Goal: Task Accomplishment & Management: Manage account settings

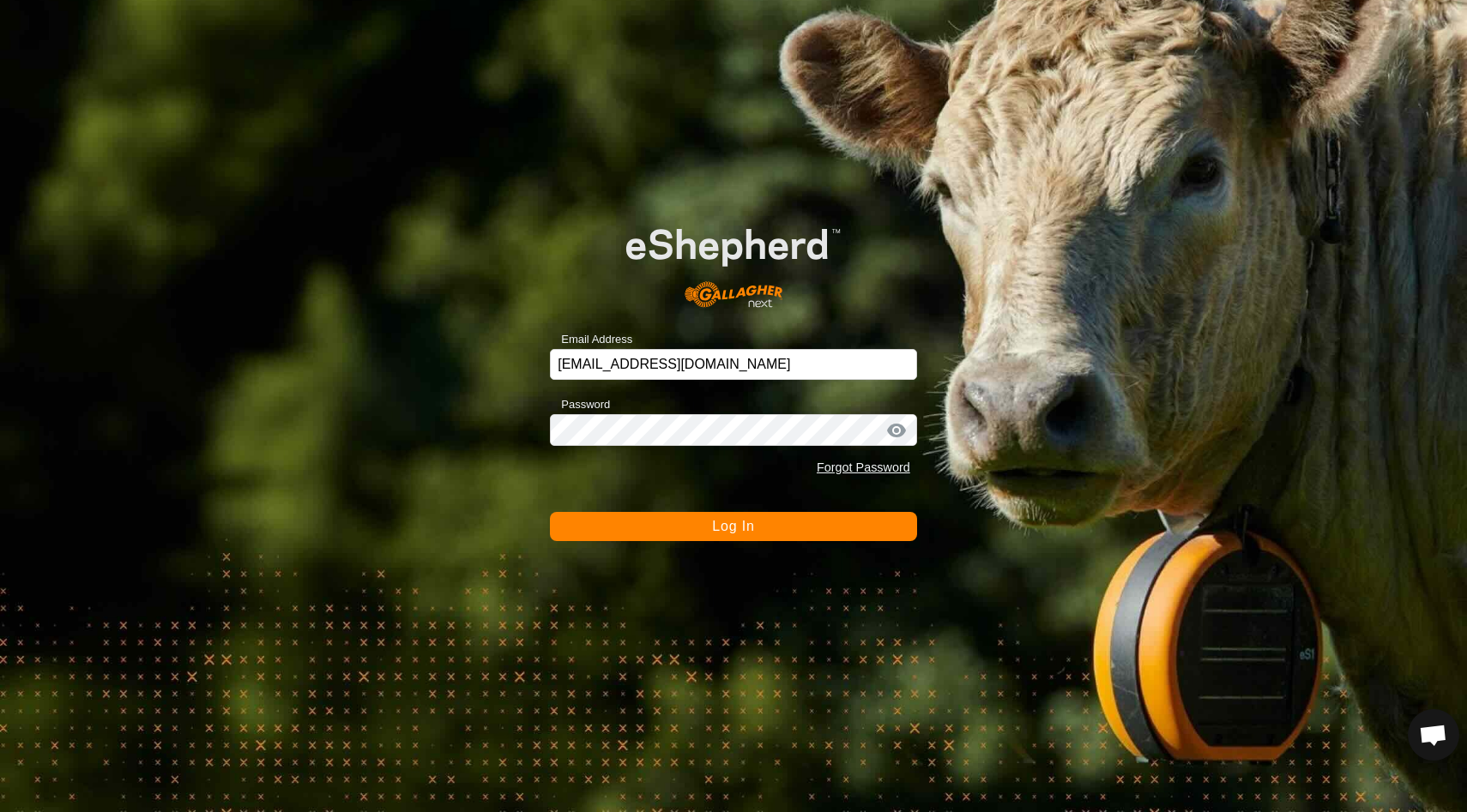
click at [730, 526] on span "Log In" at bounding box center [732, 525] width 42 height 15
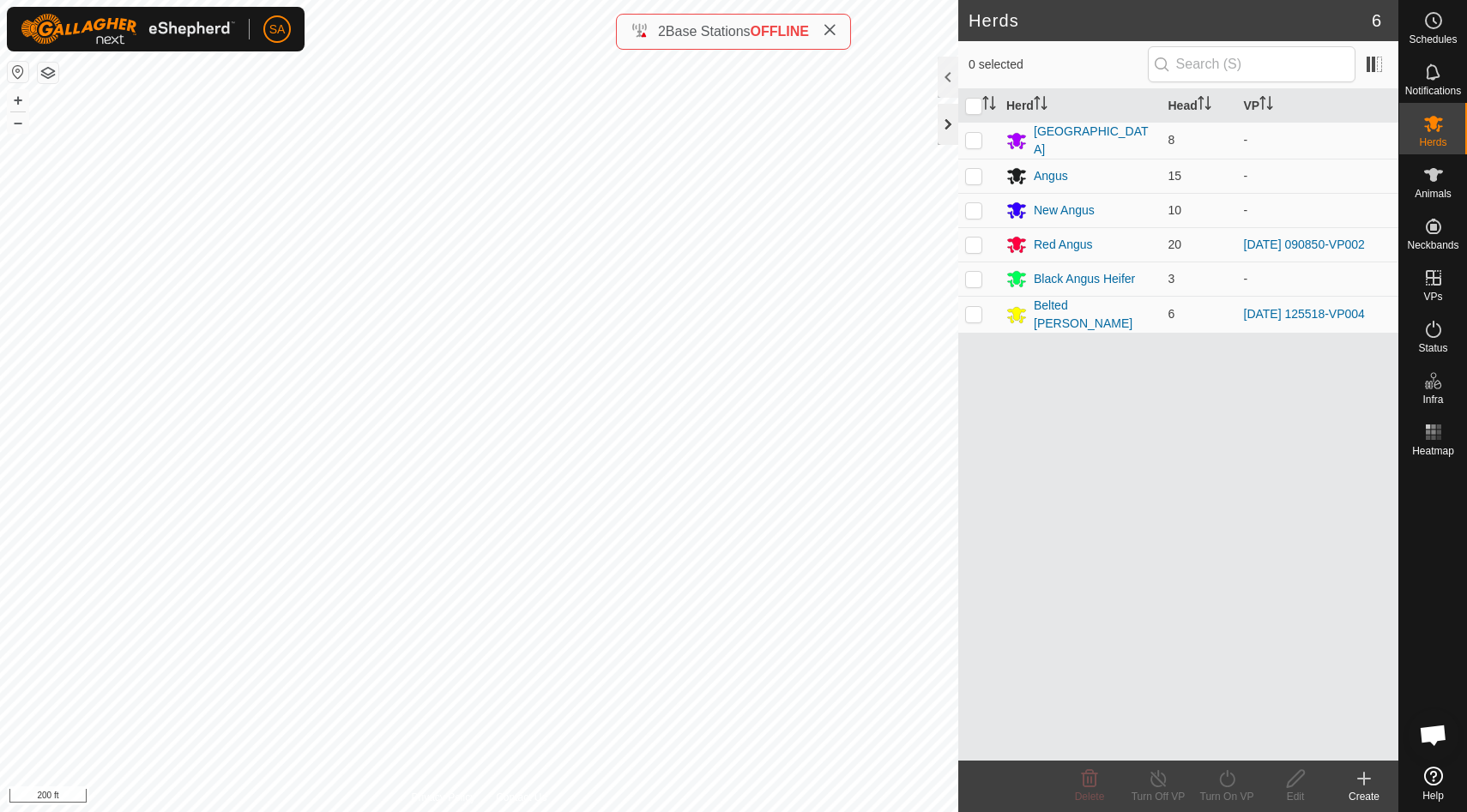
click at [943, 122] on div at bounding box center [948, 124] width 21 height 41
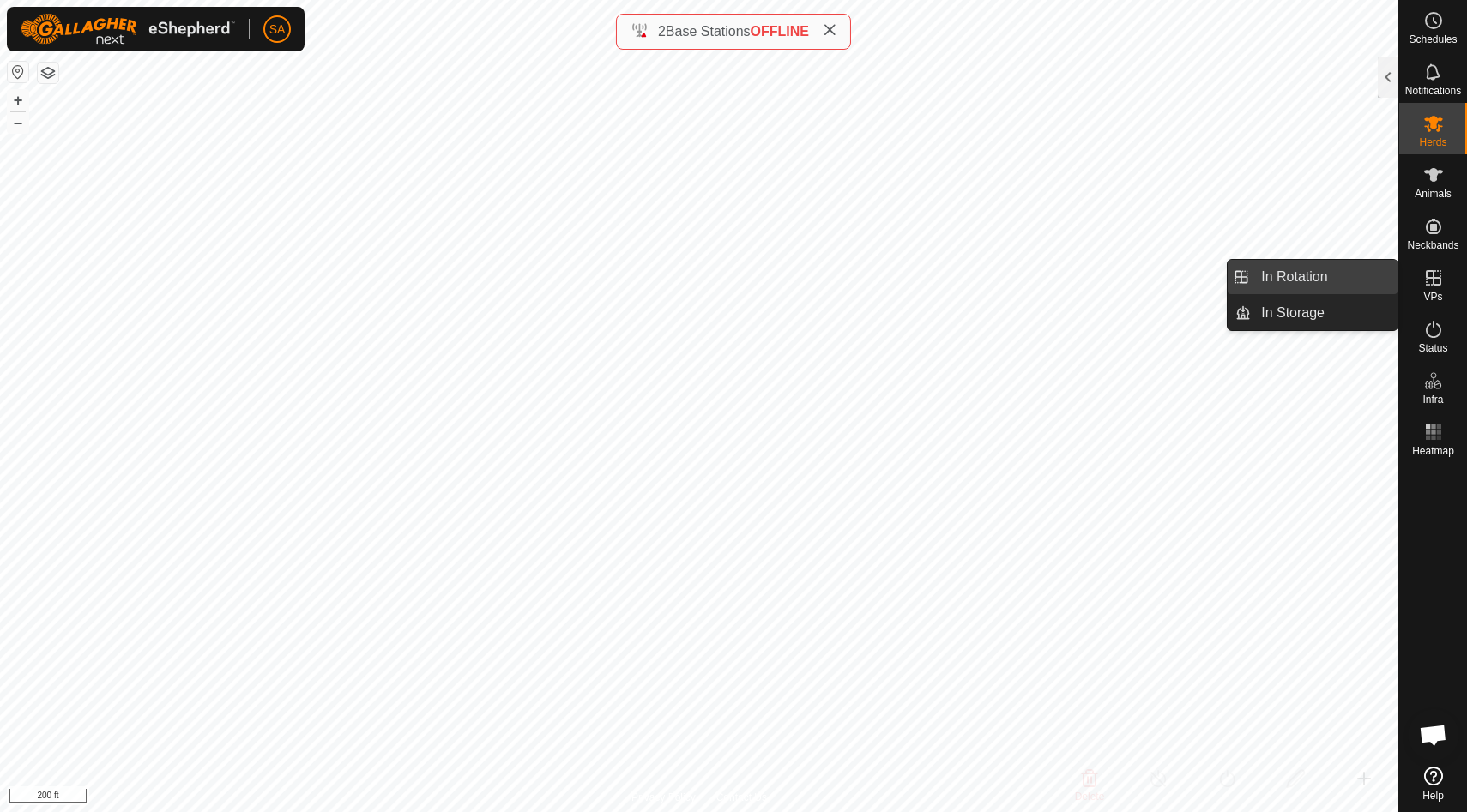
click at [1371, 286] on link "In Rotation" at bounding box center [1324, 277] width 146 height 34
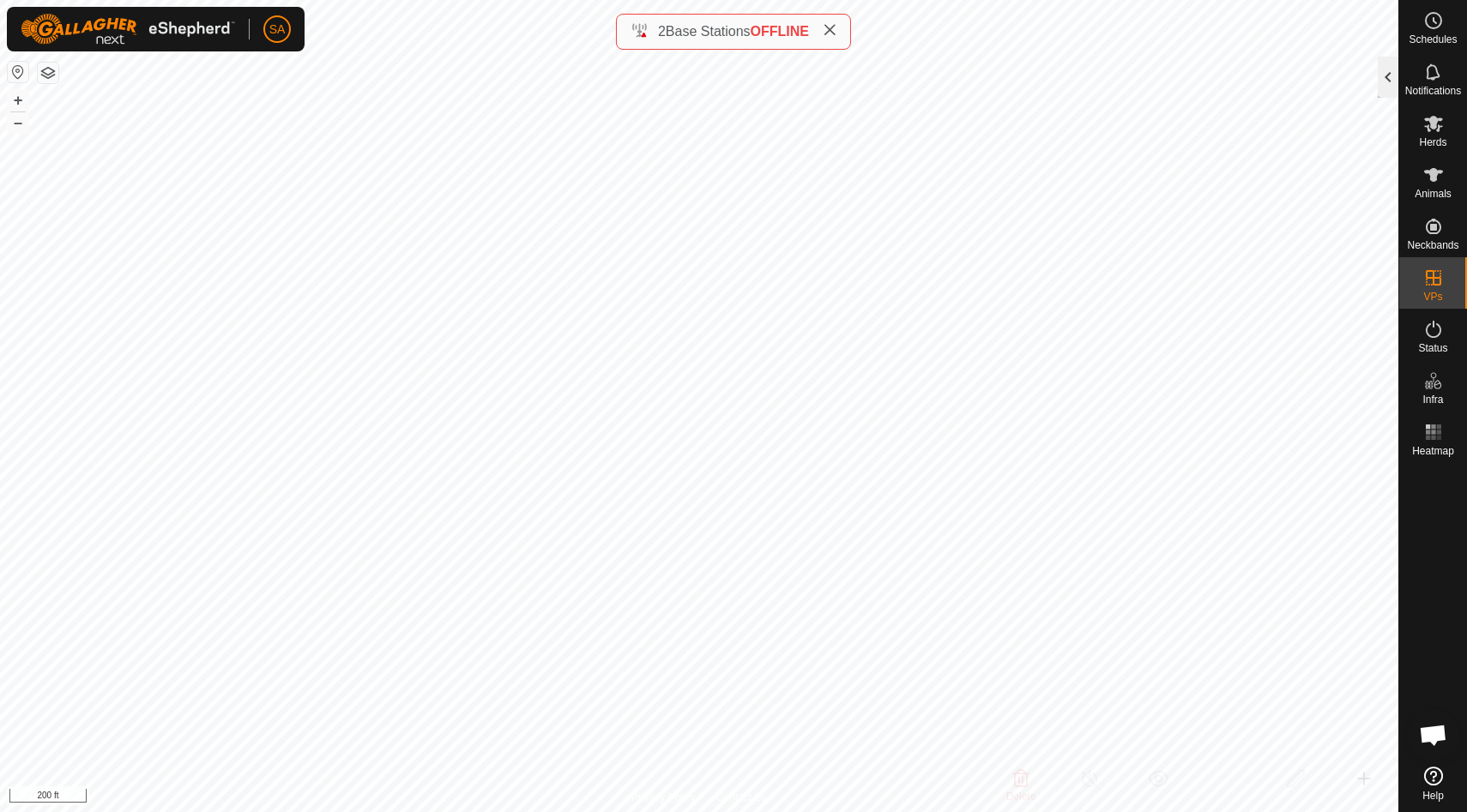
click at [1384, 91] on div at bounding box center [1388, 77] width 21 height 41
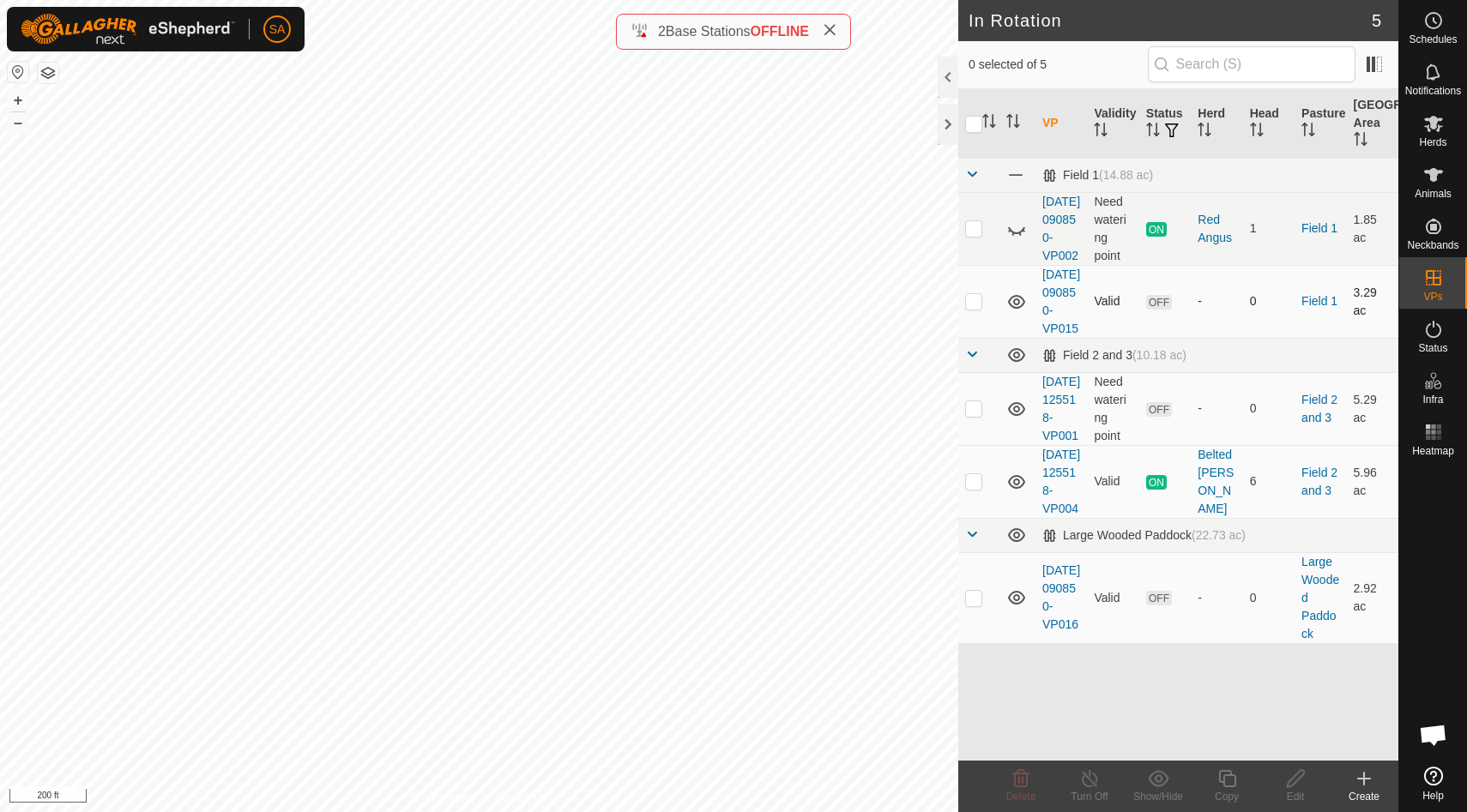
click at [975, 307] on p-checkbox at bounding box center [973, 301] width 17 height 14
click at [971, 307] on p-checkbox at bounding box center [973, 301] width 17 height 14
checkbox input "false"
click at [1439, 127] on icon at bounding box center [1433, 123] width 19 height 16
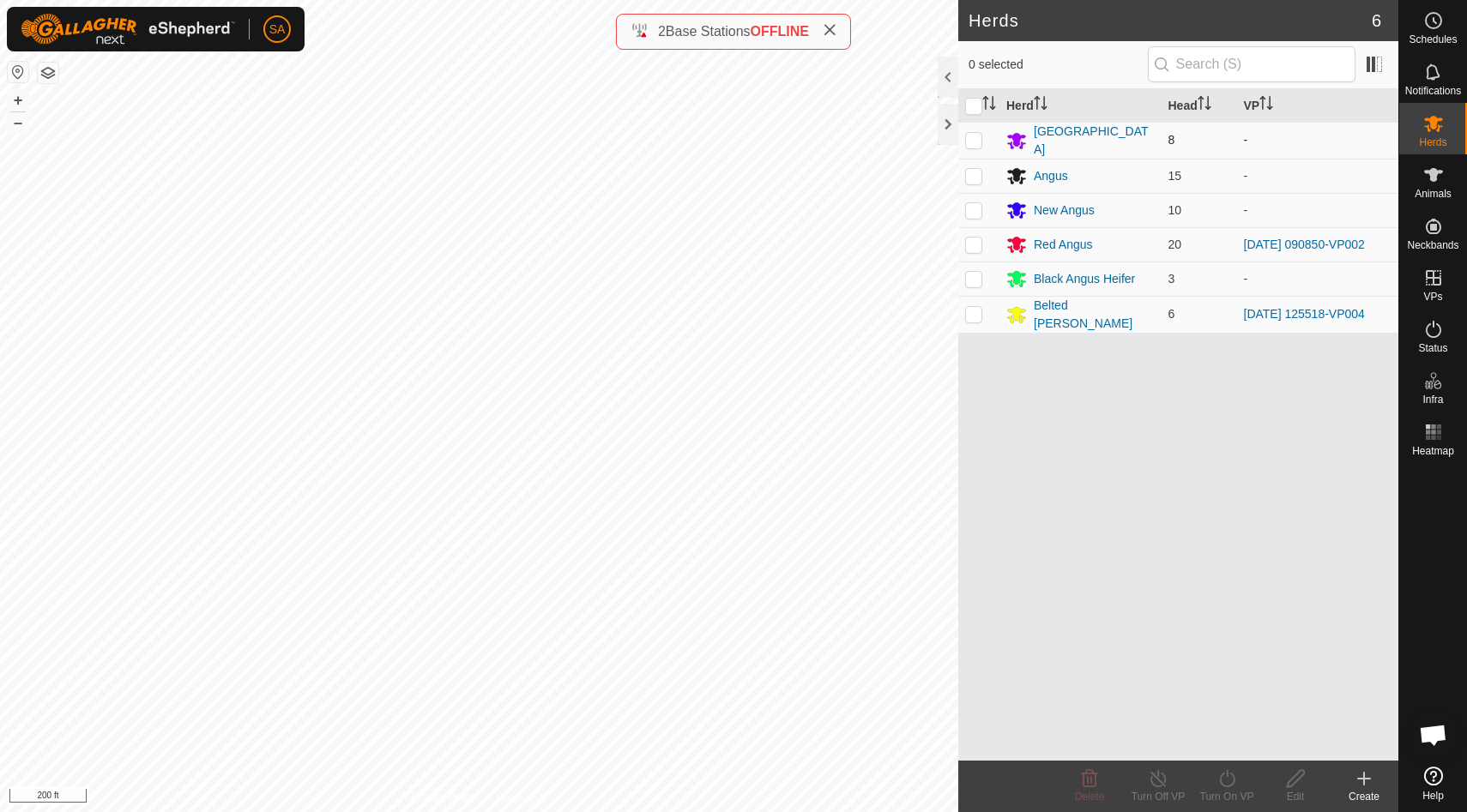
click at [973, 134] on p-checkbox at bounding box center [973, 139] width 17 height 14
checkbox input "true"
click at [975, 173] on p-checkbox at bounding box center [973, 176] width 17 height 14
checkbox input "true"
click at [974, 196] on td at bounding box center [979, 210] width 41 height 34
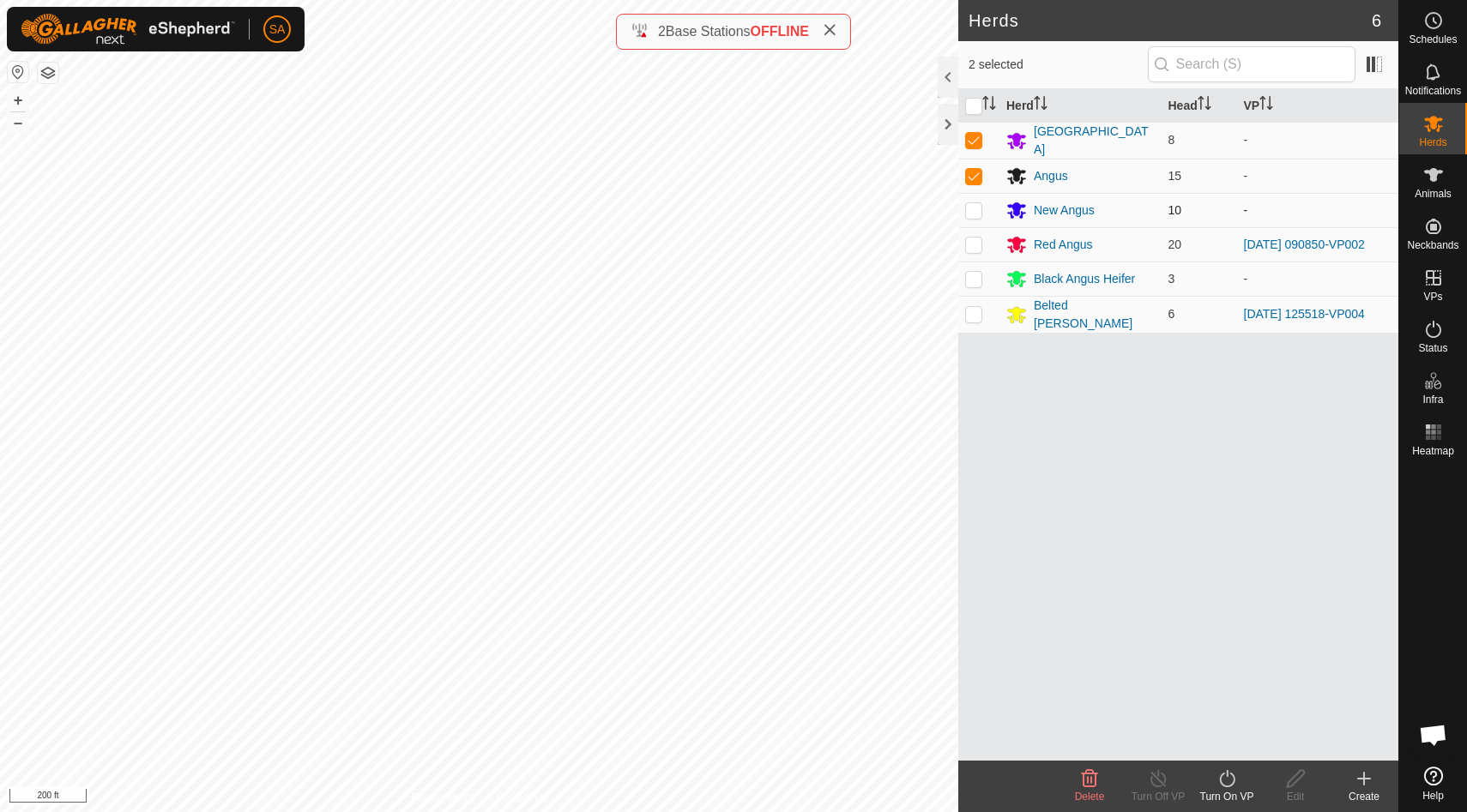
checkbox input "true"
click at [974, 232] on td at bounding box center [979, 245] width 41 height 34
checkbox input "true"
click at [974, 282] on p-checkbox at bounding box center [973, 279] width 17 height 14
checkbox input "true"
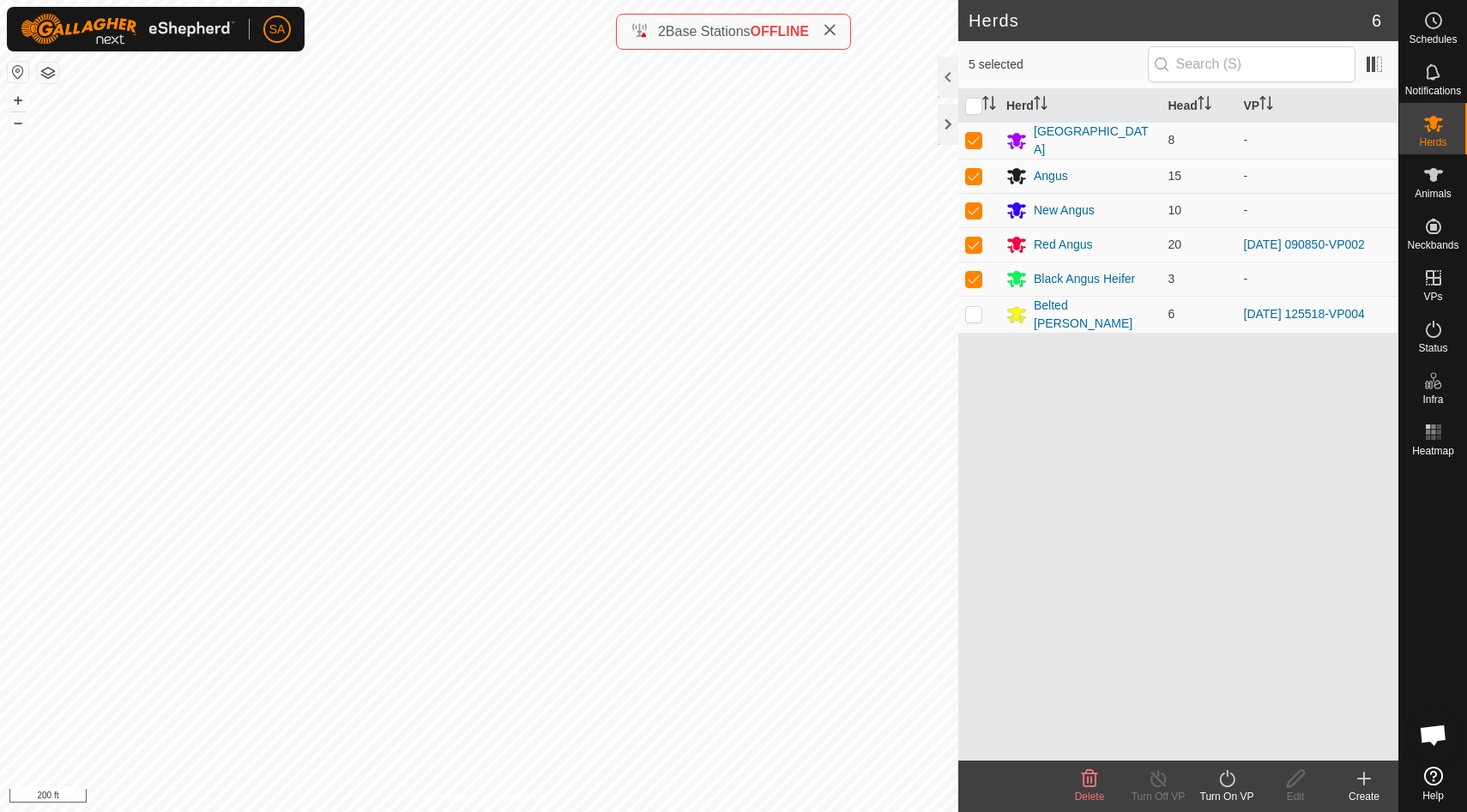
click at [1226, 780] on icon at bounding box center [1227, 778] width 22 height 21
click at [1234, 738] on link "Now" at bounding box center [1277, 741] width 170 height 34
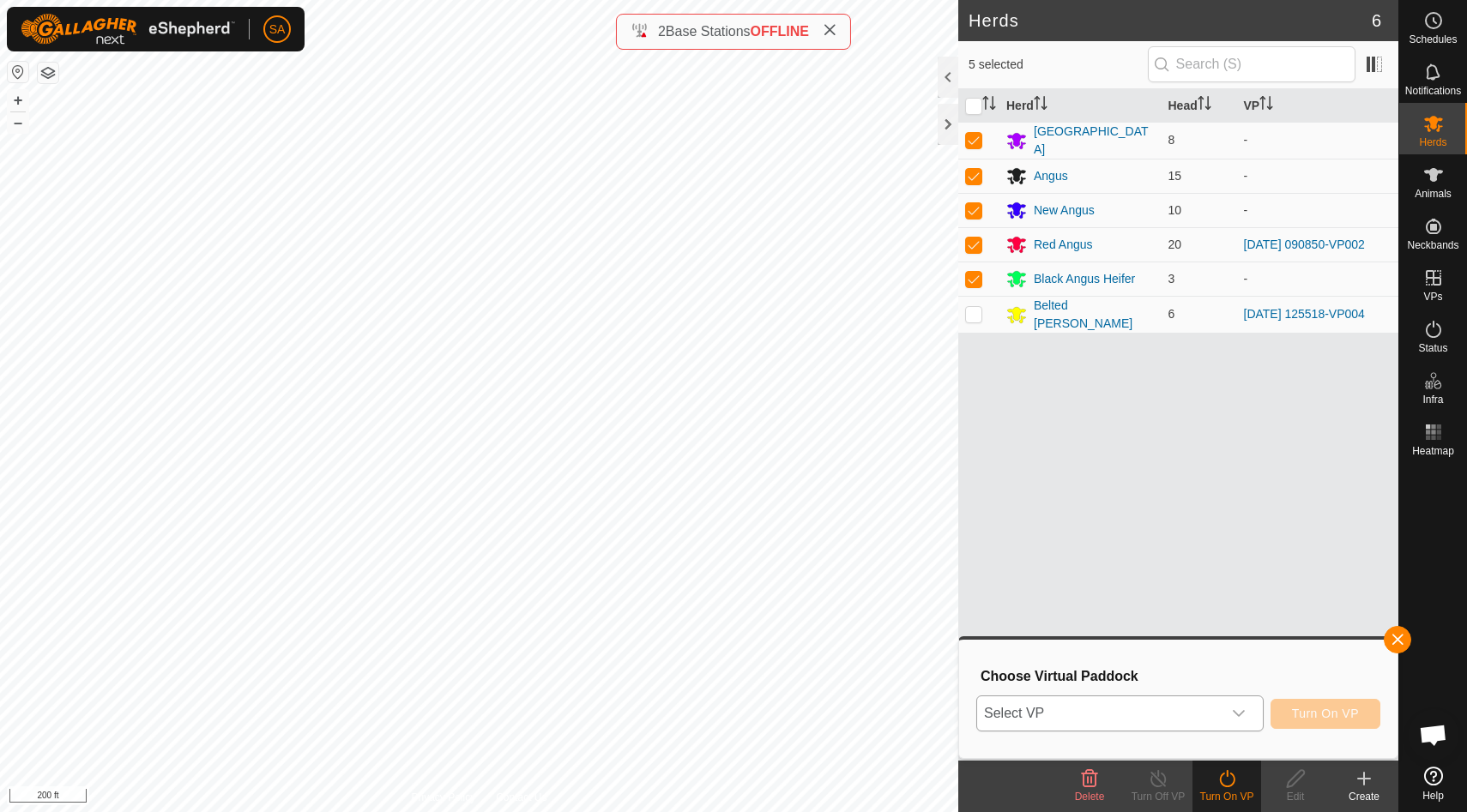
click at [1240, 710] on icon "dropdown trigger" at bounding box center [1239, 713] width 14 height 14
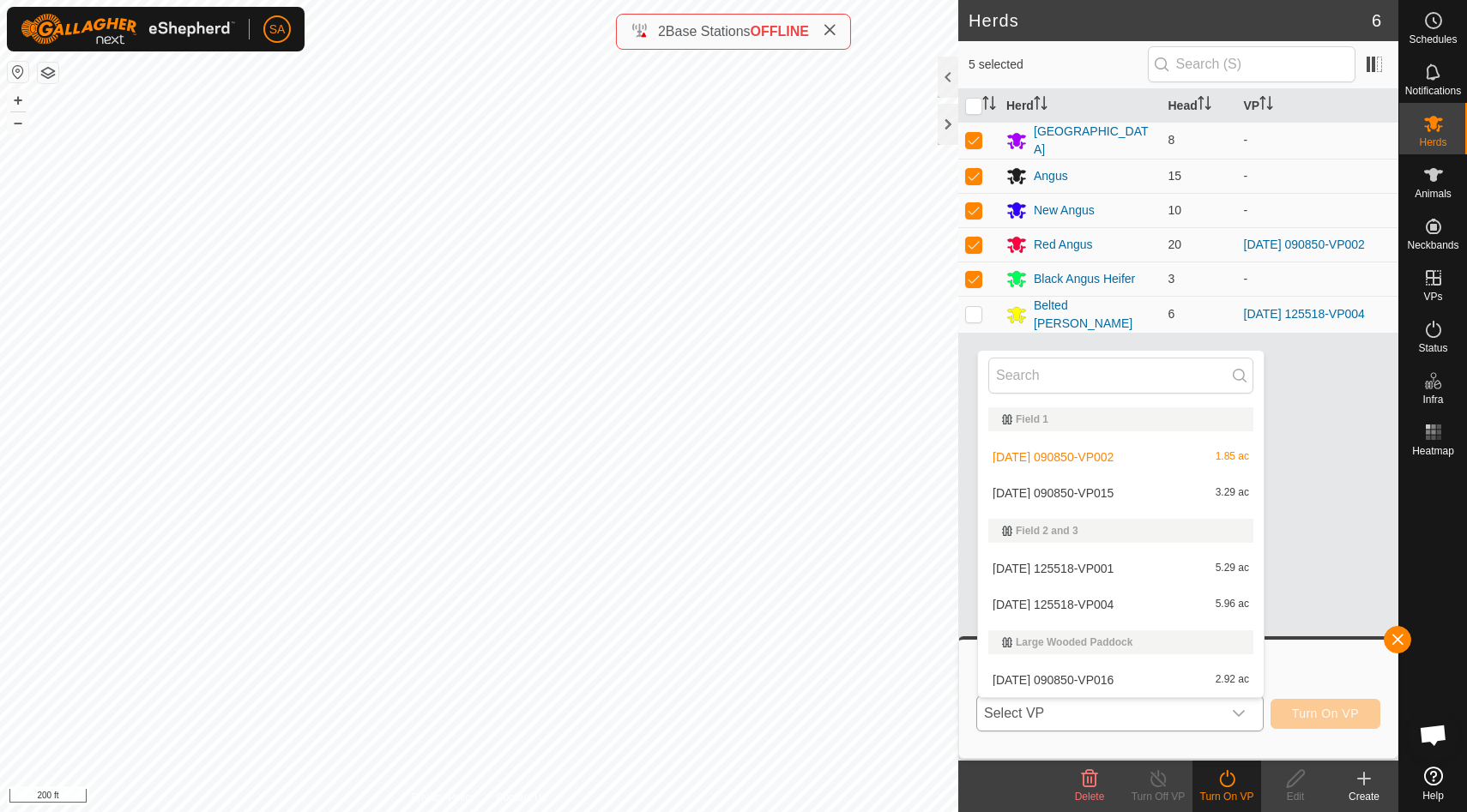
click at [1139, 492] on li "[DATE] 090850-VP015 3.29 ac" at bounding box center [1121, 493] width 286 height 34
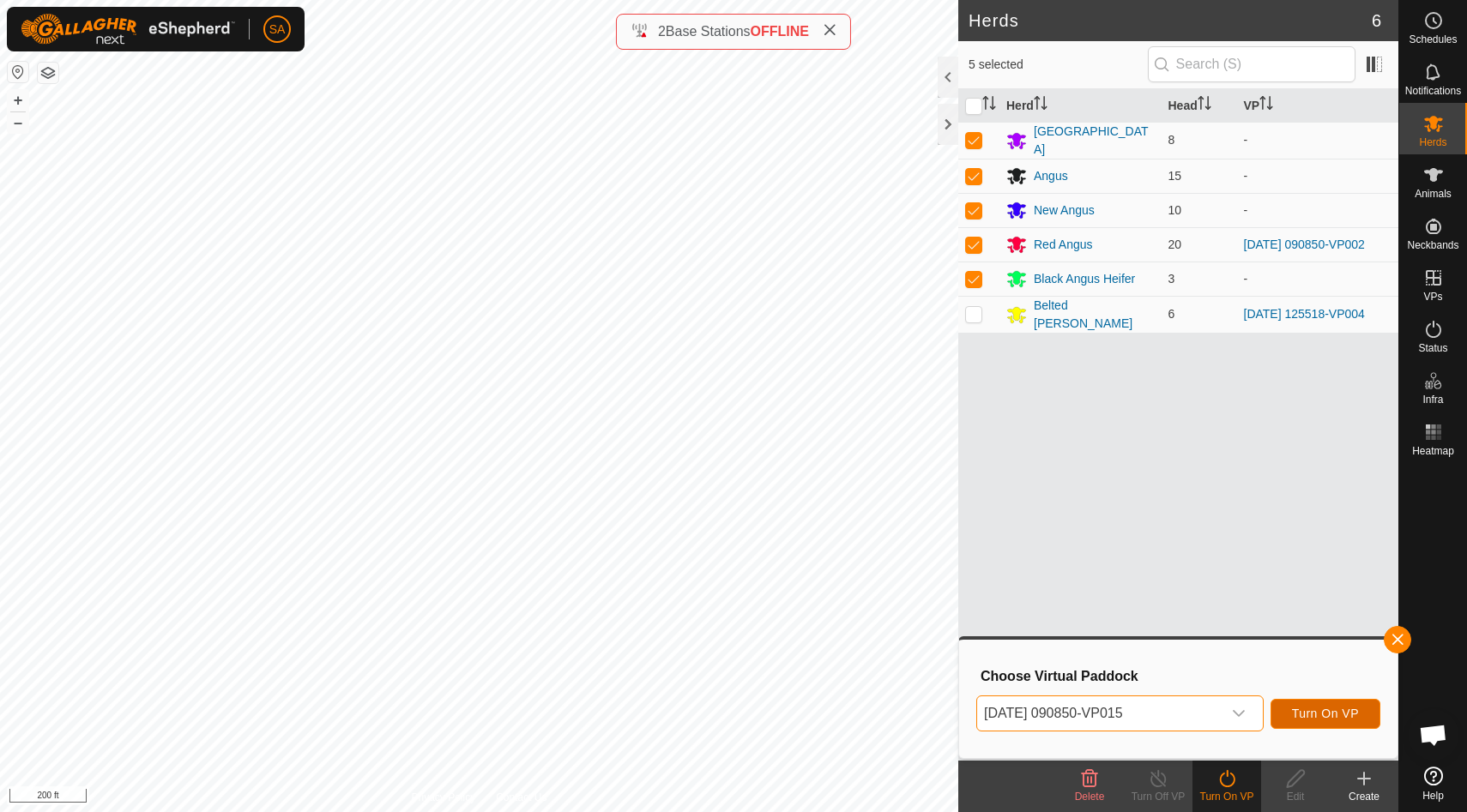
click at [1325, 704] on button "Turn On VP" at bounding box center [1325, 713] width 109 height 30
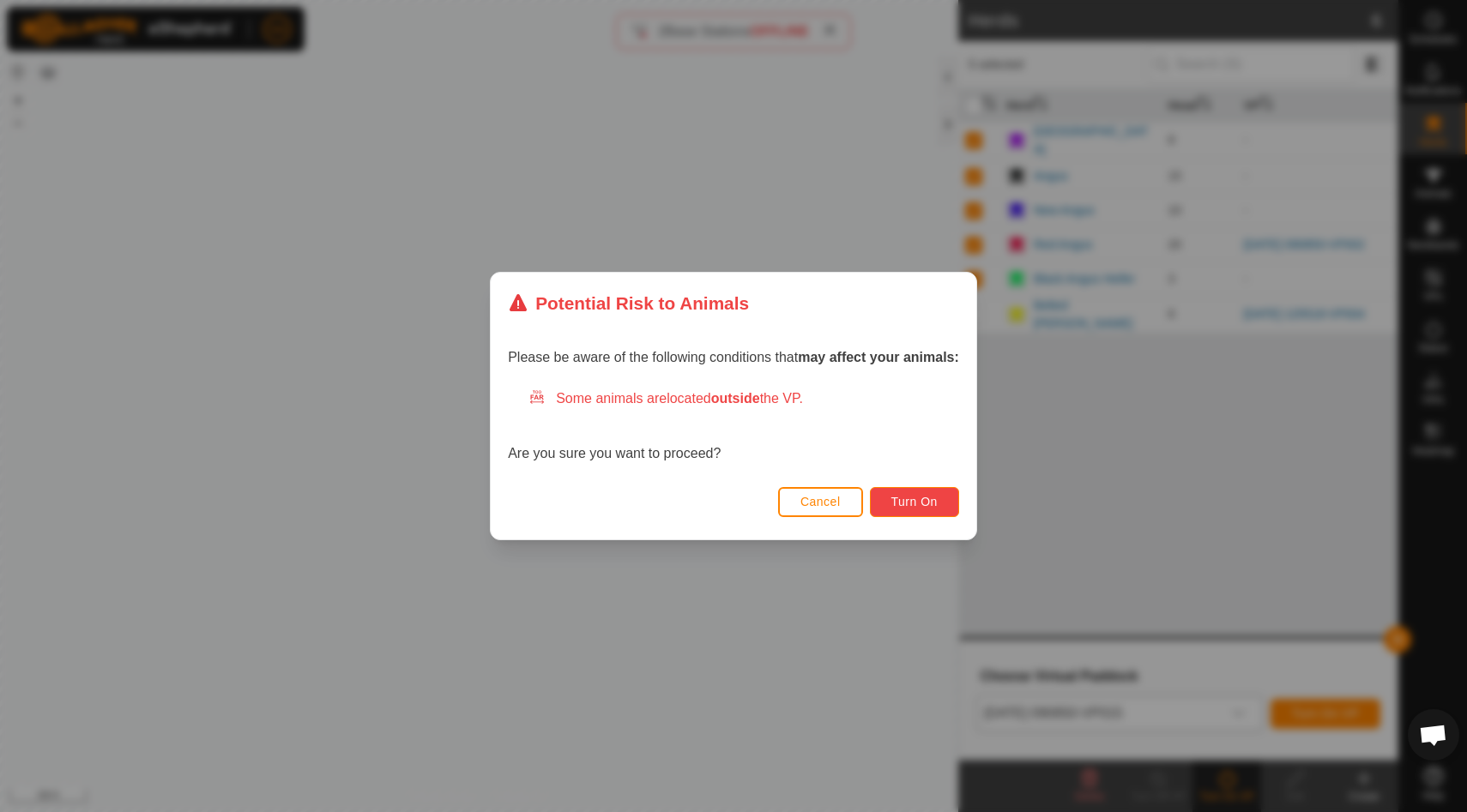
click at [931, 492] on button "Turn On" at bounding box center [915, 502] width 90 height 30
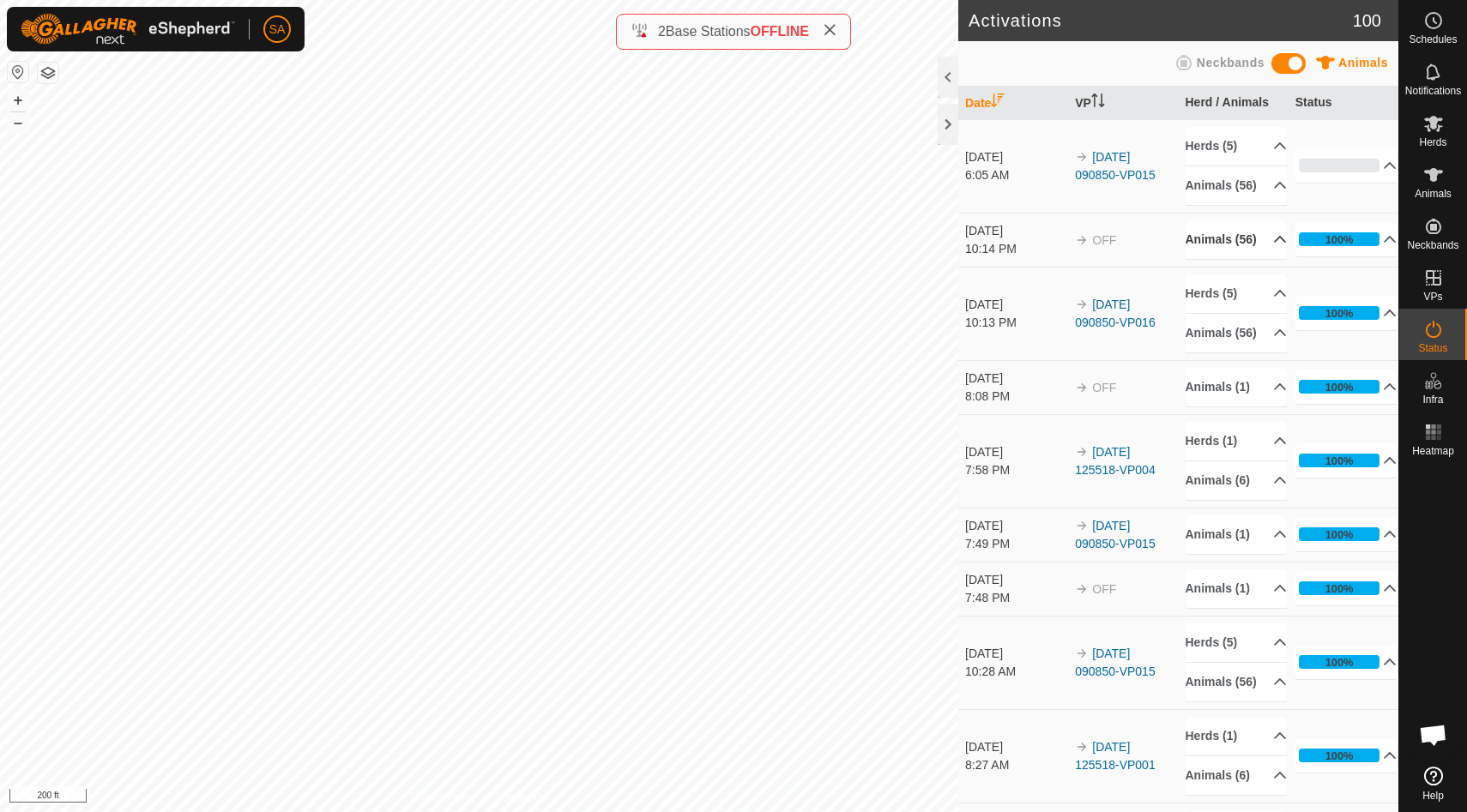
click at [1269, 259] on p-accordion-header "Animals (56)" at bounding box center [1236, 239] width 102 height 39
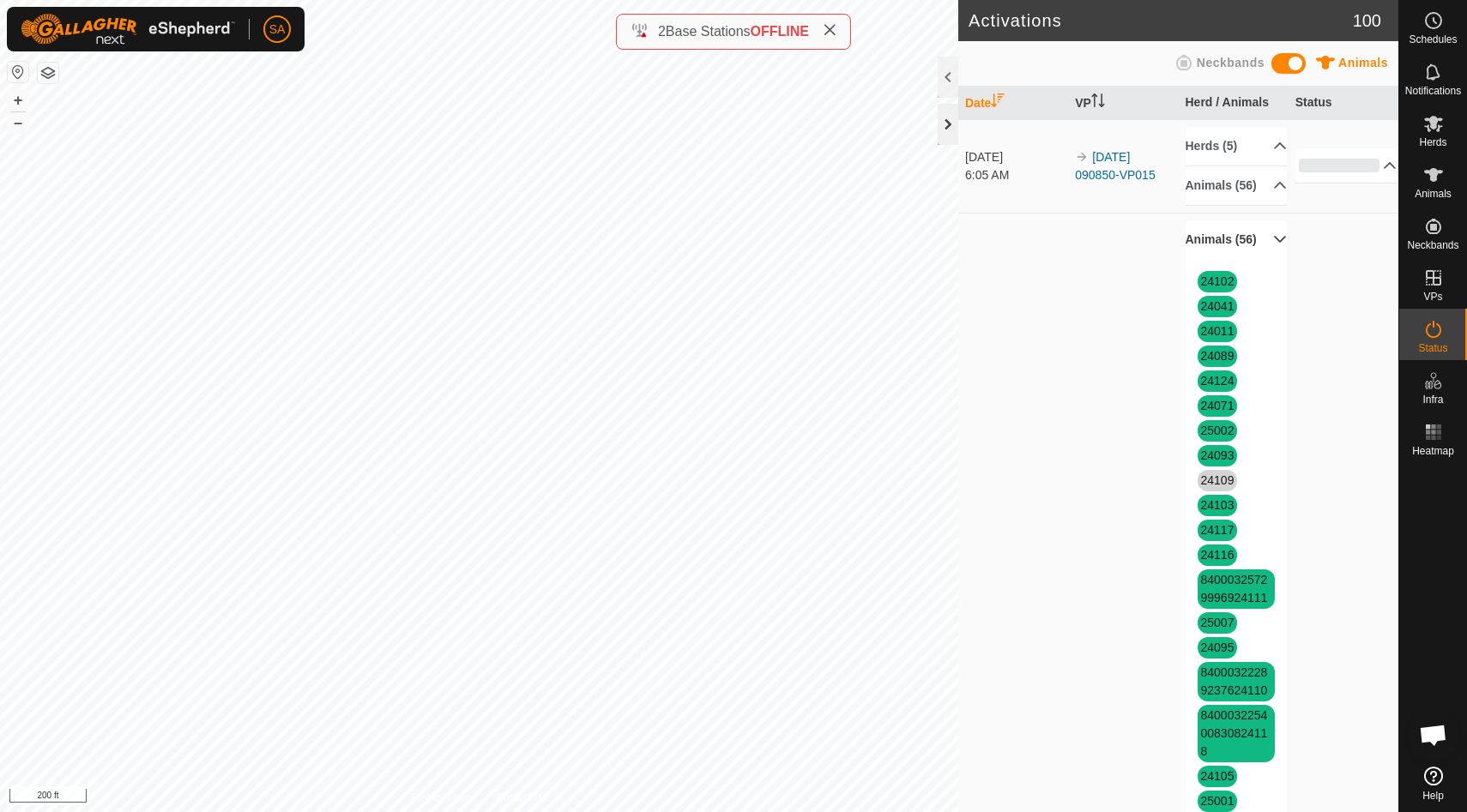
click at [954, 124] on div at bounding box center [948, 124] width 21 height 41
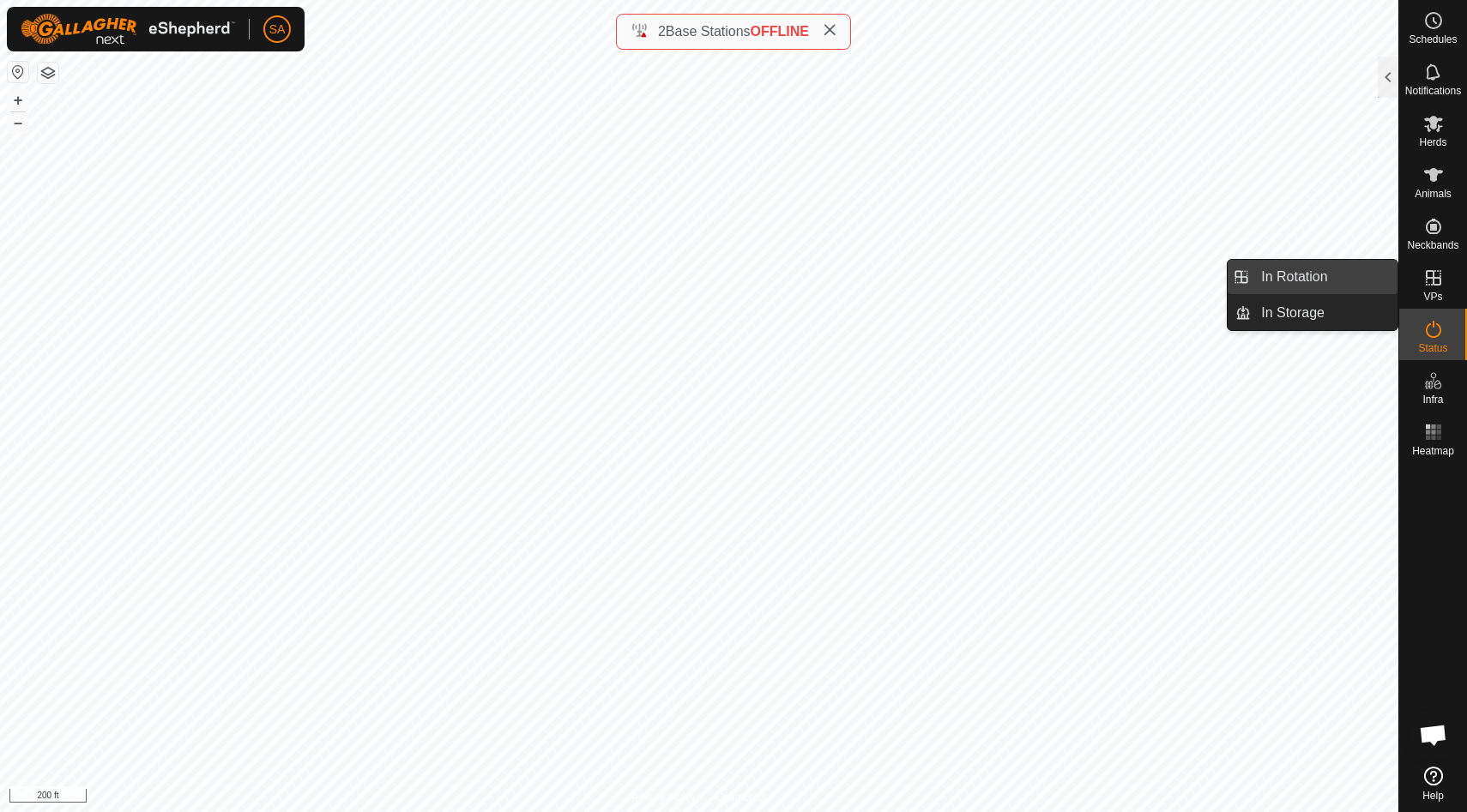
click at [1359, 279] on link "In Rotation" at bounding box center [1324, 277] width 146 height 34
click at [1358, 275] on link "In Rotation" at bounding box center [1324, 277] width 146 height 34
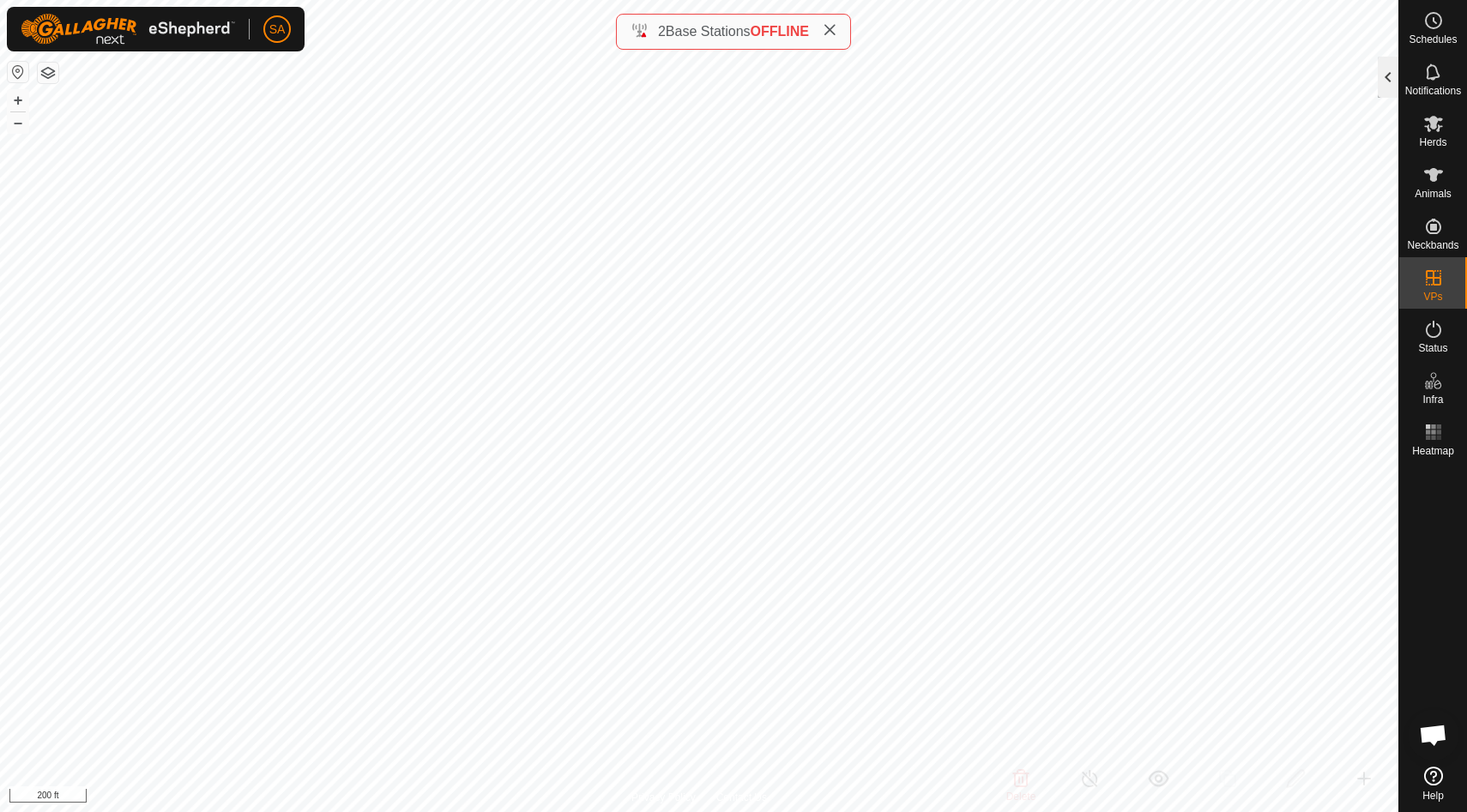
click at [1387, 81] on div at bounding box center [1388, 77] width 21 height 41
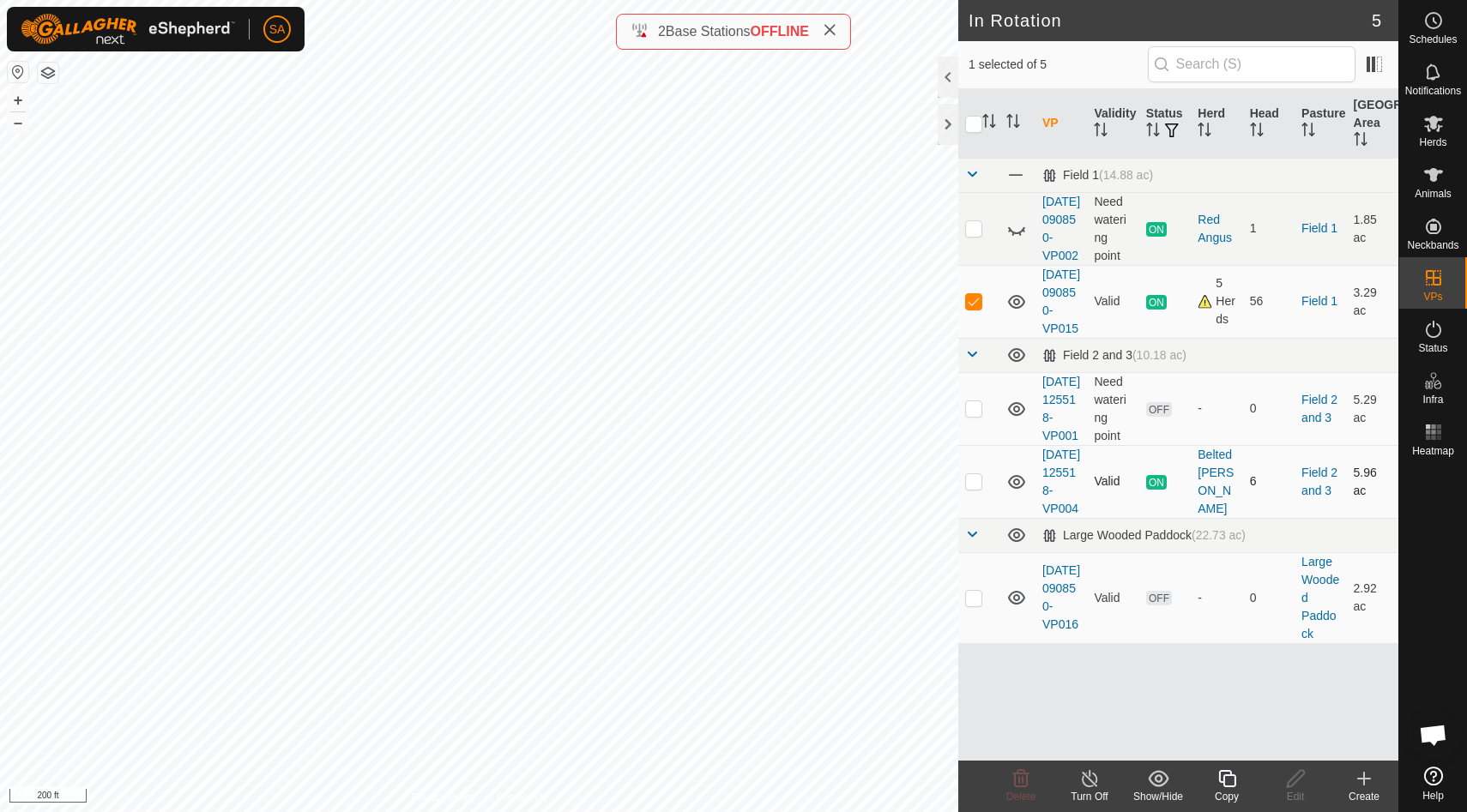
click at [975, 488] on p-checkbox at bounding box center [973, 481] width 17 height 14
checkbox input "true"
click at [979, 307] on p-checkbox at bounding box center [973, 301] width 17 height 14
checkbox input "false"
click at [1232, 778] on icon at bounding box center [1227, 778] width 22 height 21
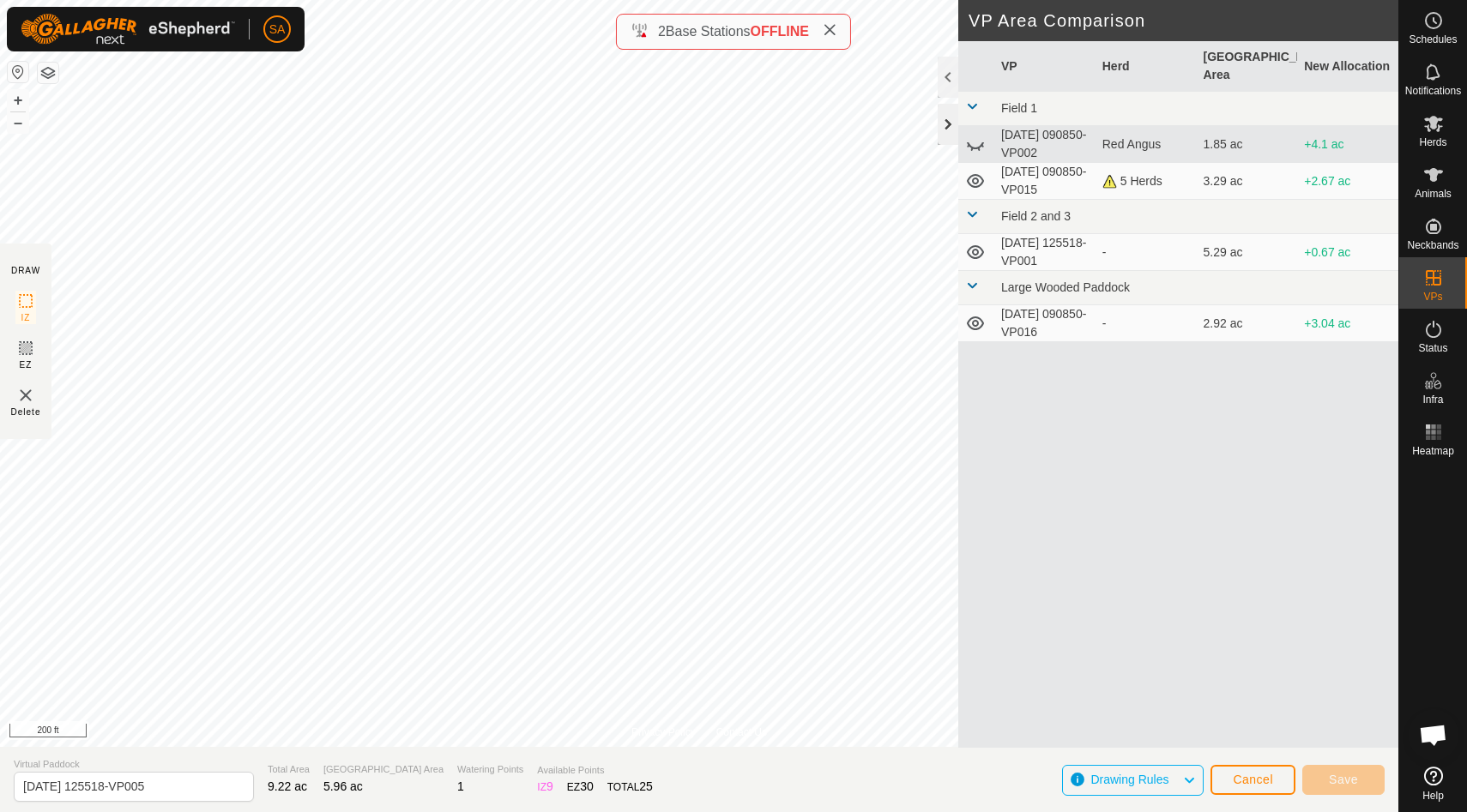
click at [945, 128] on div at bounding box center [948, 124] width 21 height 41
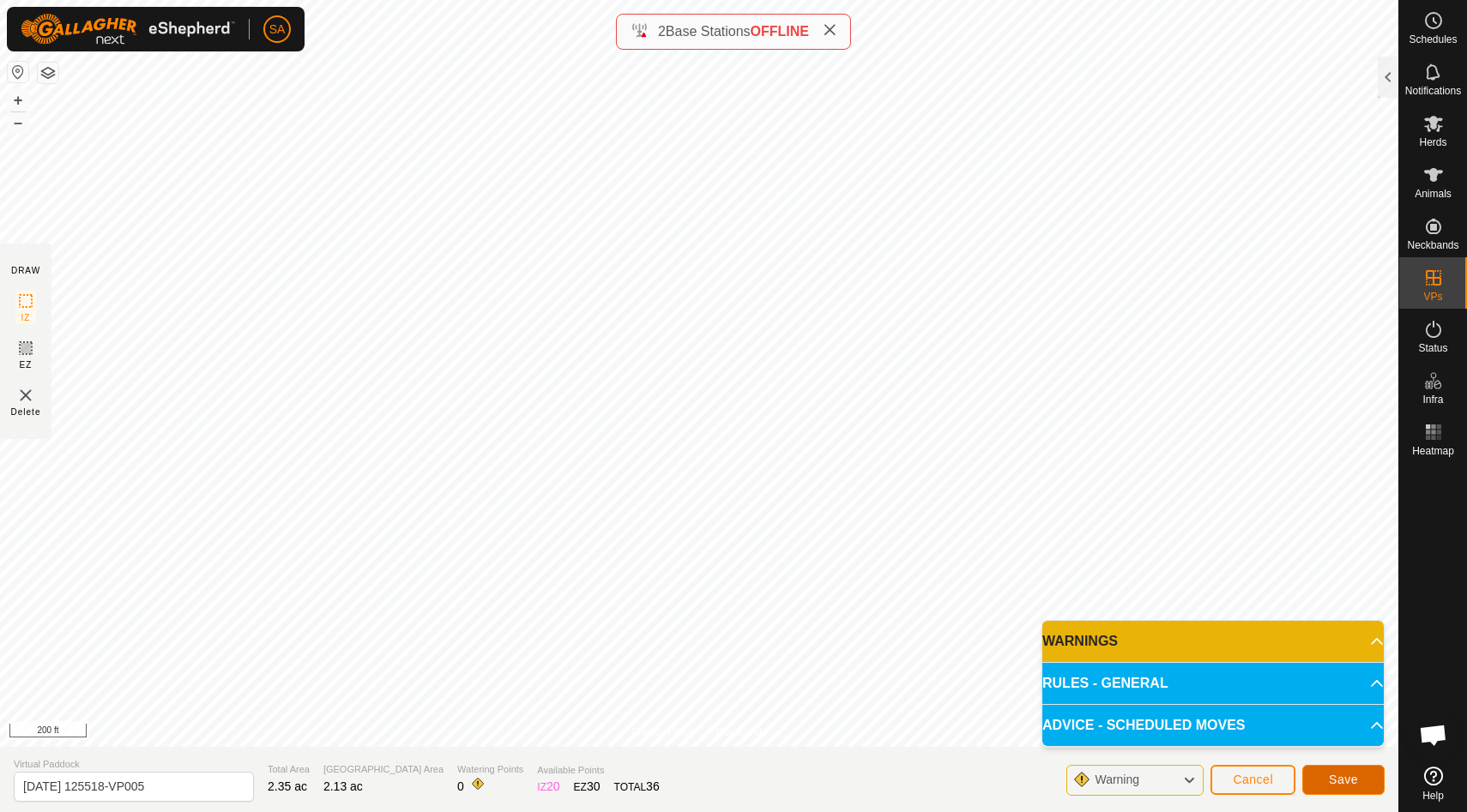
click at [1339, 781] on span "Save" at bounding box center [1343, 779] width 29 height 14
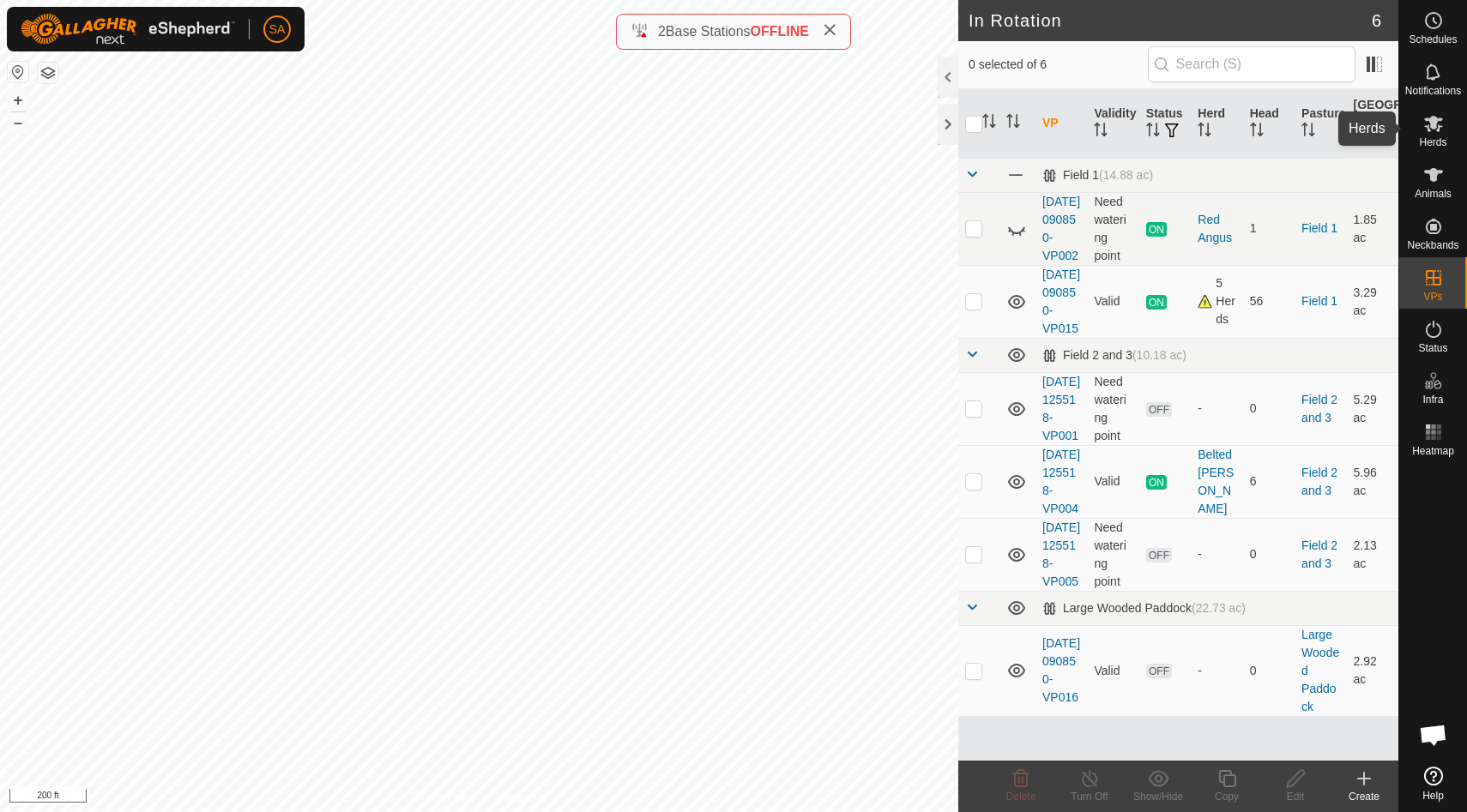
click at [1432, 123] on icon at bounding box center [1433, 123] width 19 height 16
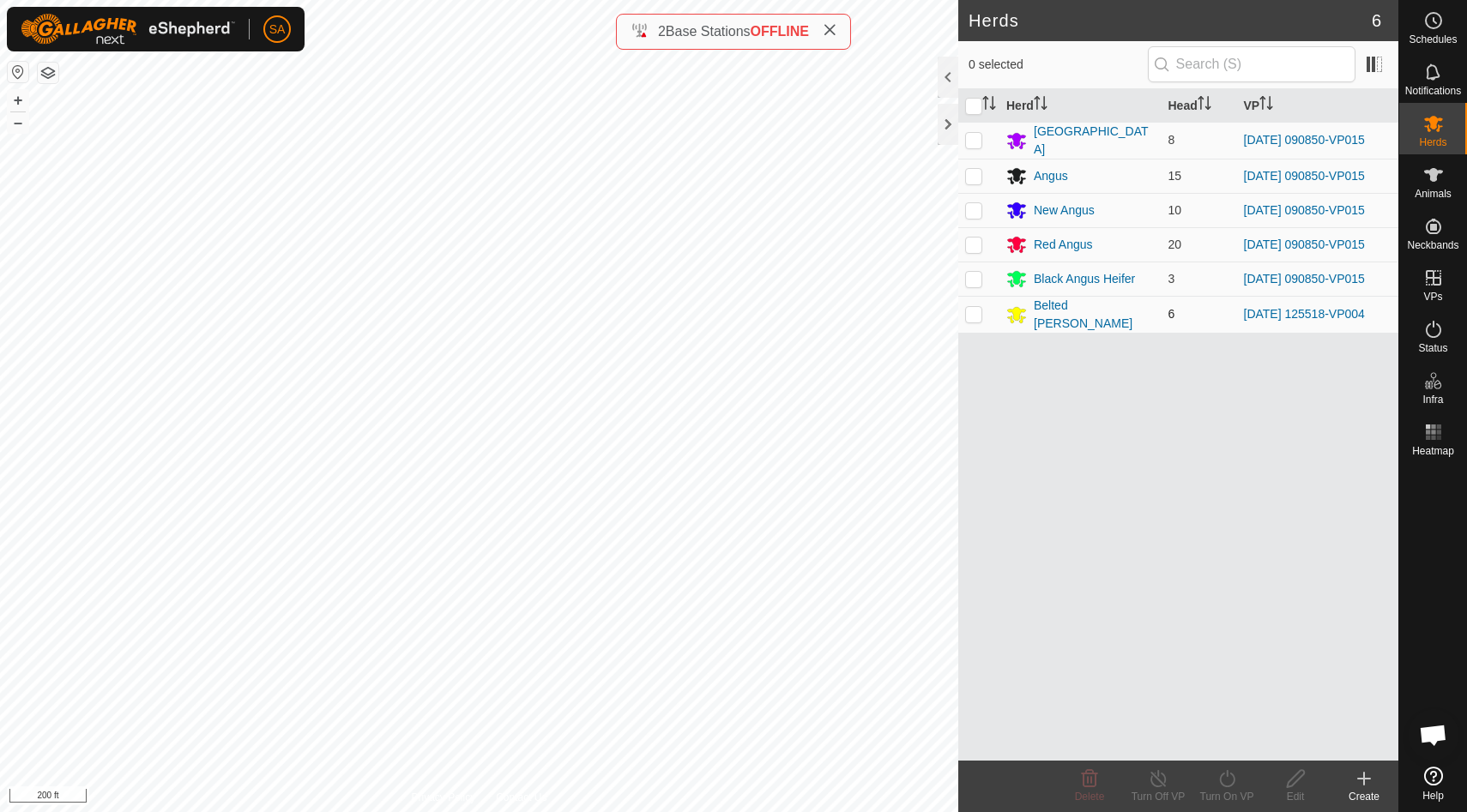
click at [974, 313] on p-checkbox at bounding box center [973, 313] width 17 height 14
checkbox input "true"
click at [1156, 783] on icon at bounding box center [1158, 778] width 22 height 21
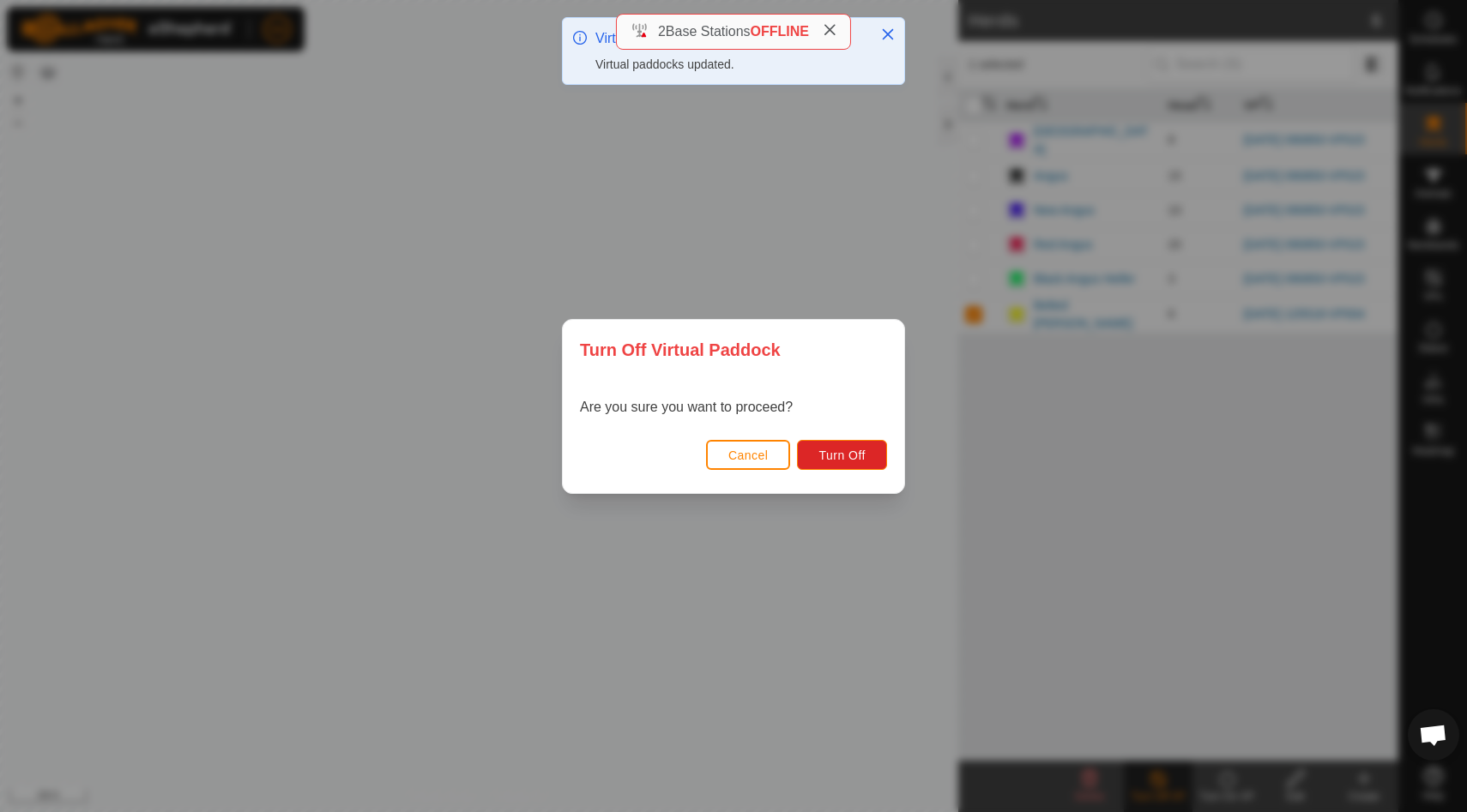
click at [749, 462] on button "Cancel" at bounding box center [748, 455] width 85 height 30
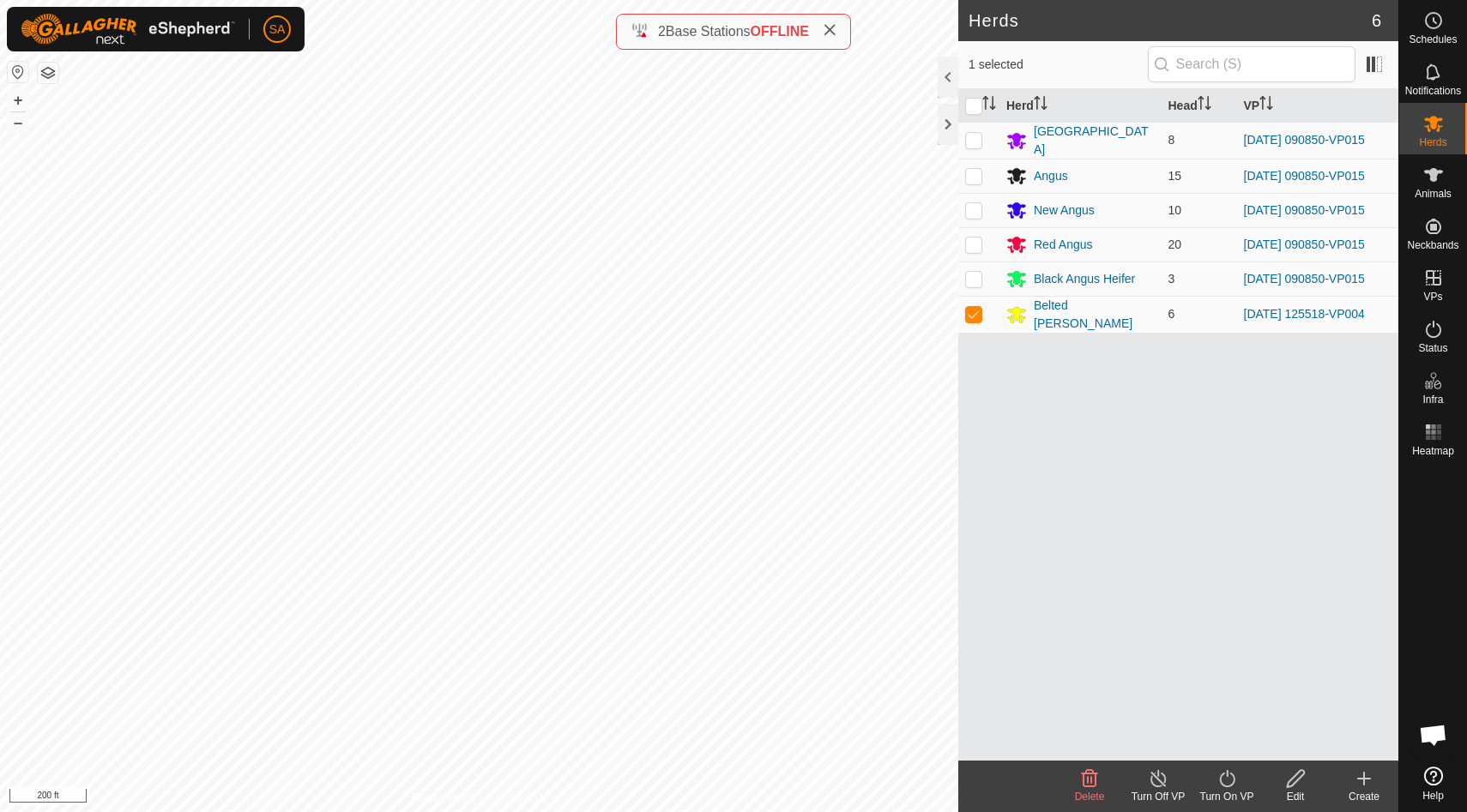
click at [1228, 778] on icon at bounding box center [1227, 778] width 22 height 21
click at [1225, 741] on link "Now" at bounding box center [1277, 741] width 170 height 34
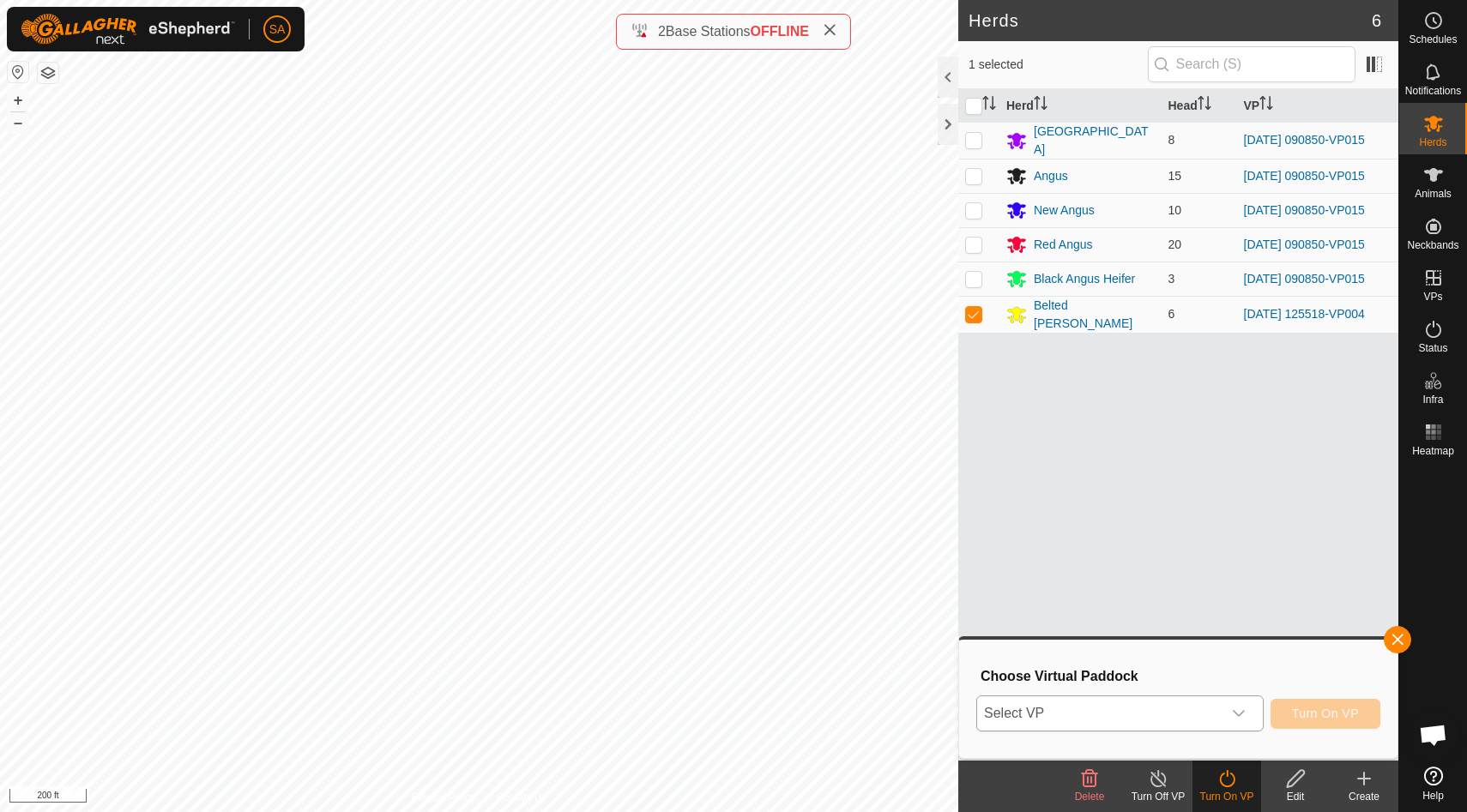
click at [1242, 710] on icon "dropdown trigger" at bounding box center [1239, 713] width 14 height 14
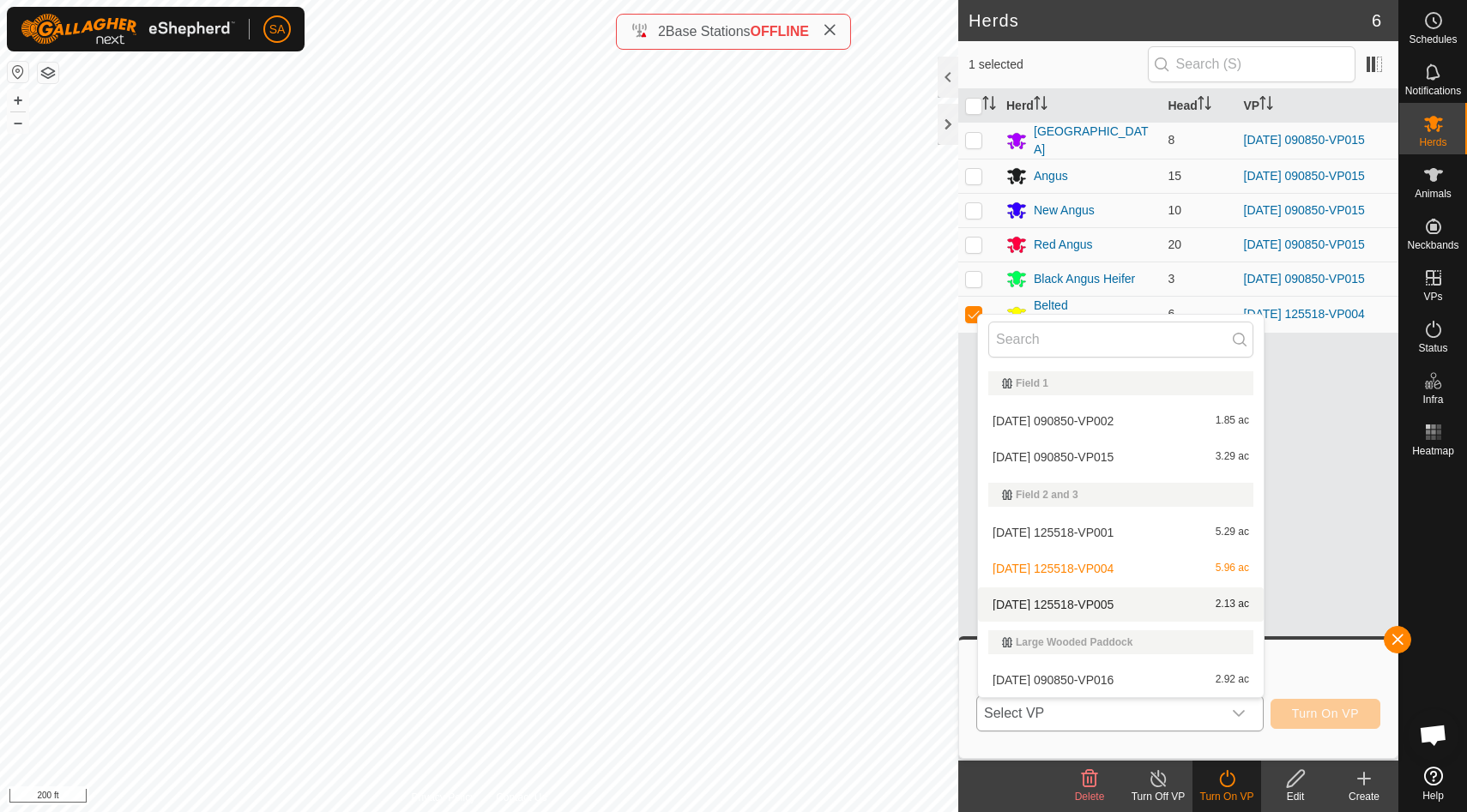
click at [1122, 605] on li "[DATE] 125518-VP005 2.13 ac" at bounding box center [1121, 604] width 286 height 34
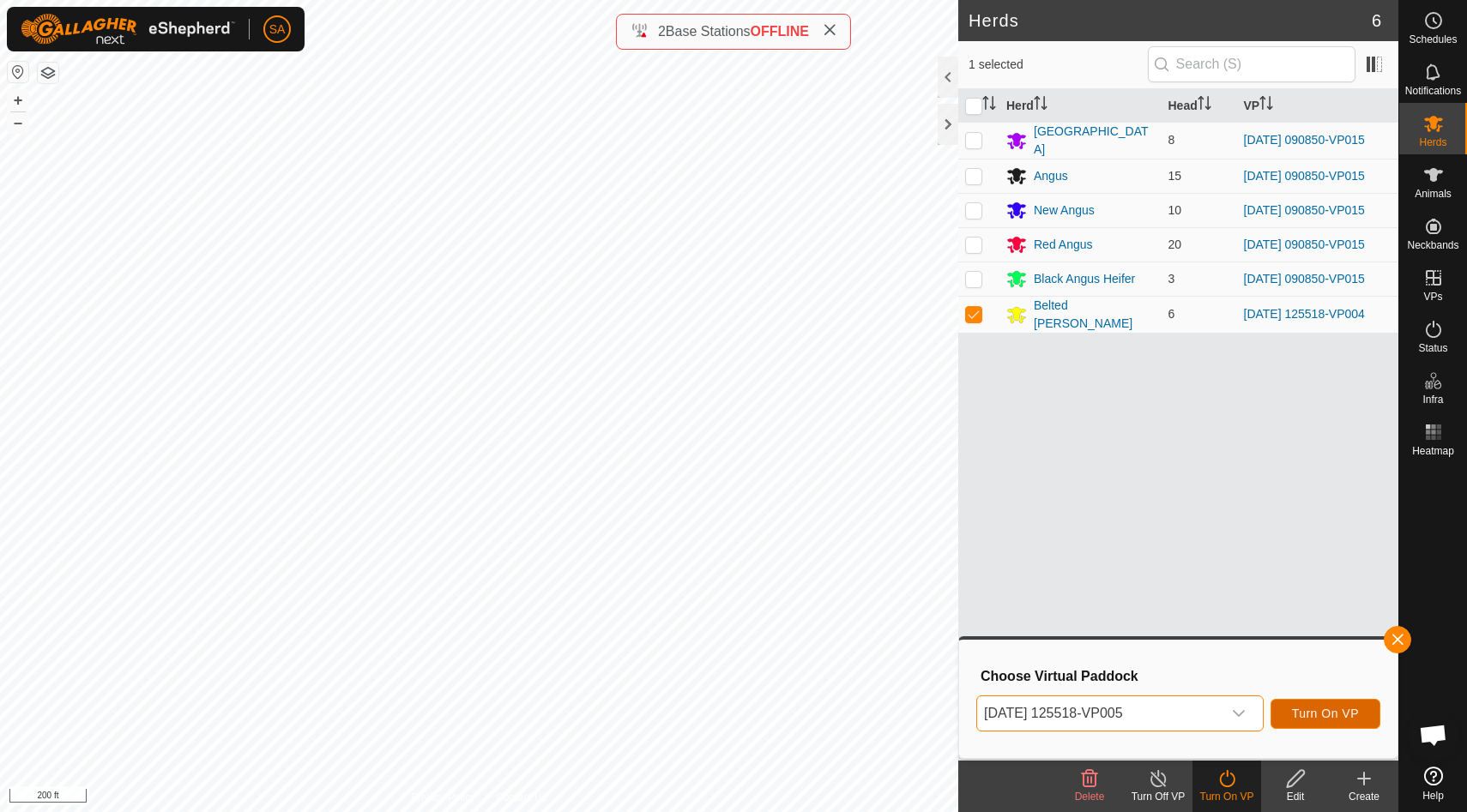
click at [1330, 707] on span "Turn On VP" at bounding box center [1325, 713] width 67 height 14
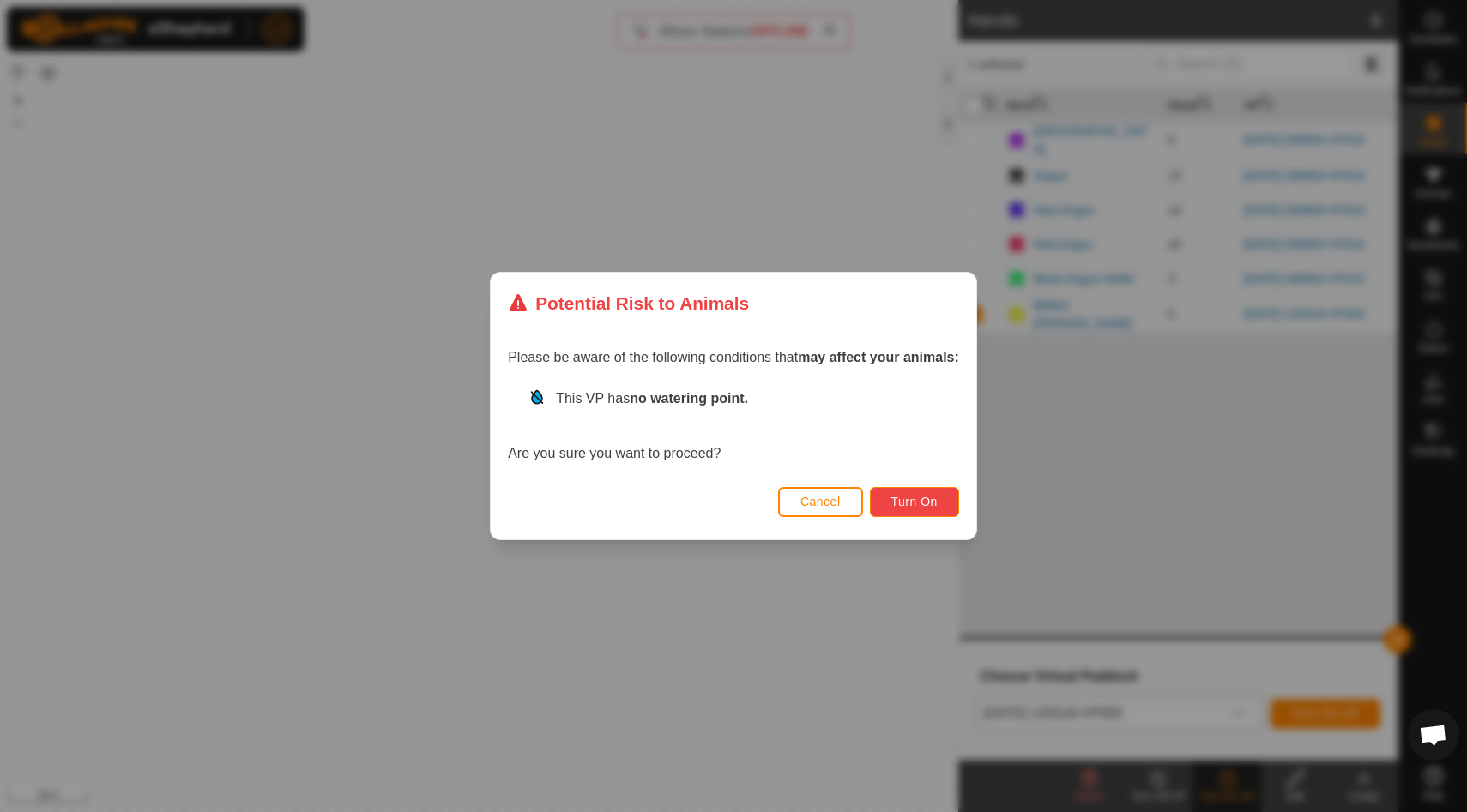
click at [917, 503] on span "Turn On" at bounding box center [914, 501] width 47 height 14
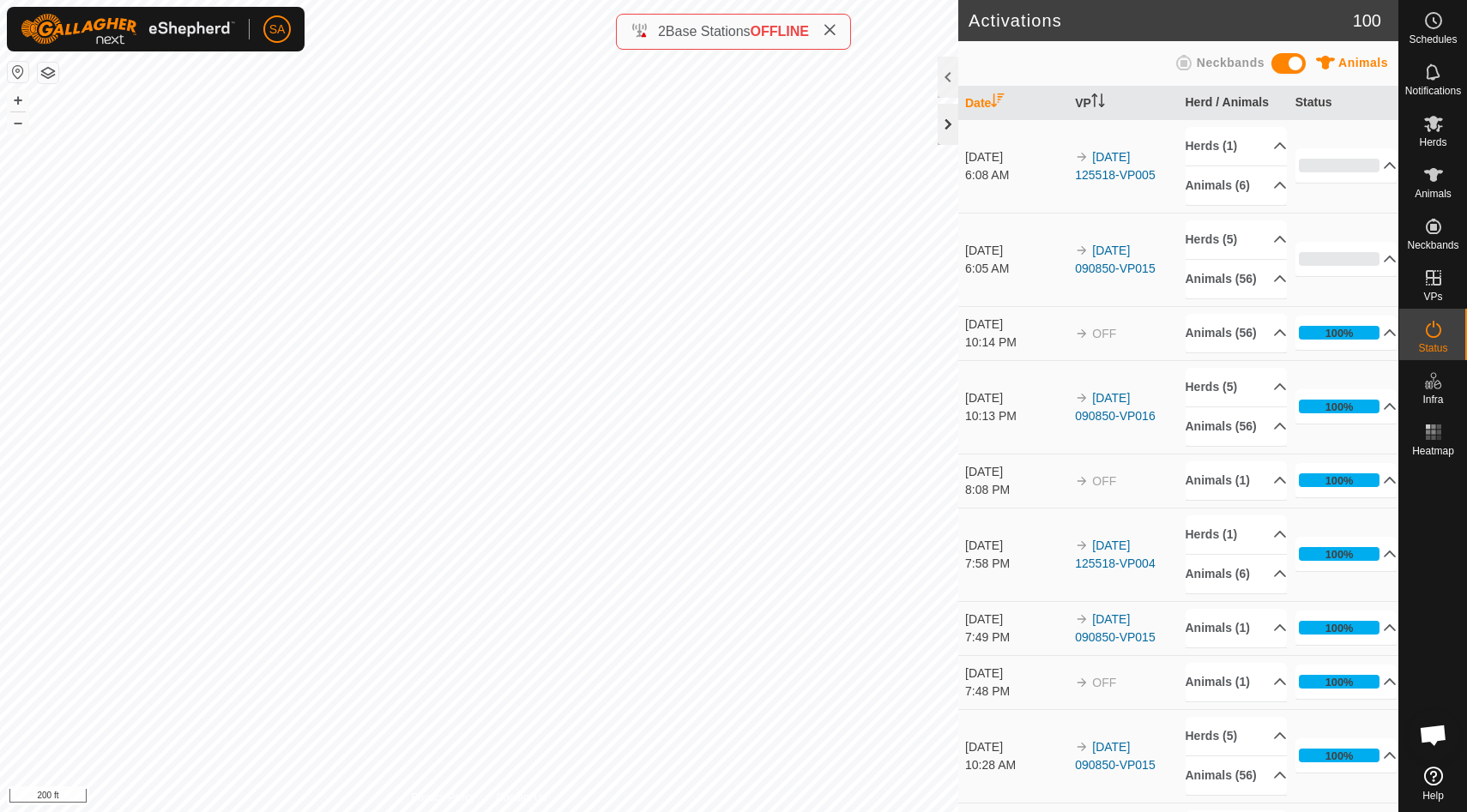
click at [951, 122] on div at bounding box center [948, 124] width 21 height 41
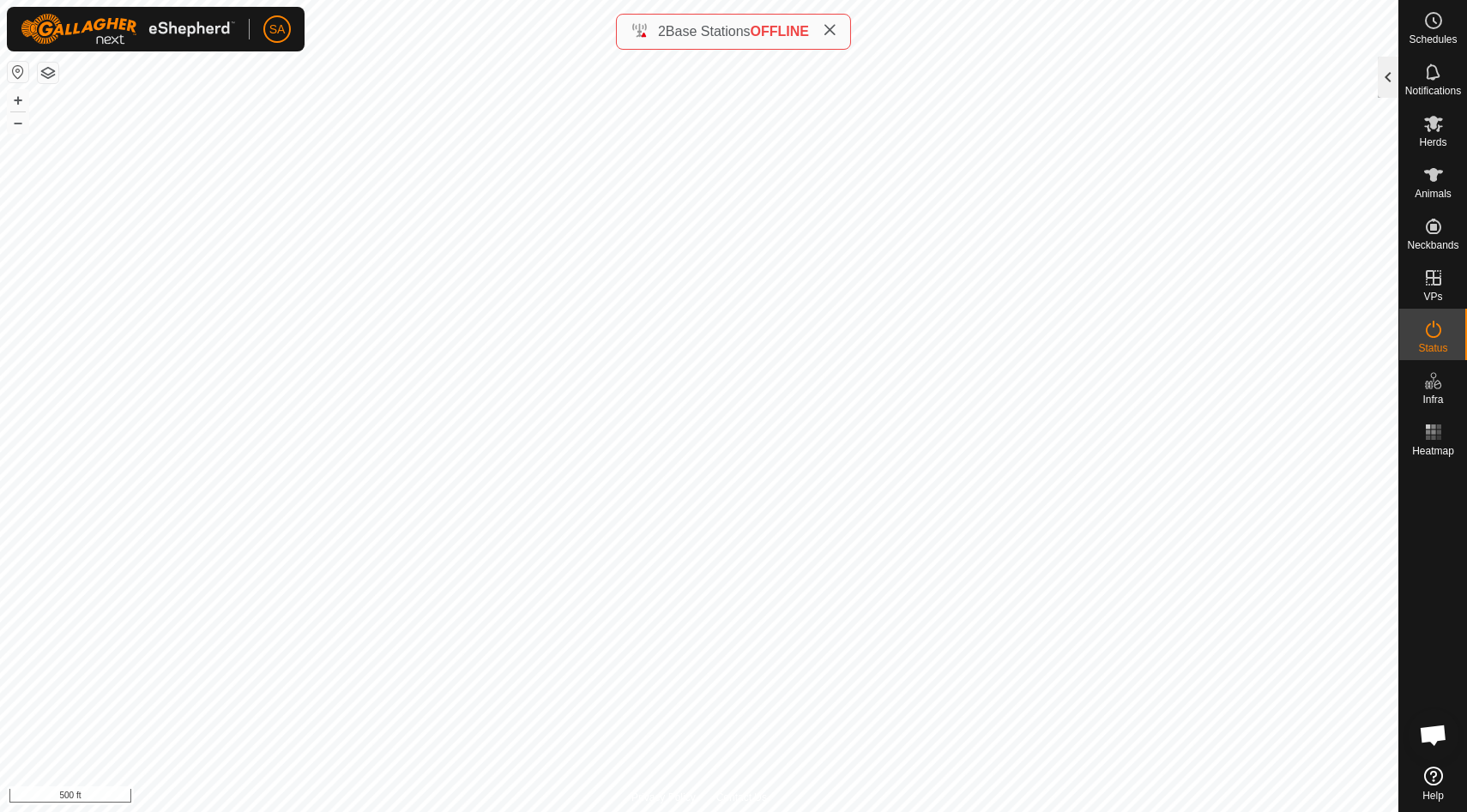
click at [1387, 76] on div at bounding box center [1388, 77] width 21 height 41
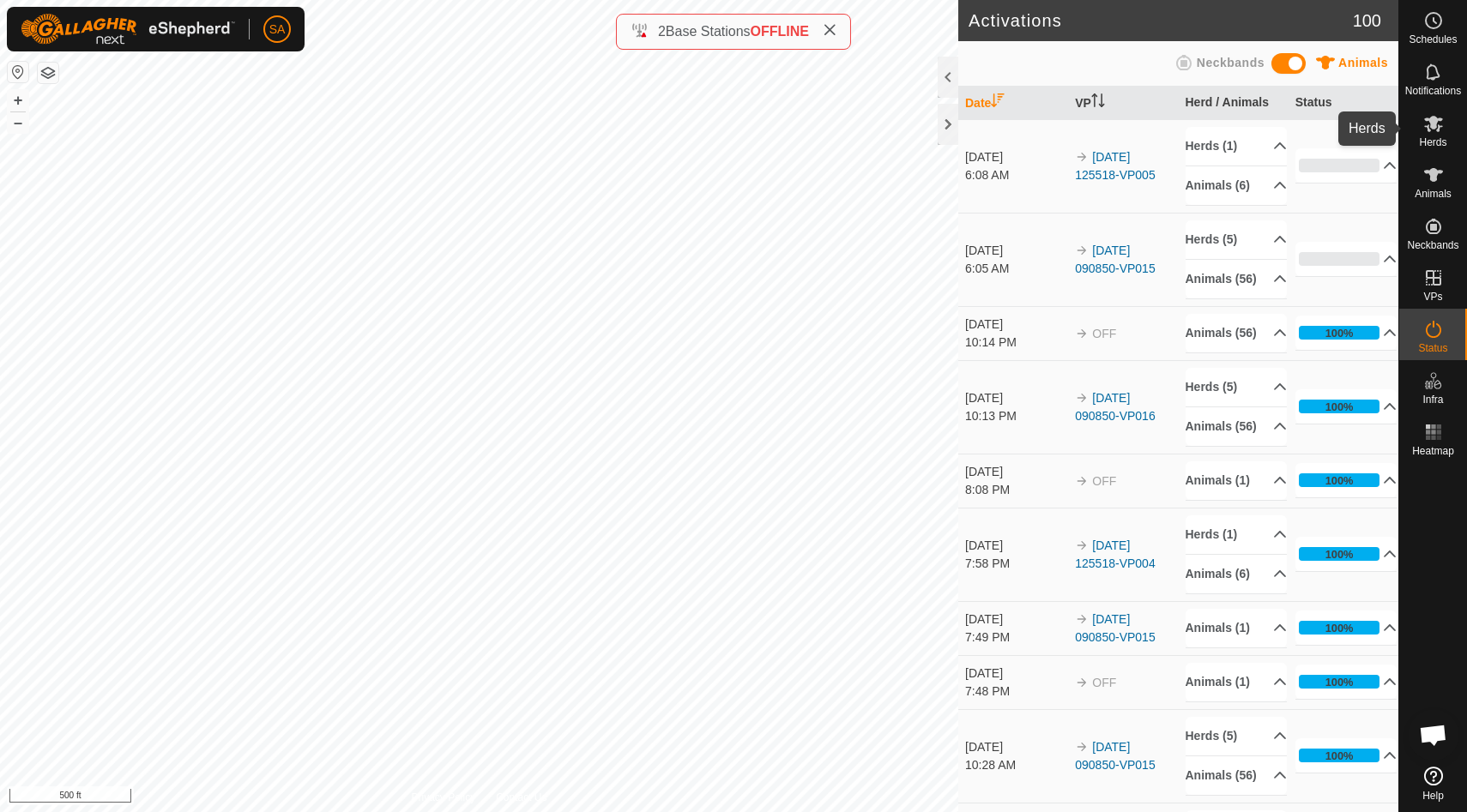
click at [1433, 127] on icon at bounding box center [1433, 123] width 19 height 16
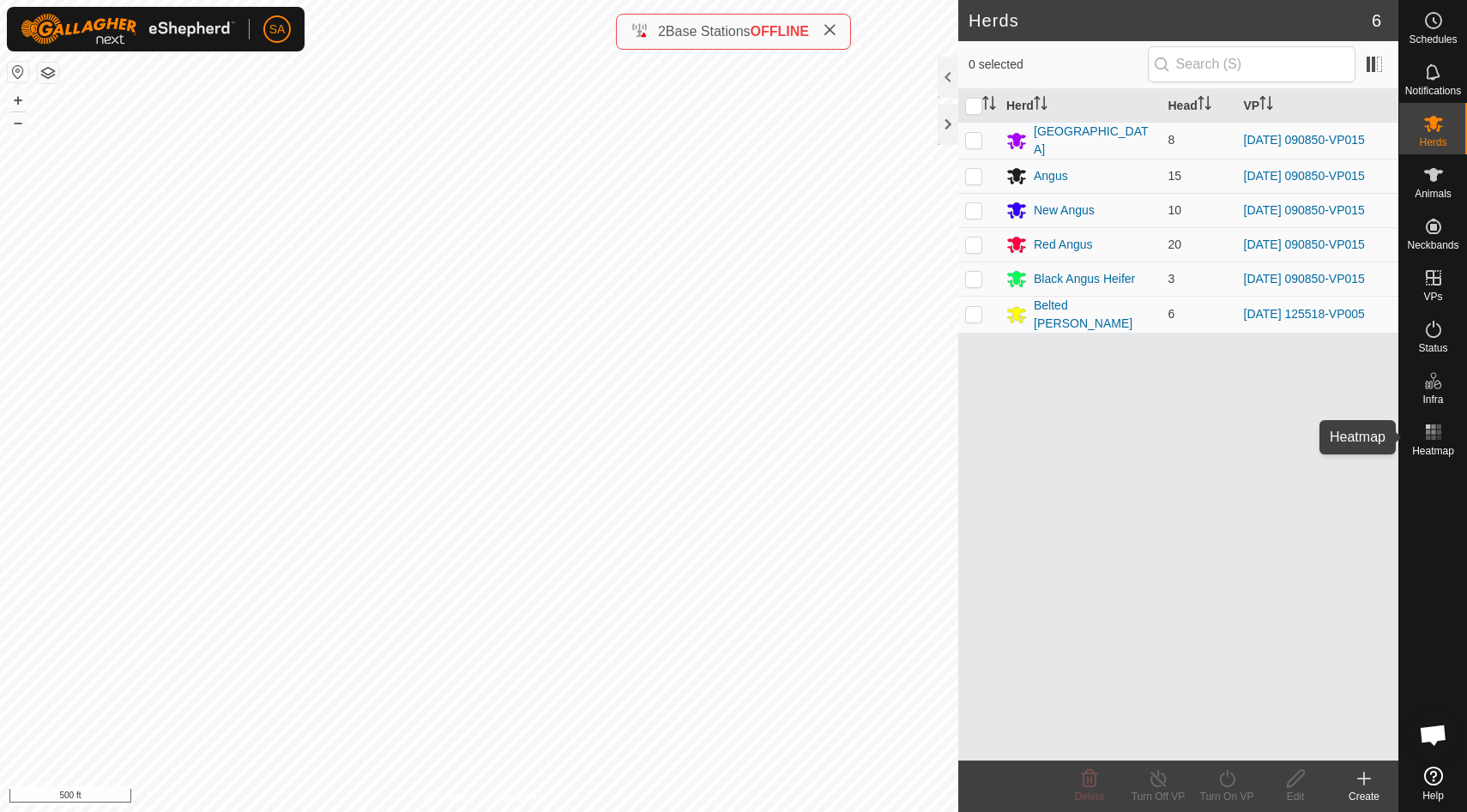
click at [1430, 436] on icon at bounding box center [1433, 432] width 21 height 21
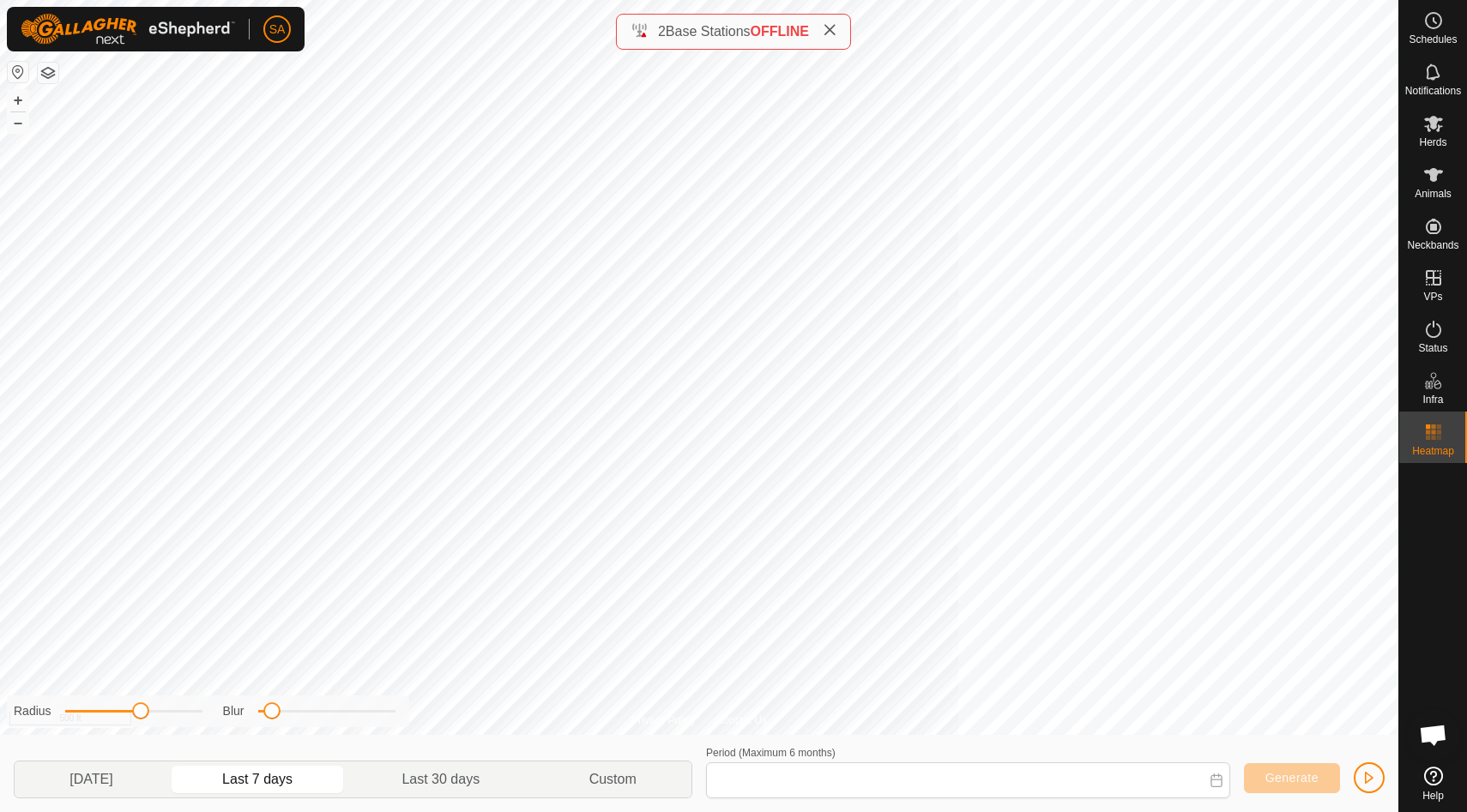
type input "[DATE] - [DATE]"
click at [833, 28] on icon at bounding box center [830, 30] width 14 height 14
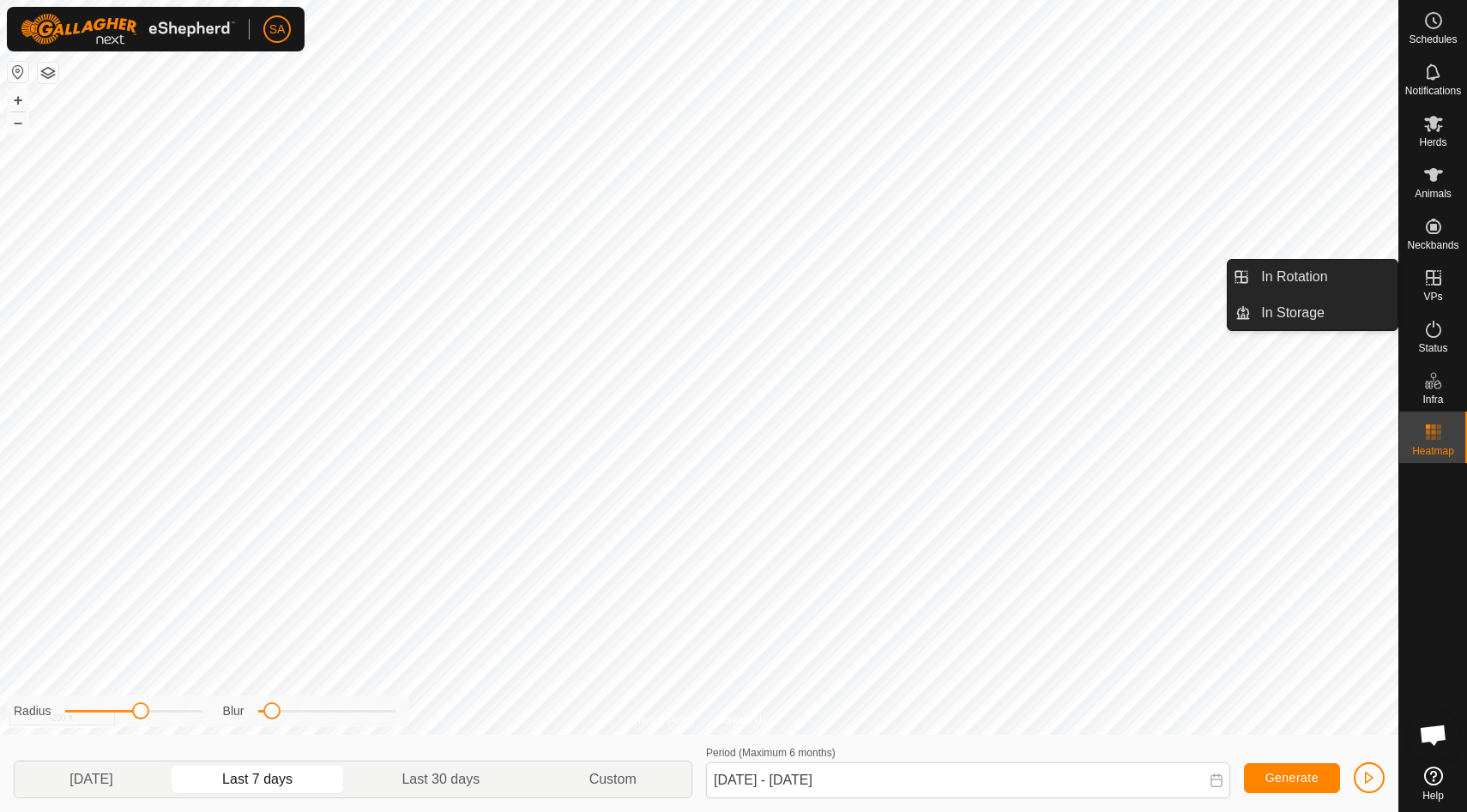
click at [1442, 276] on icon at bounding box center [1433, 278] width 21 height 21
click at [1381, 273] on link "In Rotation" at bounding box center [1324, 277] width 146 height 34
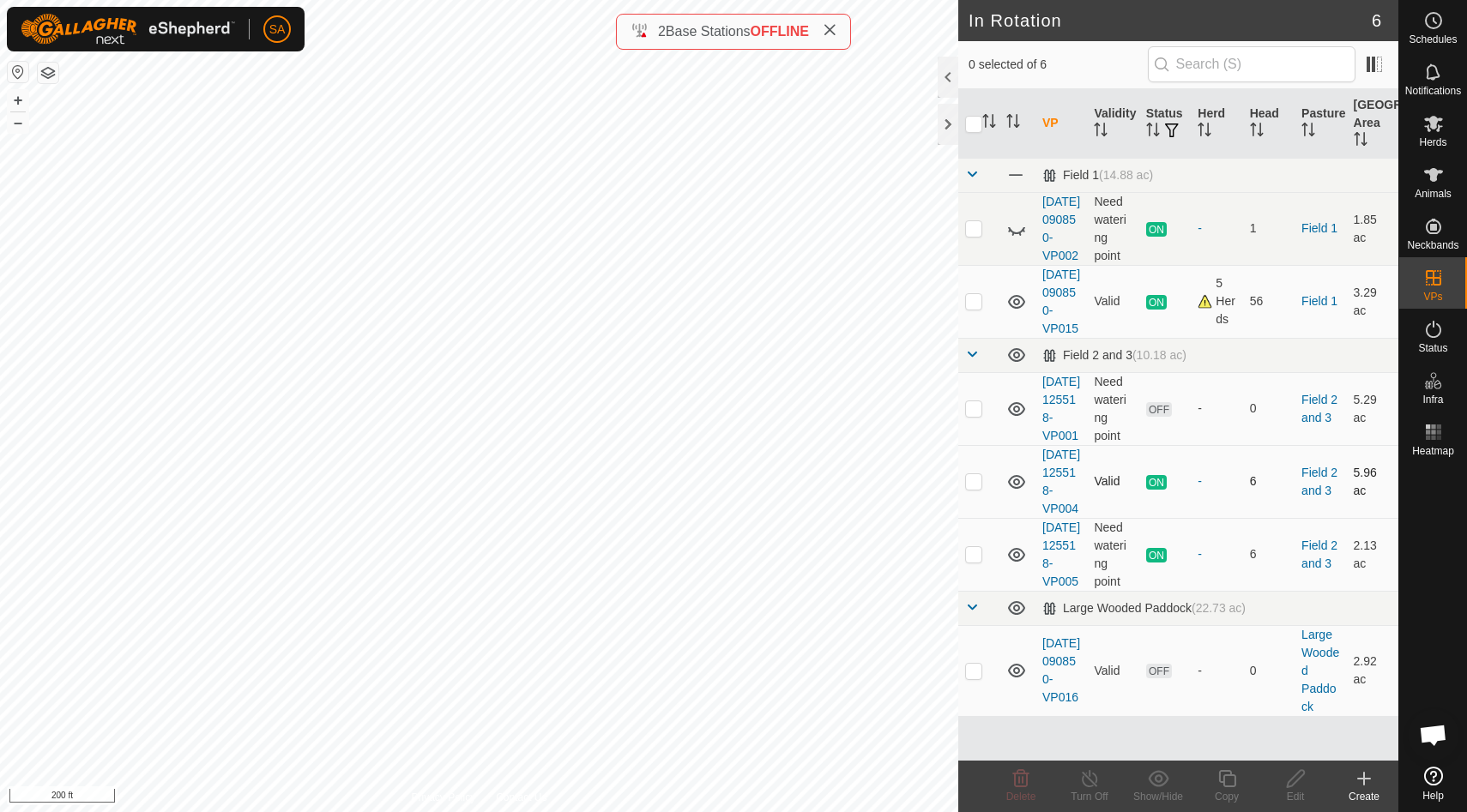
click at [977, 488] on p-checkbox at bounding box center [973, 481] width 17 height 14
checkbox input "false"
click at [972, 561] on p-checkbox at bounding box center [973, 554] width 17 height 14
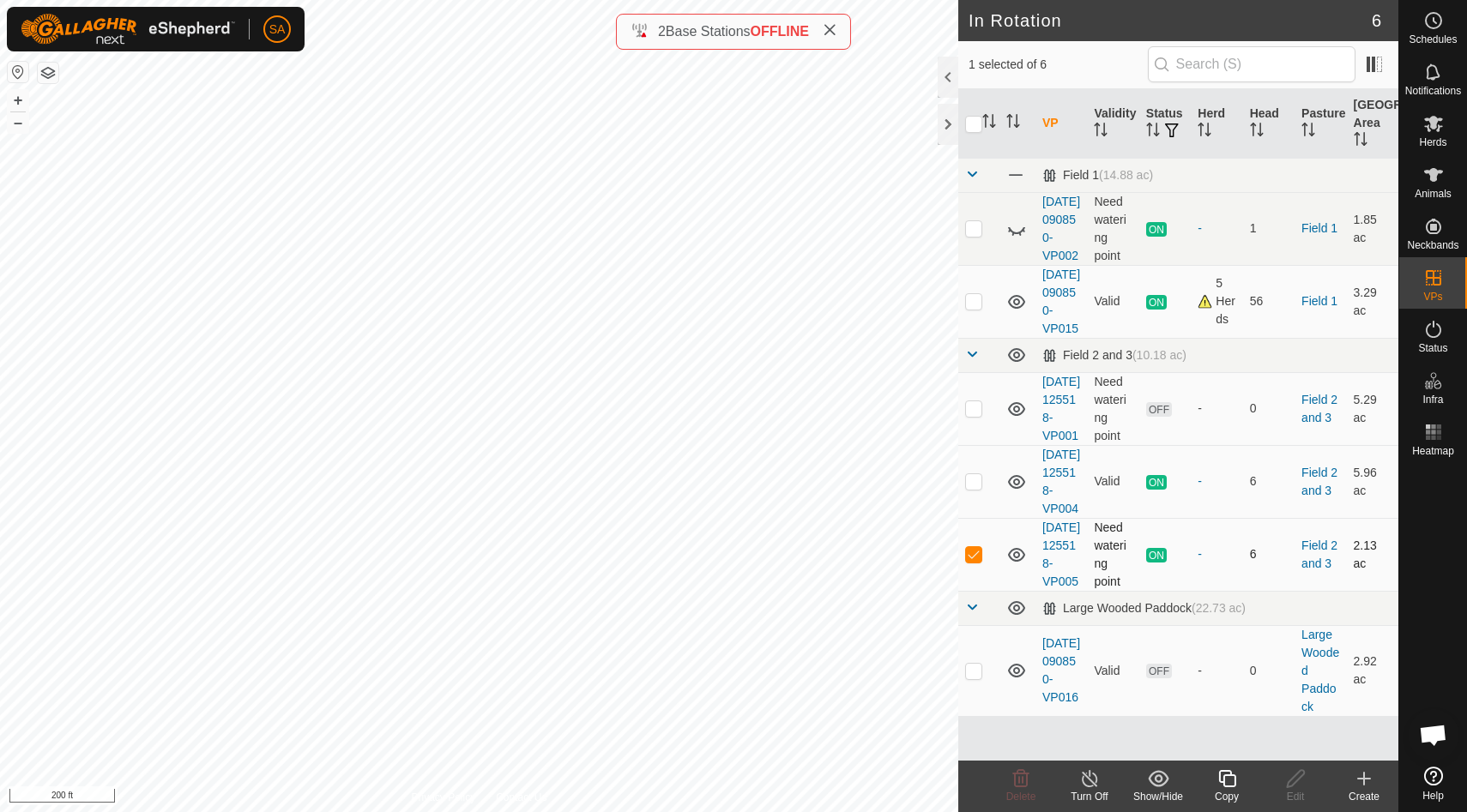
checkbox input "false"
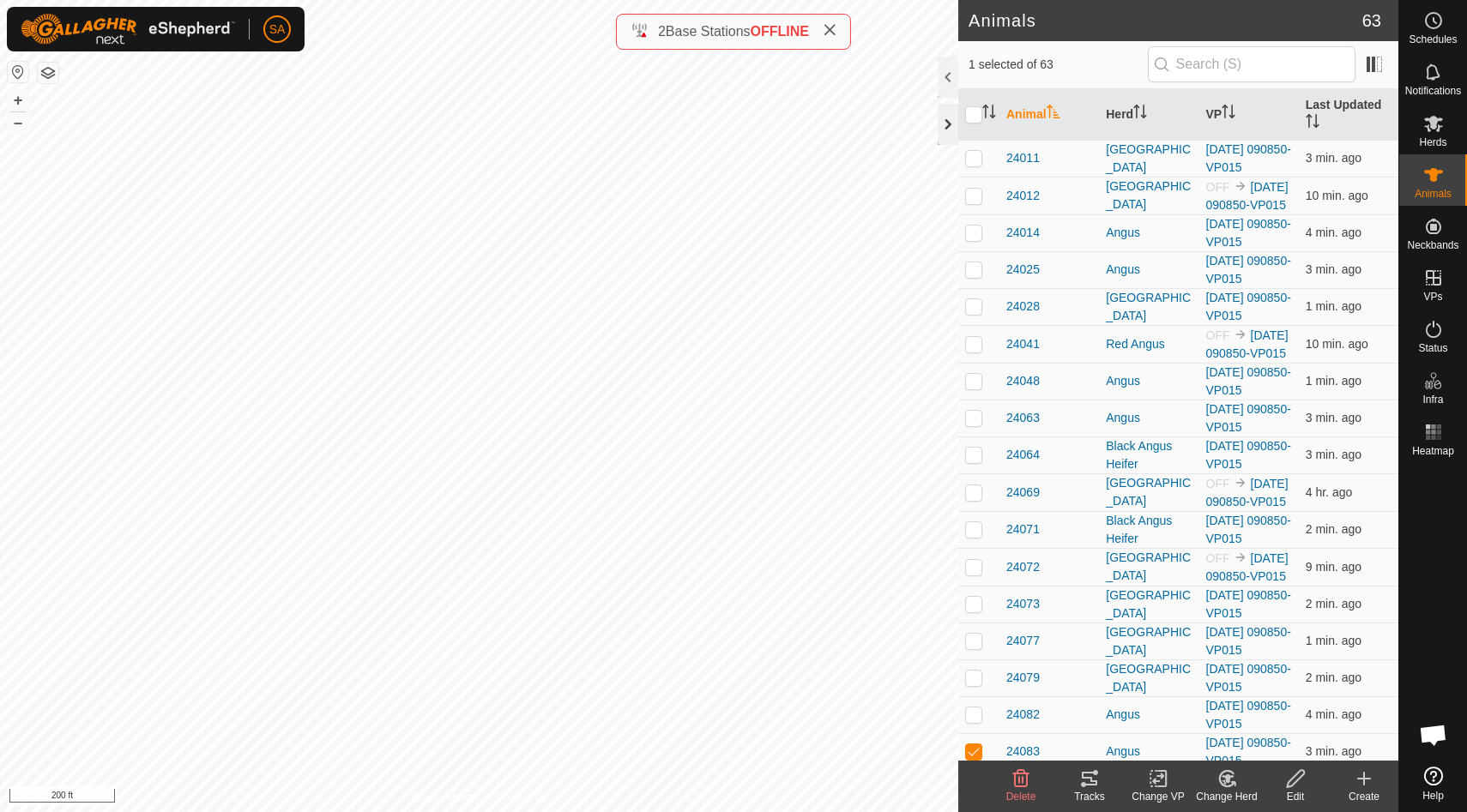
click at [951, 115] on div at bounding box center [948, 124] width 21 height 41
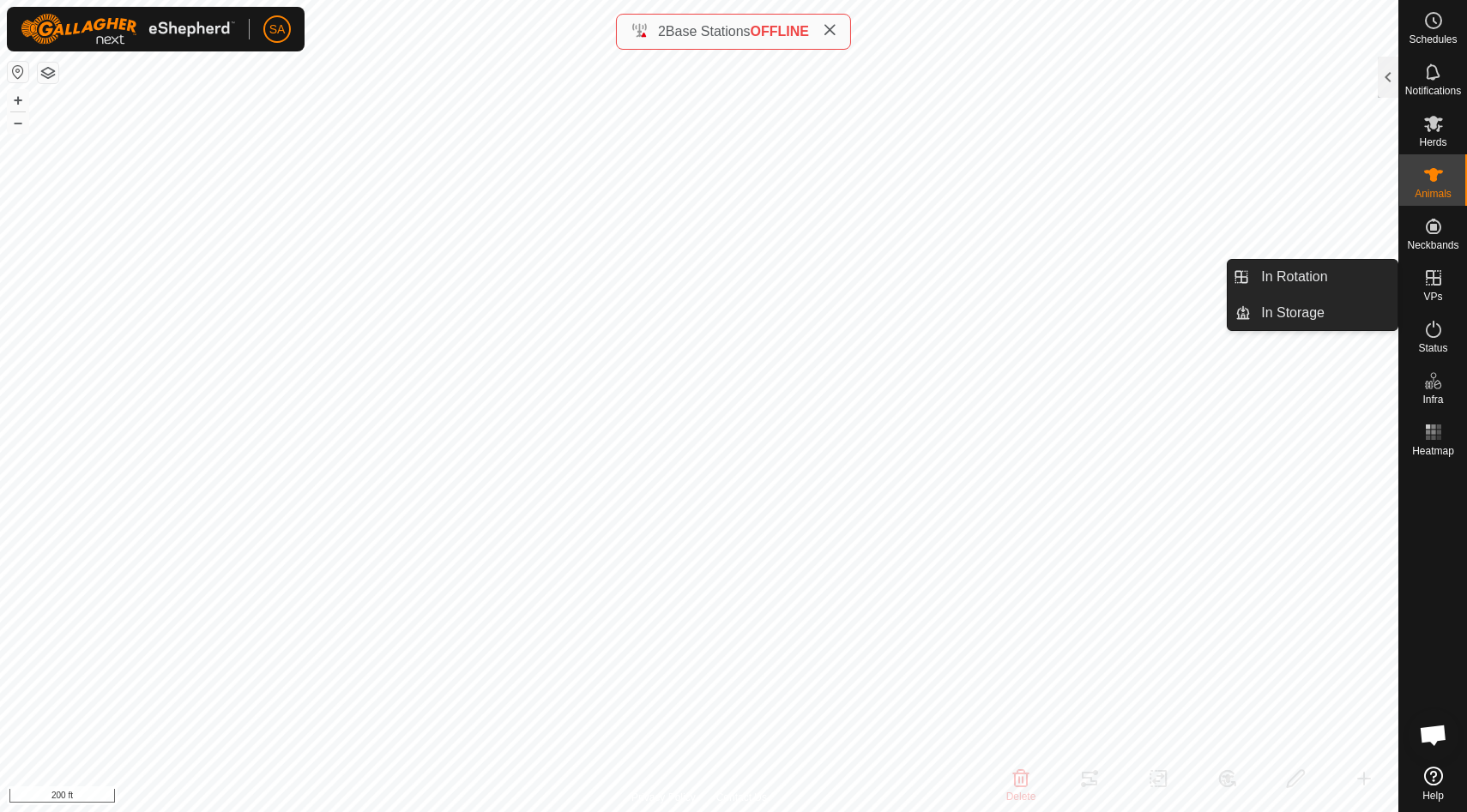
click at [1436, 287] on icon at bounding box center [1433, 278] width 21 height 21
click at [1358, 280] on link "In Rotation" at bounding box center [1324, 277] width 146 height 34
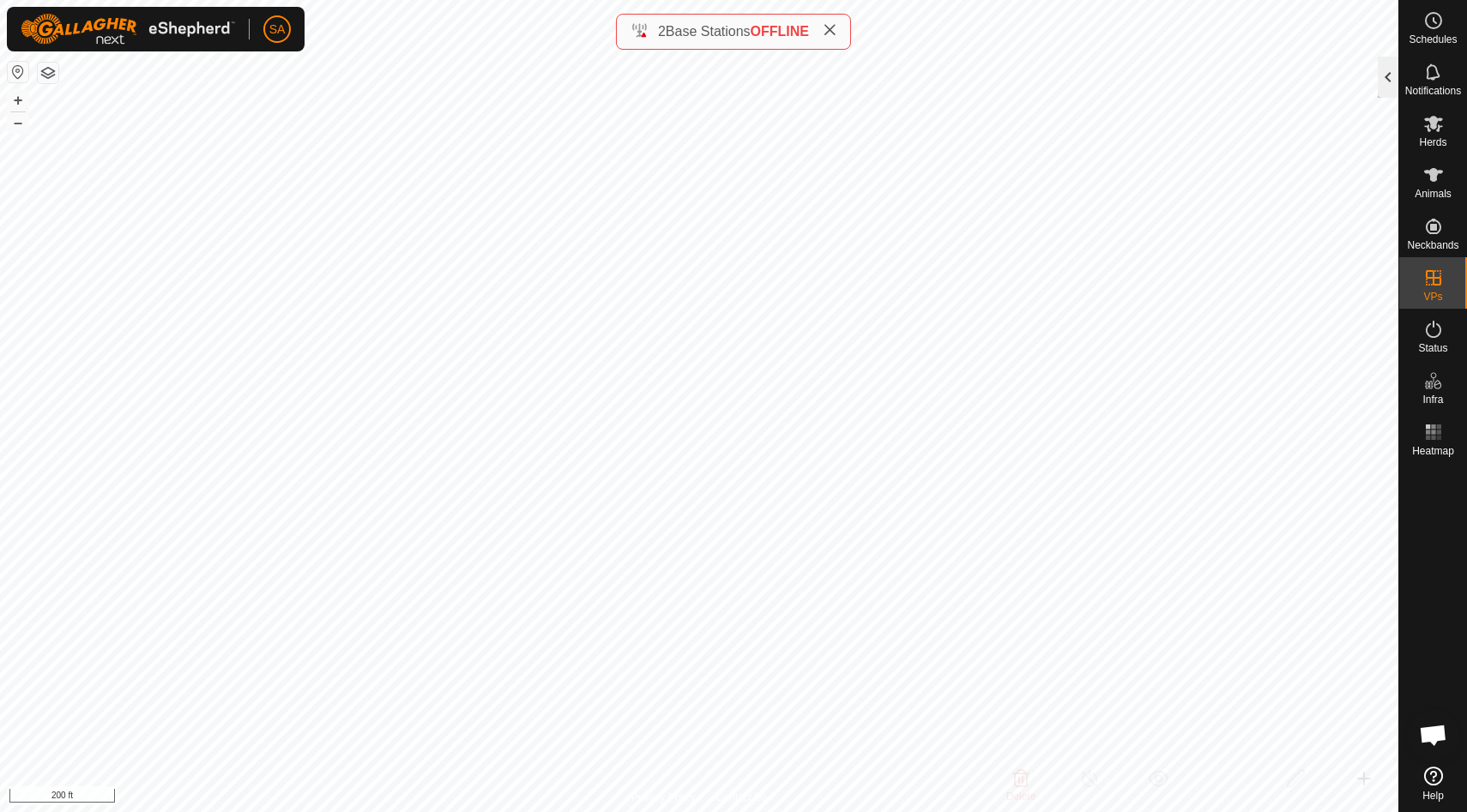
click at [1386, 71] on div at bounding box center [1388, 77] width 21 height 41
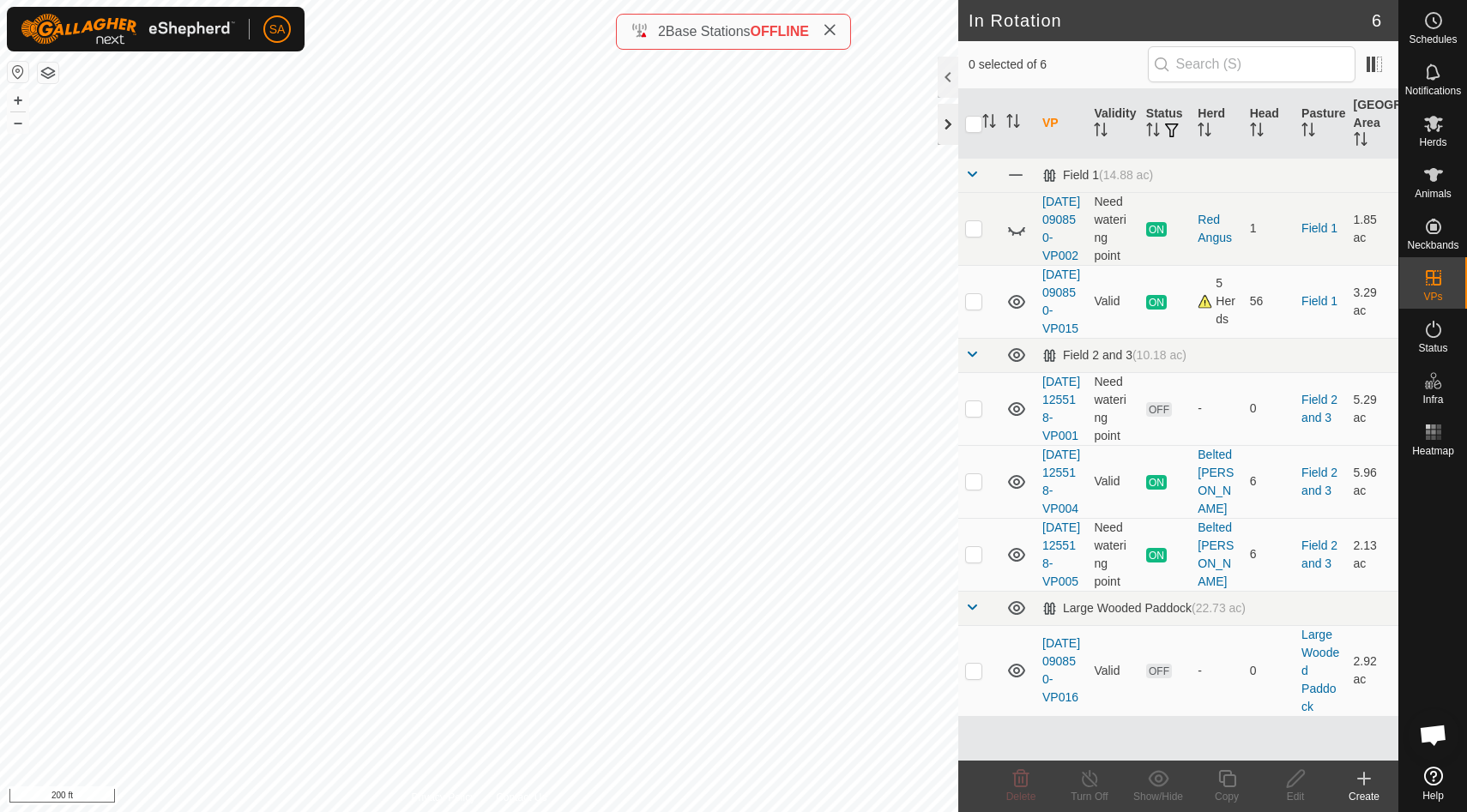
click at [941, 125] on div at bounding box center [948, 124] width 21 height 41
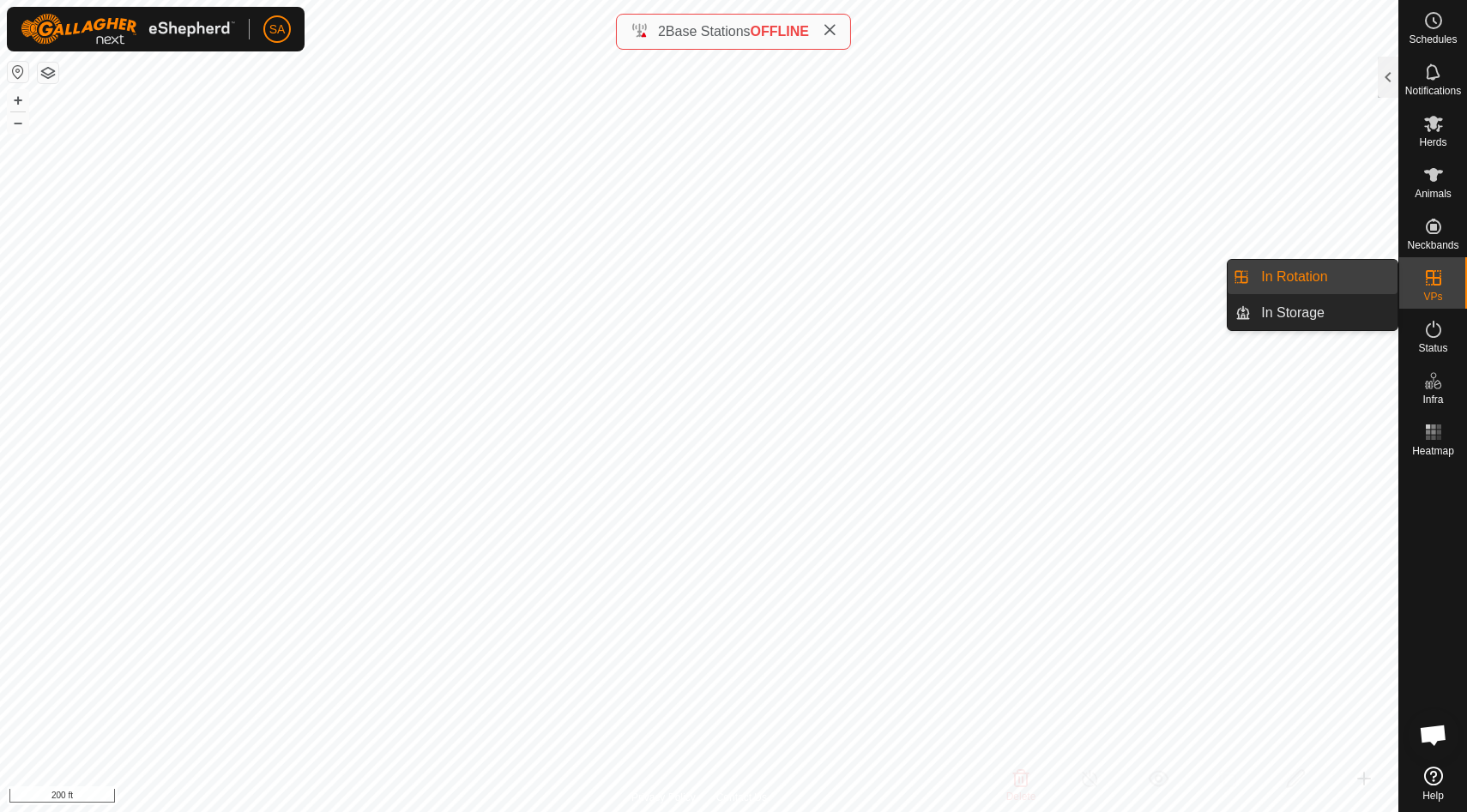
click at [1358, 282] on link "In Rotation" at bounding box center [1324, 277] width 146 height 34
click at [1388, 76] on div at bounding box center [1388, 77] width 21 height 41
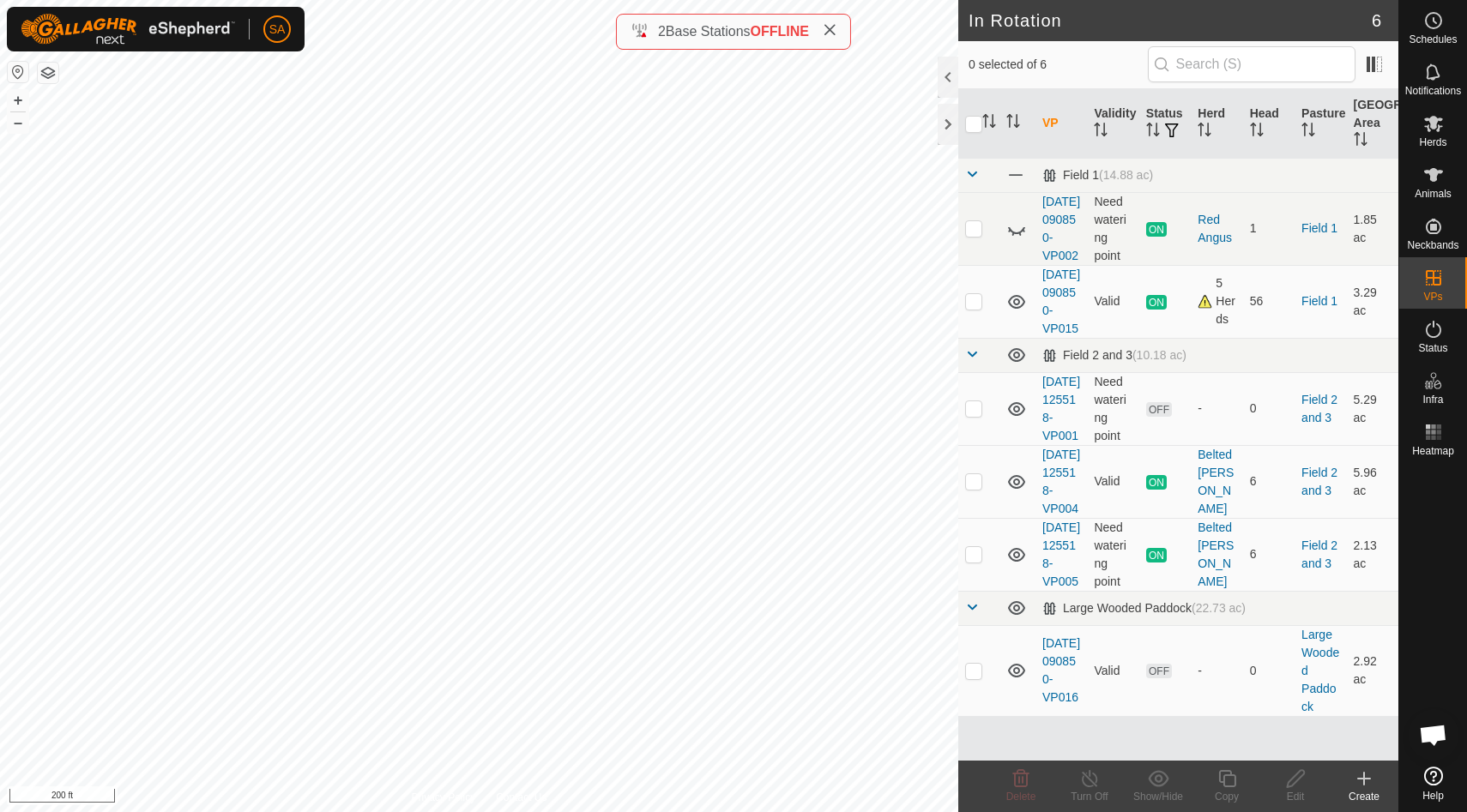
click at [1369, 777] on icon at bounding box center [1364, 778] width 21 height 21
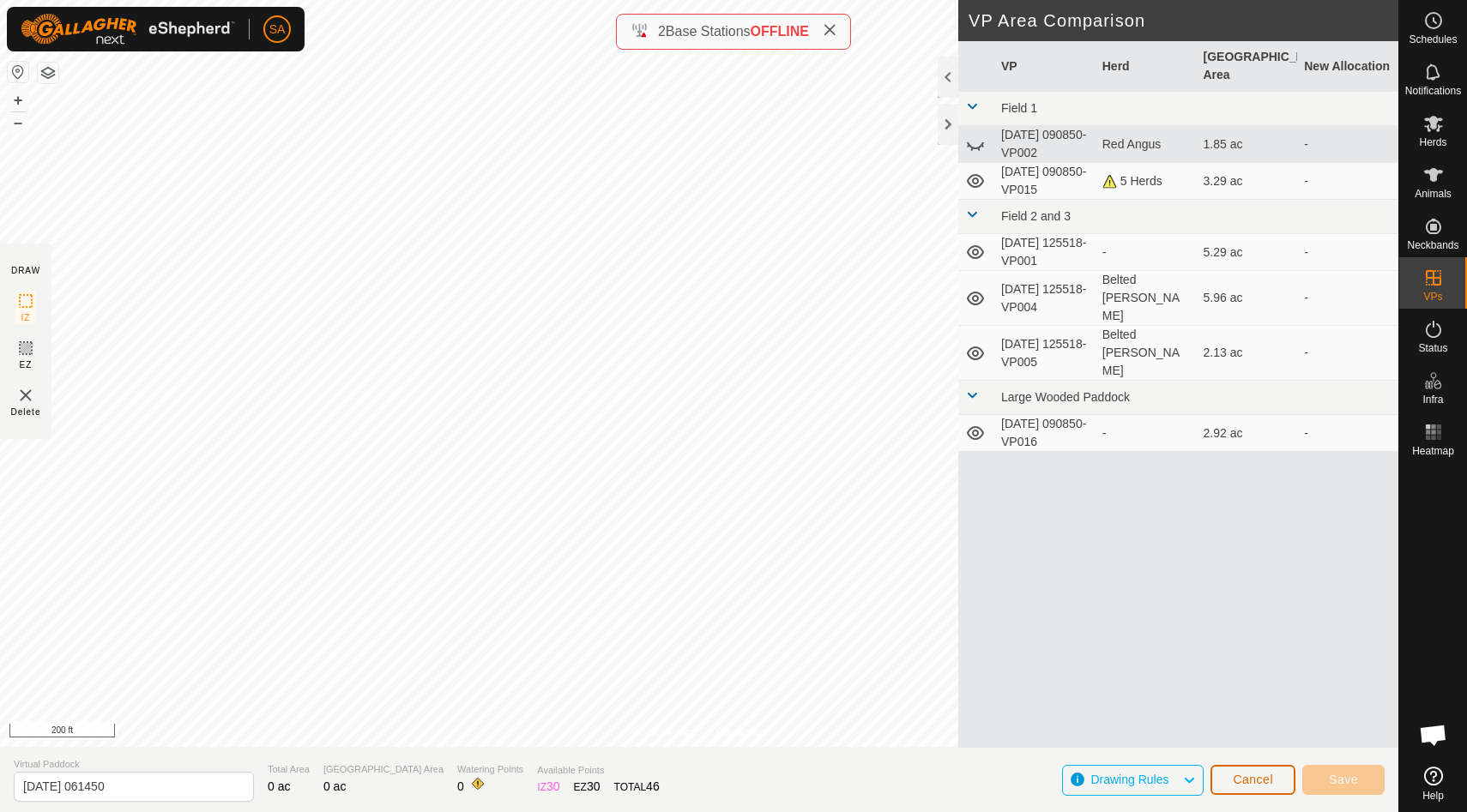
click at [1259, 779] on span "Cancel" at bounding box center [1253, 779] width 40 height 14
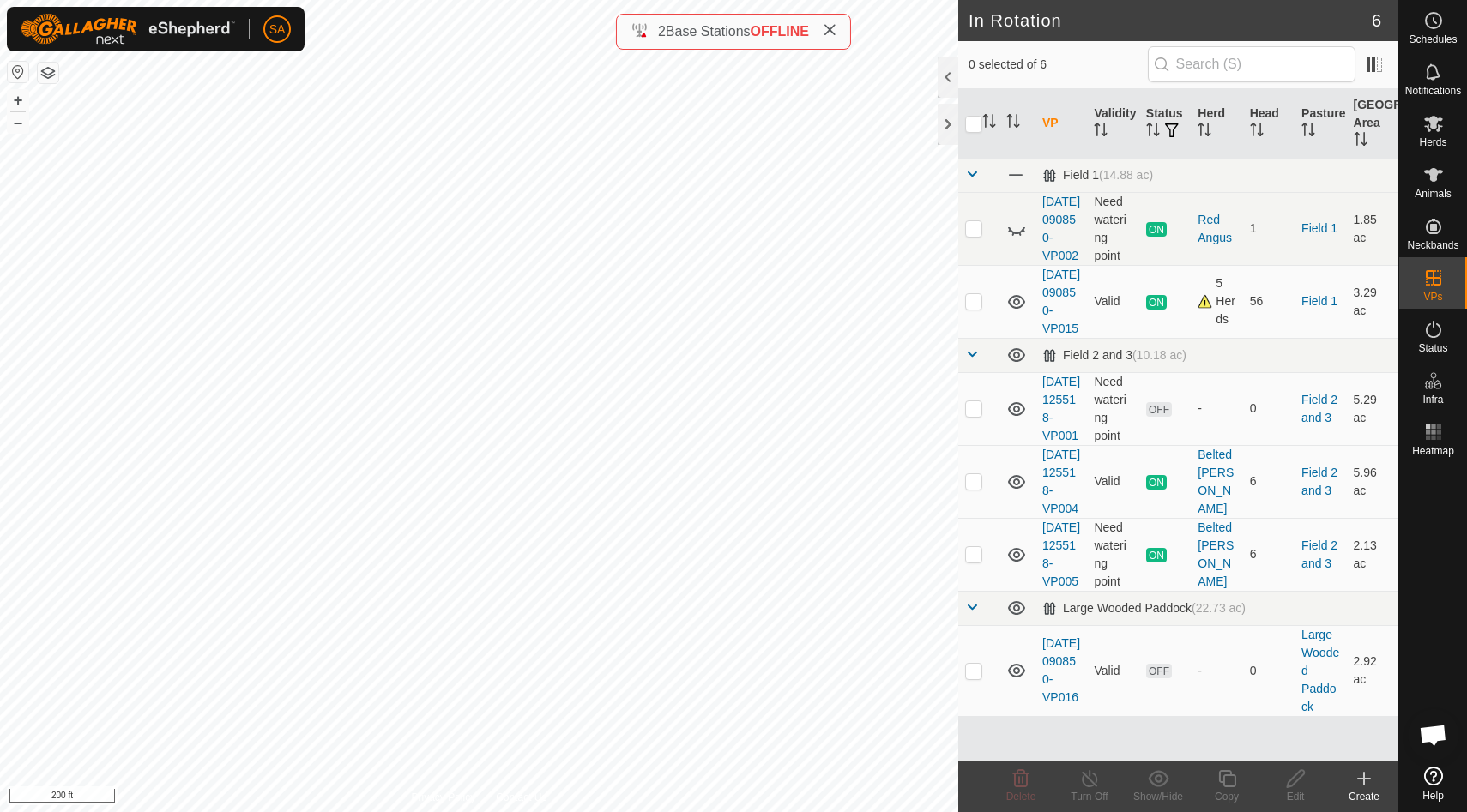
click at [1365, 776] on icon at bounding box center [1364, 778] width 21 height 21
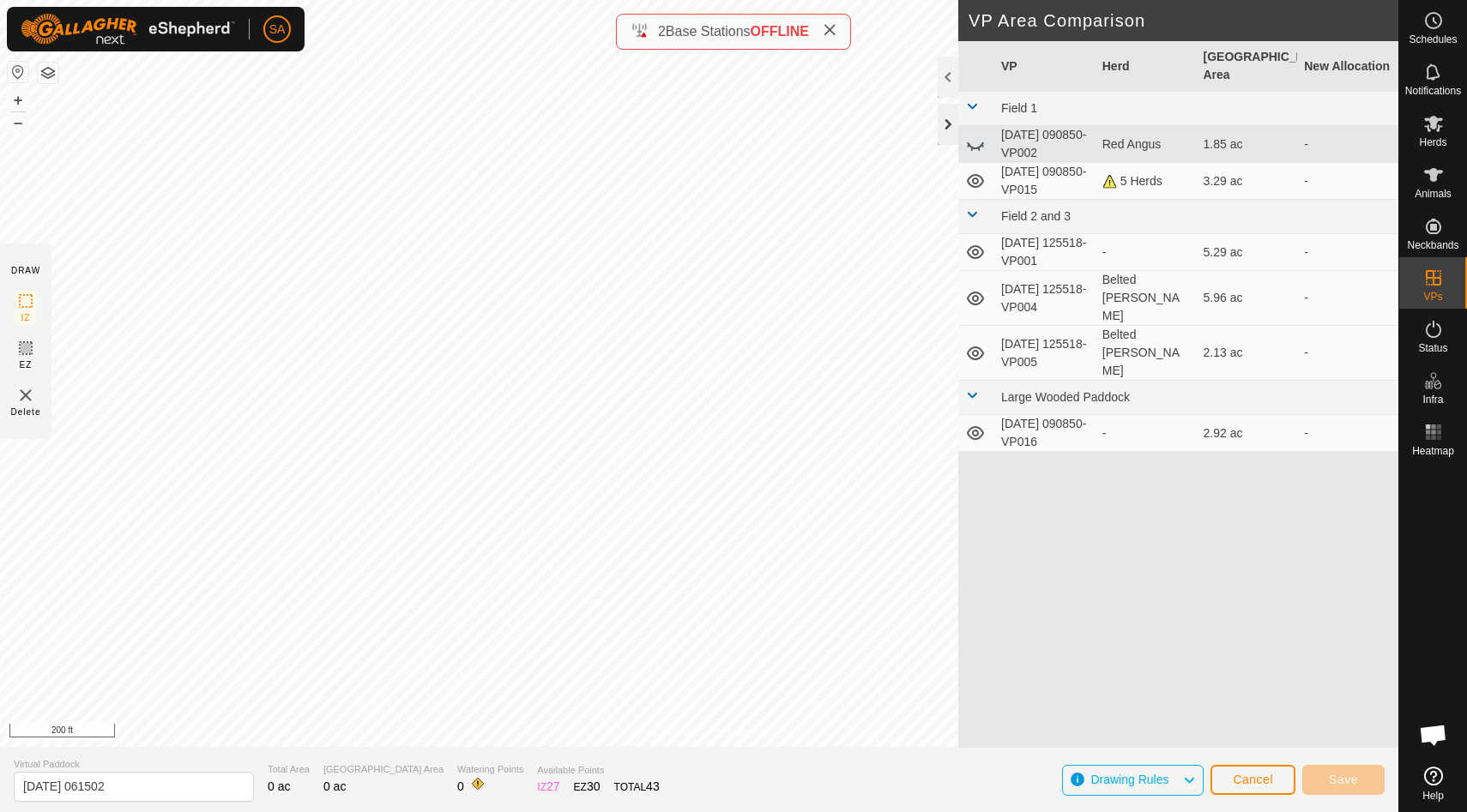
click at [951, 125] on div at bounding box center [948, 124] width 21 height 41
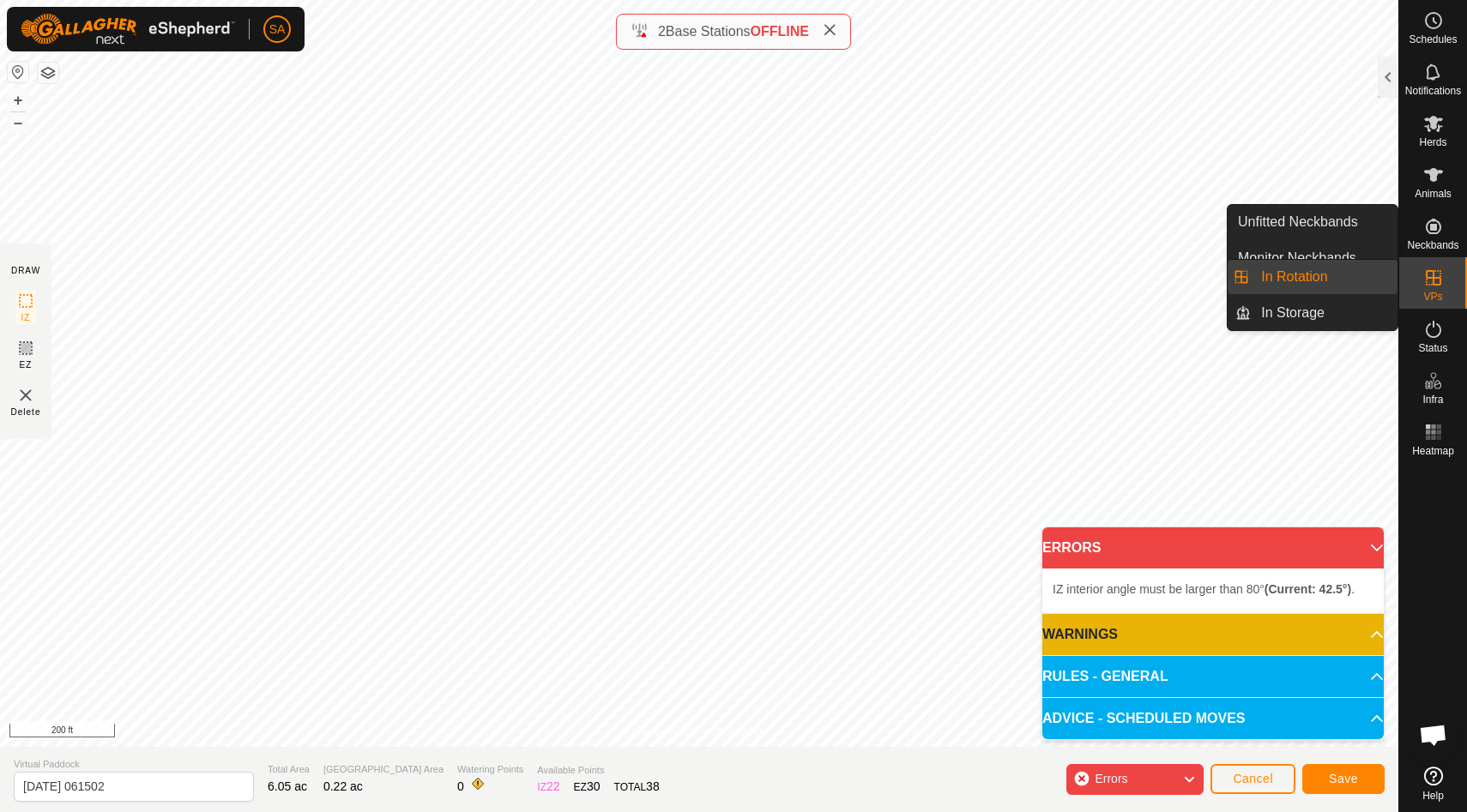
click at [1414, 290] on div "Schedules Notifications Herds Animals Neckbands VPs Status Infra Heatmap Help U…" at bounding box center [733, 406] width 1467 height 812
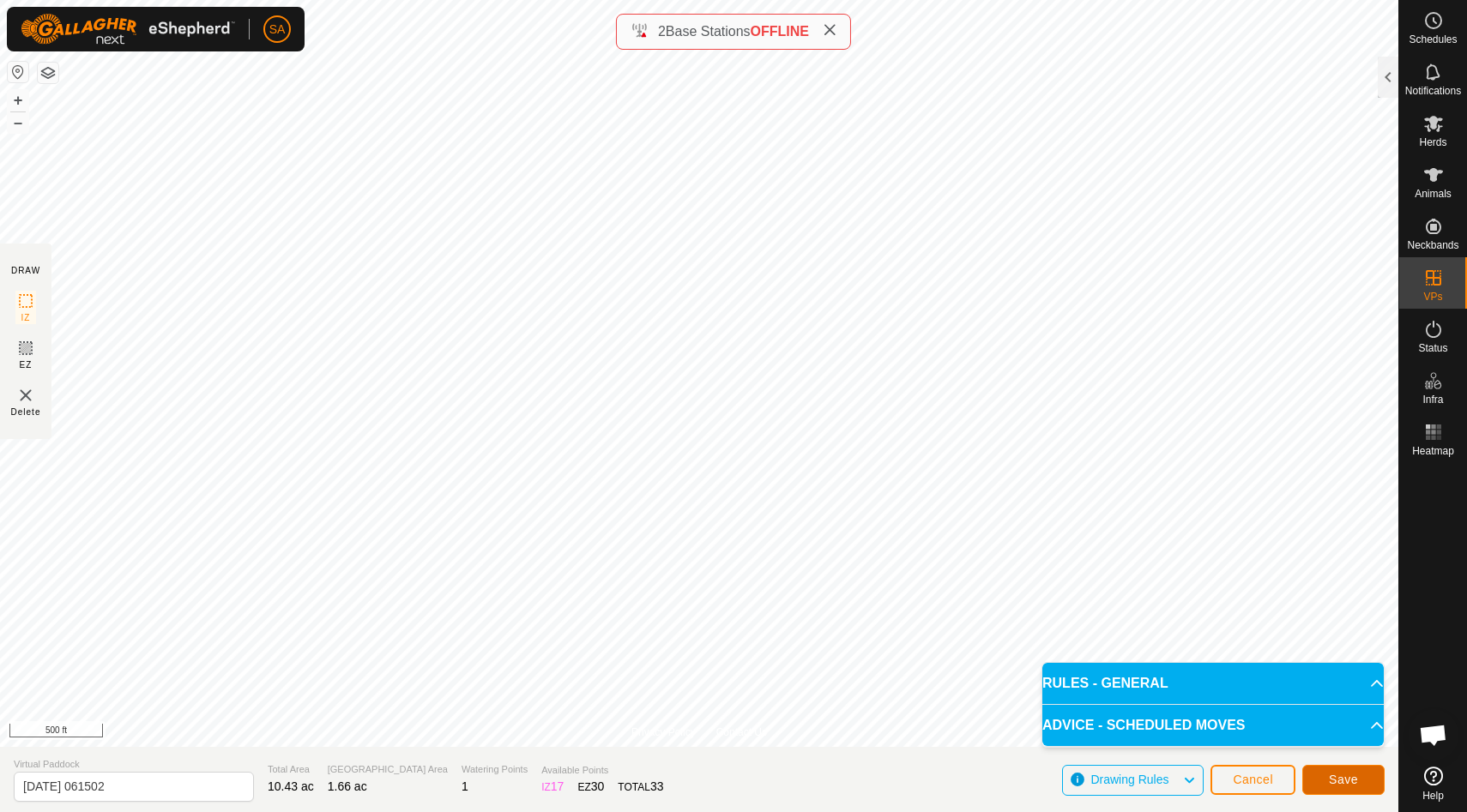
click at [1345, 784] on span "Save" at bounding box center [1343, 779] width 29 height 14
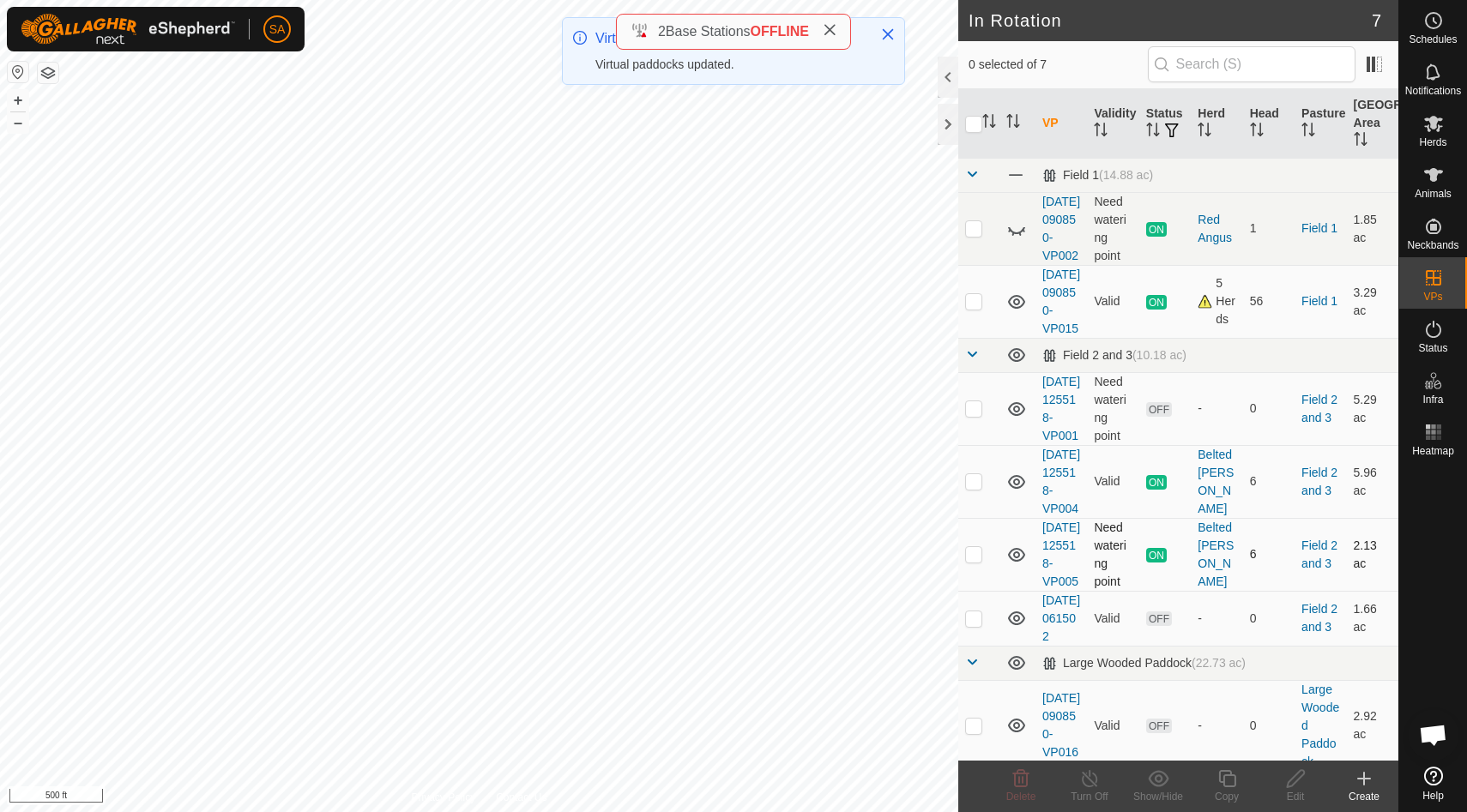
scroll to position [118, 0]
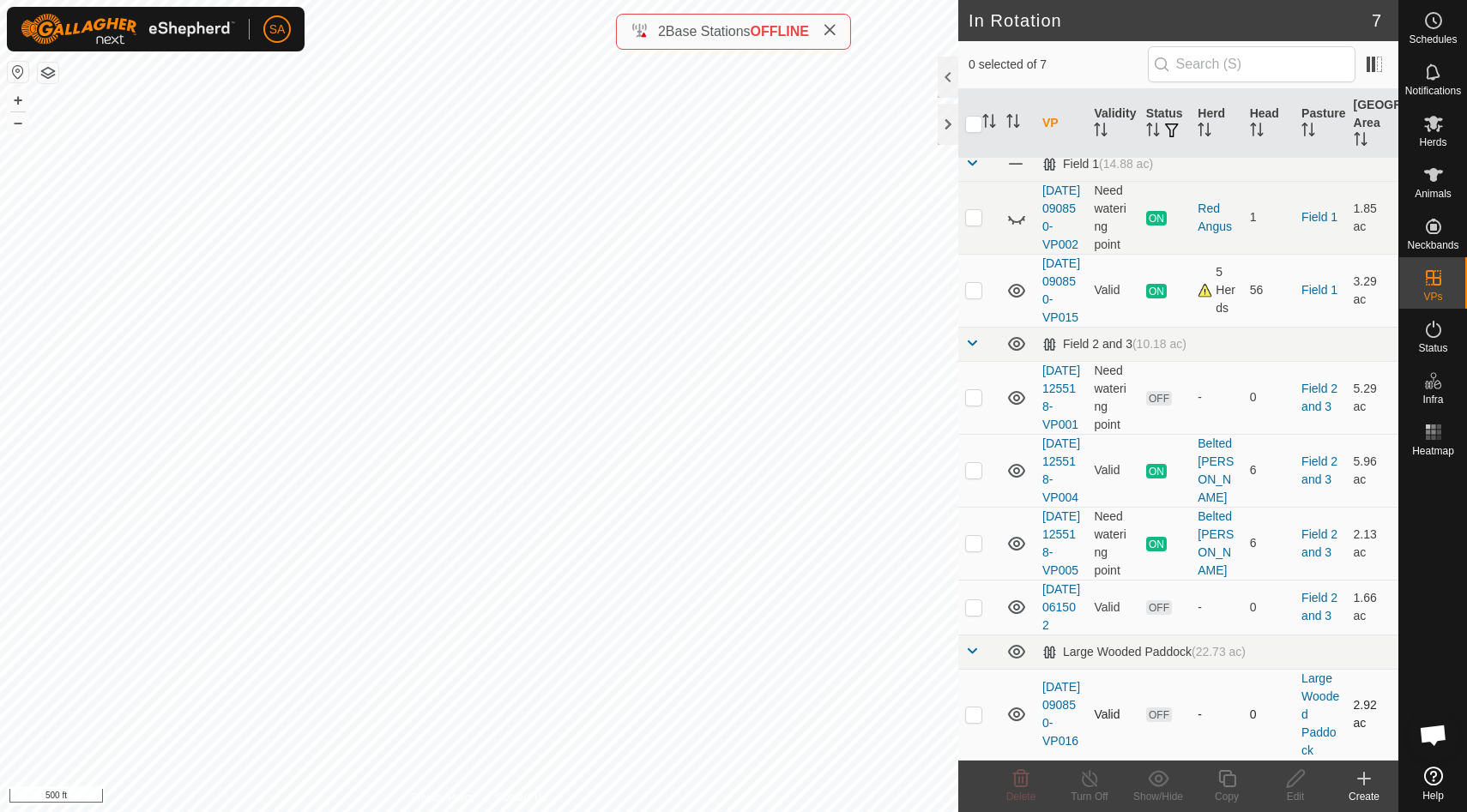
click at [973, 715] on p-checkbox at bounding box center [973, 714] width 17 height 14
checkbox input "false"
click at [971, 600] on p-checkbox at bounding box center [973, 607] width 17 height 14
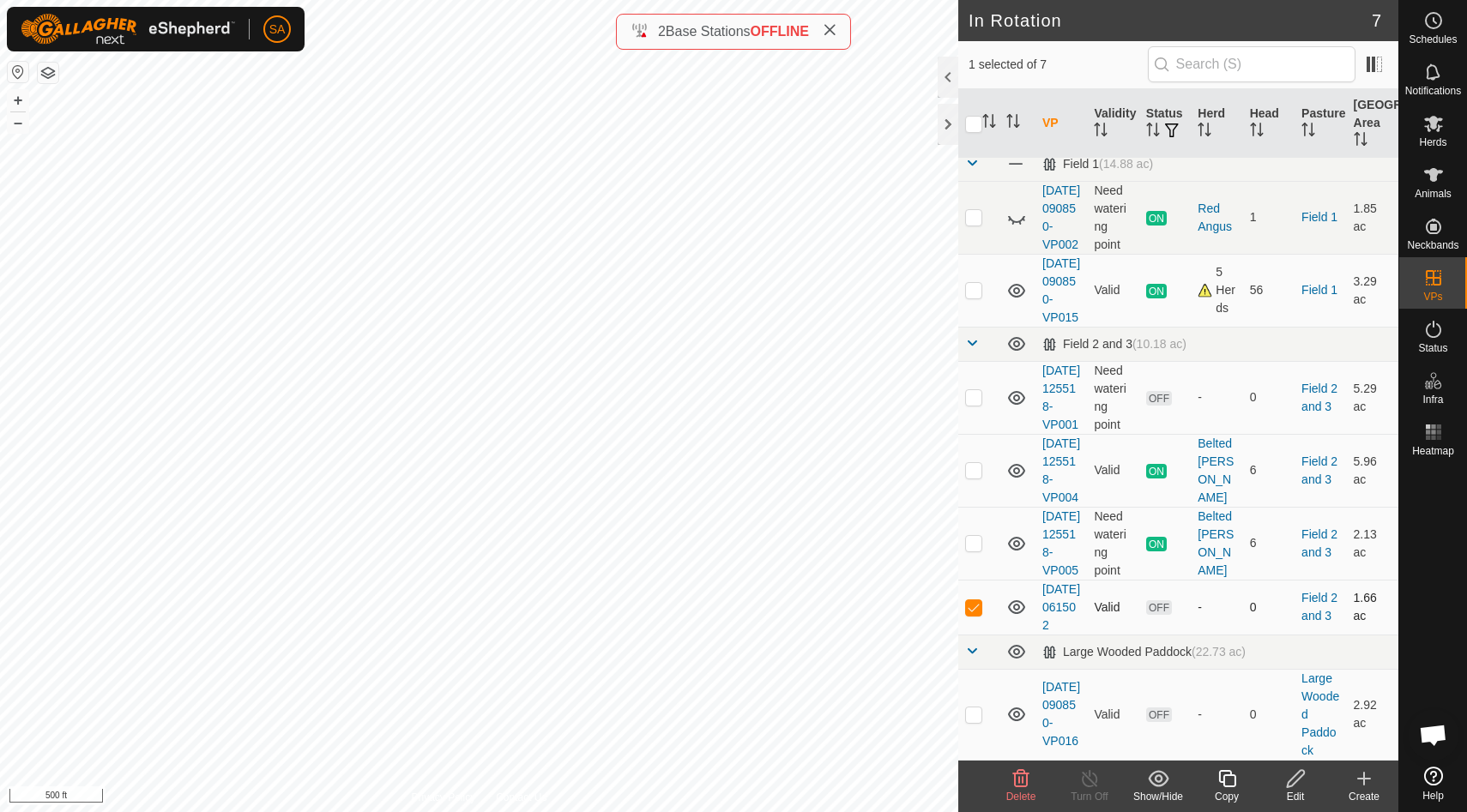
checkbox input "false"
click at [1015, 597] on icon at bounding box center [1016, 607] width 21 height 21
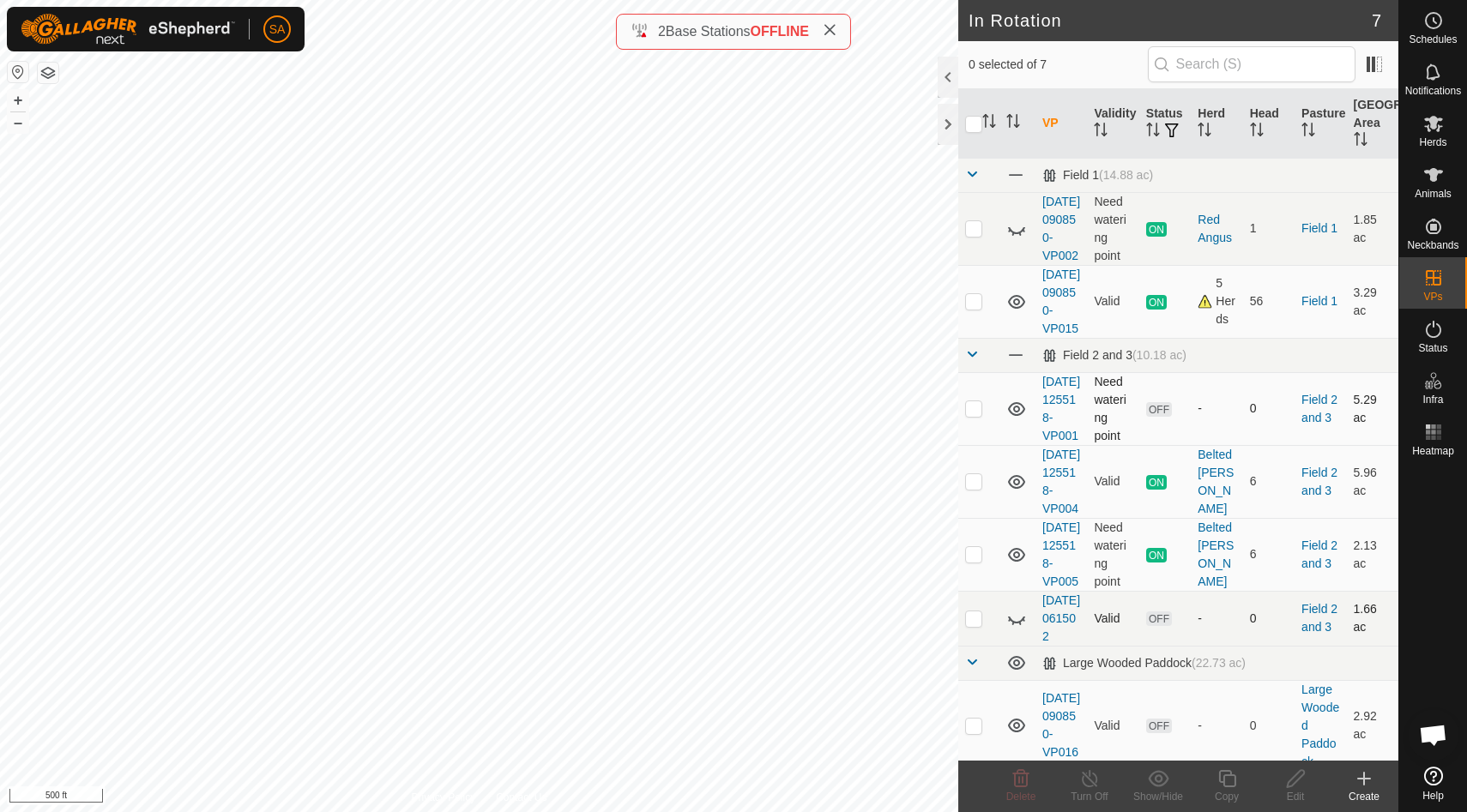
click at [967, 415] on p-checkbox at bounding box center [973, 408] width 17 height 14
click at [975, 415] on p-checkbox at bounding box center [973, 408] width 17 height 14
click at [1022, 790] on span "Delete" at bounding box center [1021, 797] width 30 height 12
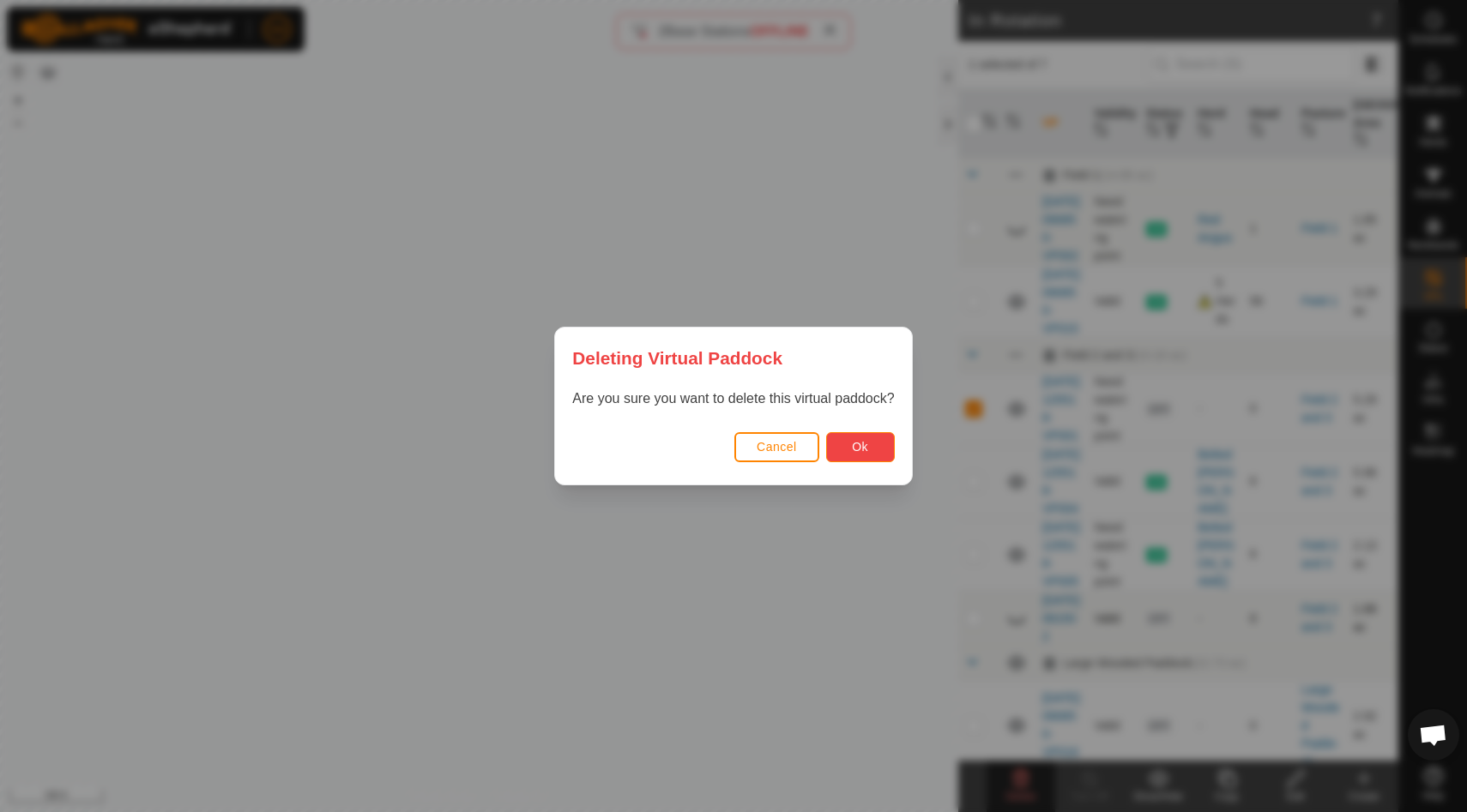
click at [865, 444] on span "Ok" at bounding box center [860, 447] width 16 height 14
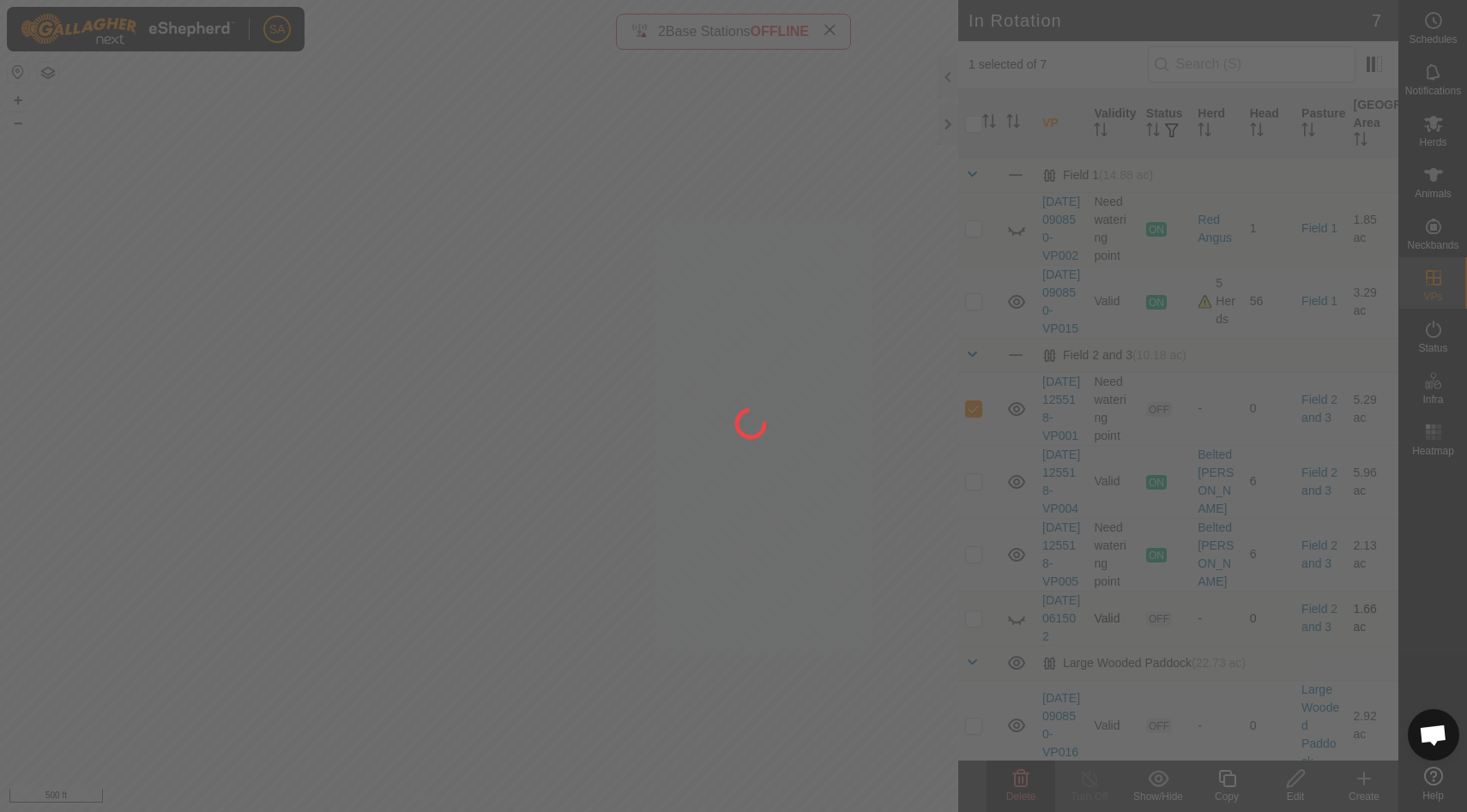
checkbox input "false"
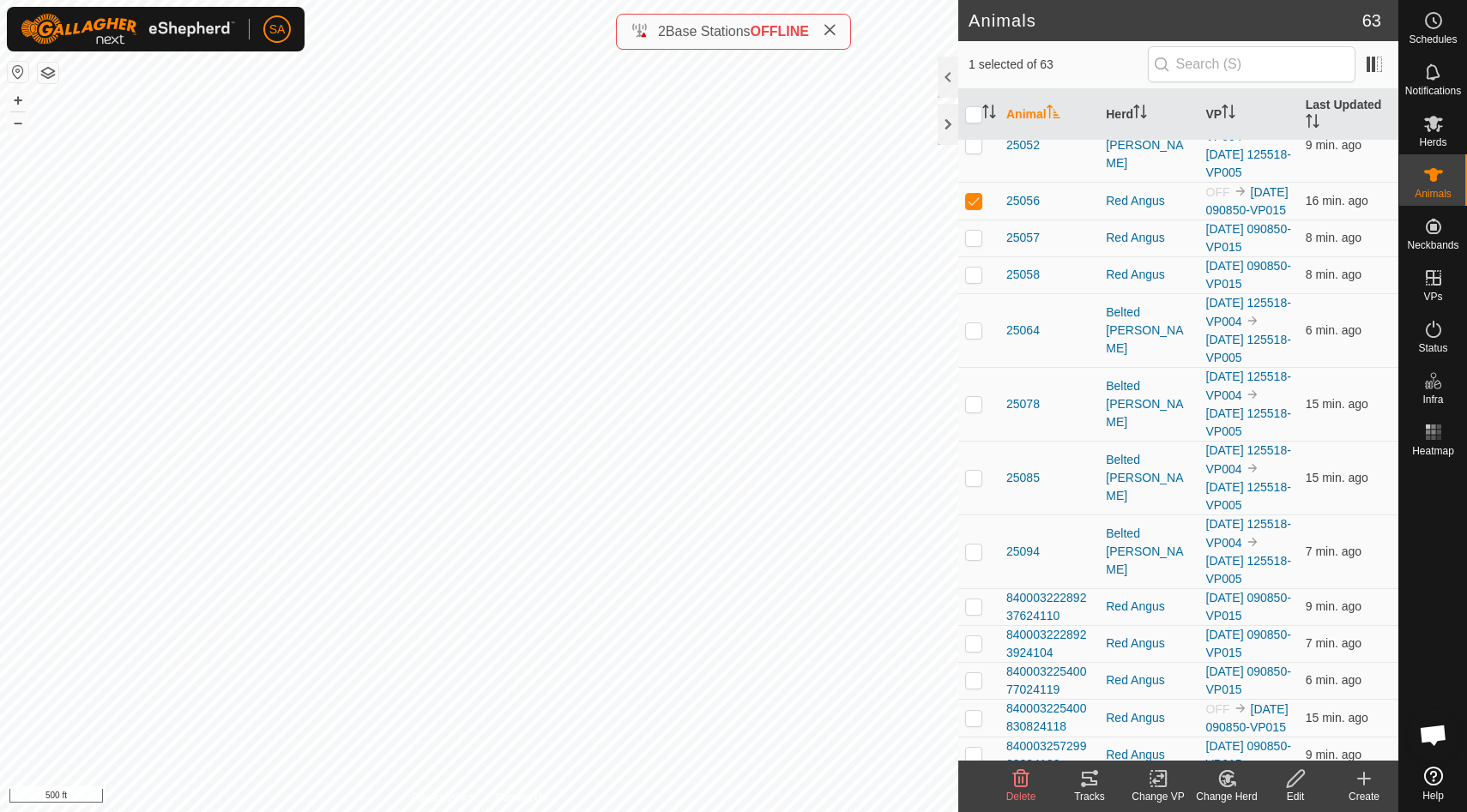
scroll to position [1687, 0]
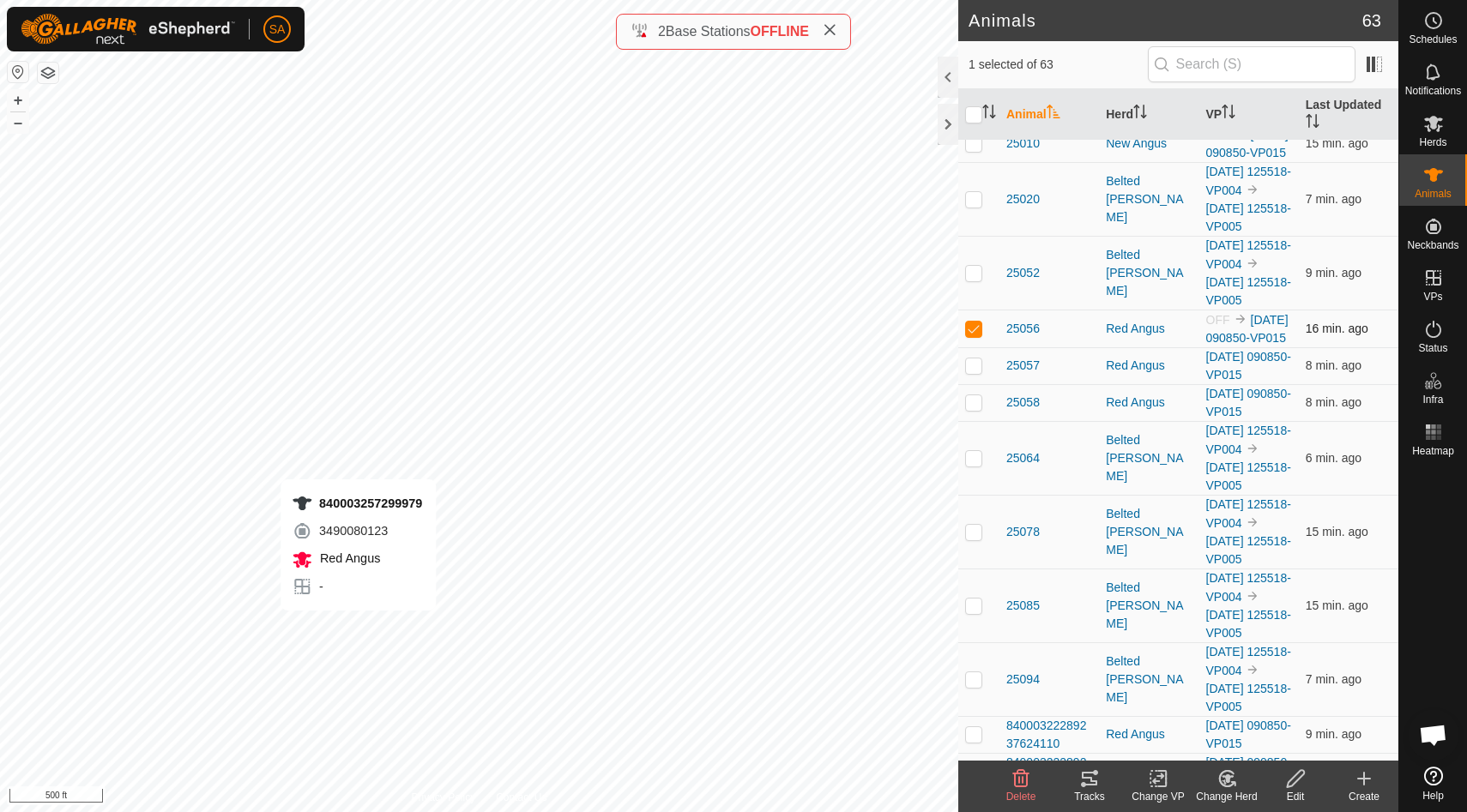
checkbox input "false"
checkbox input "true"
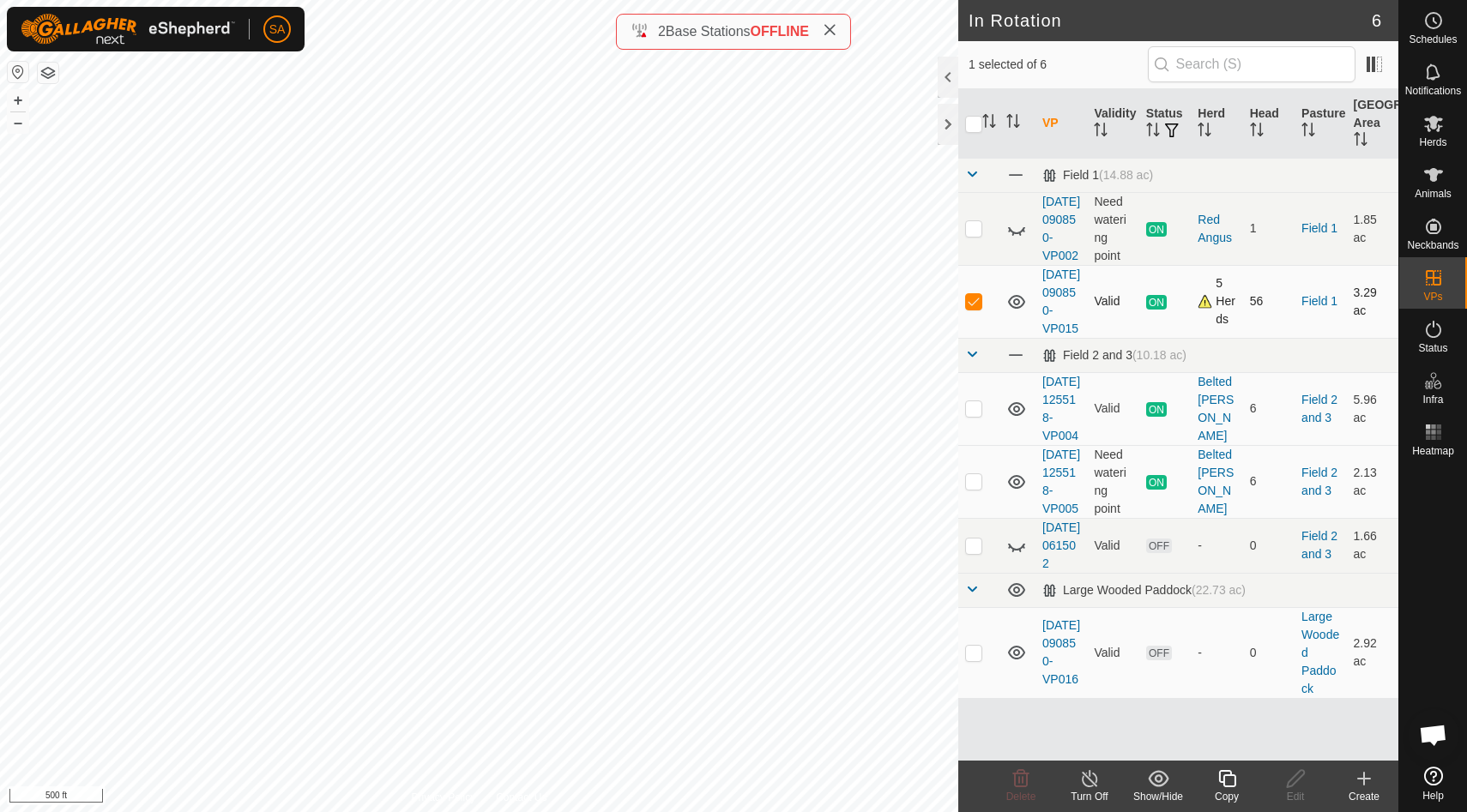
click at [974, 307] on p-checkbox at bounding box center [973, 301] width 17 height 14
checkbox input "false"
click at [1219, 247] on div "Red Angus" at bounding box center [1216, 229] width 38 height 36
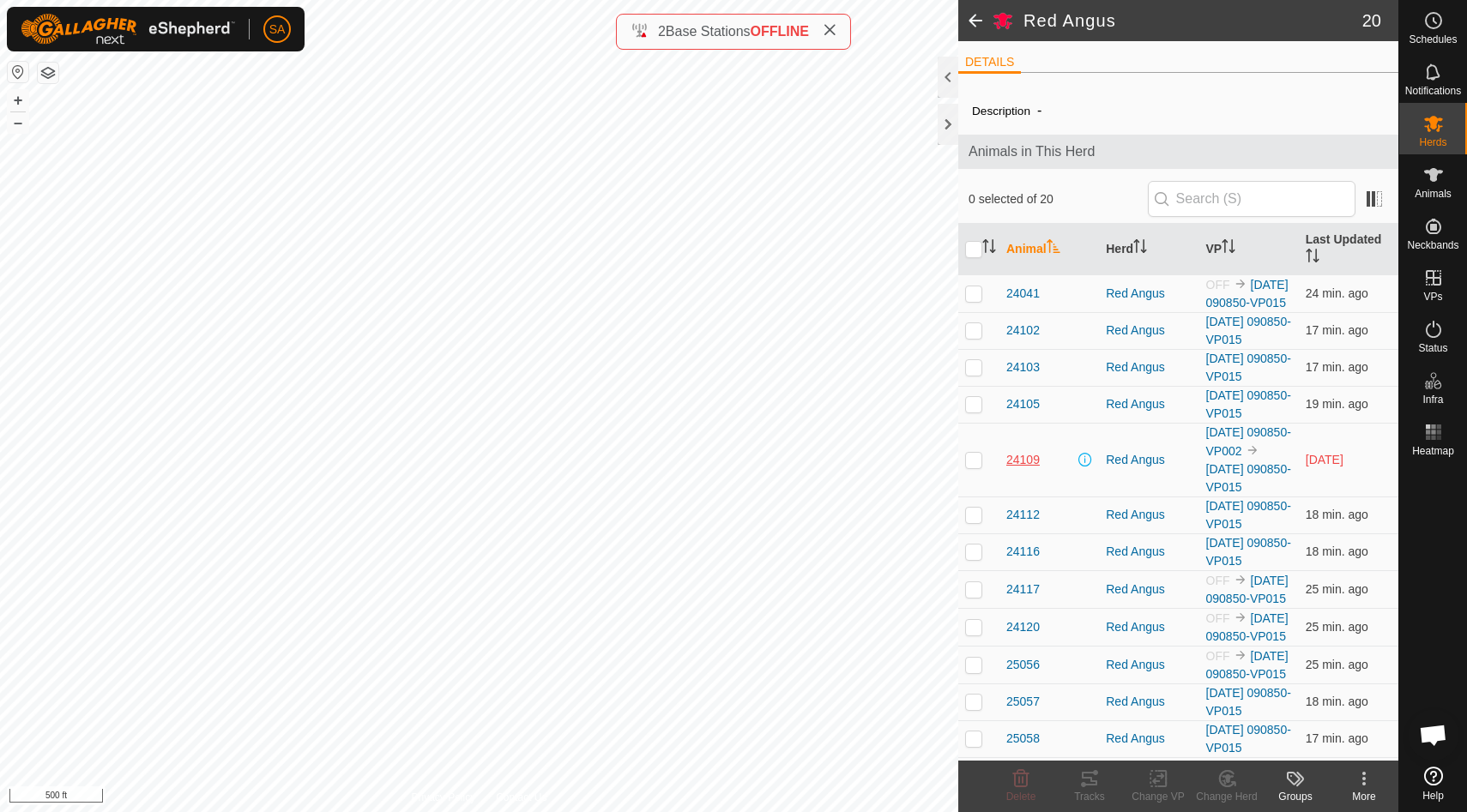
click at [1020, 469] on span "24109" at bounding box center [1023, 460] width 34 height 18
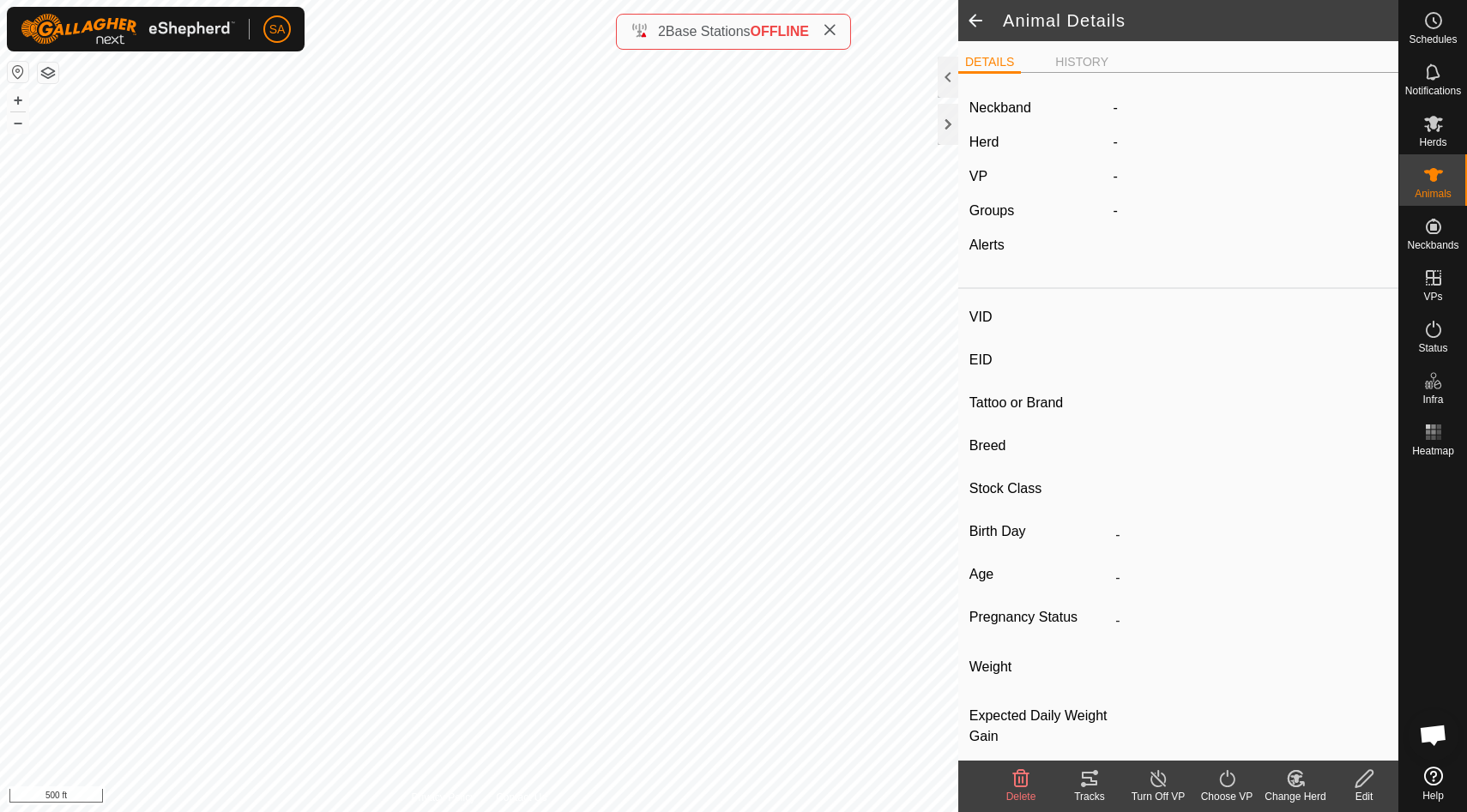
type input "24109"
type input "840003288551220"
type input "24109"
type input "Red Angus"
type input "Cow"
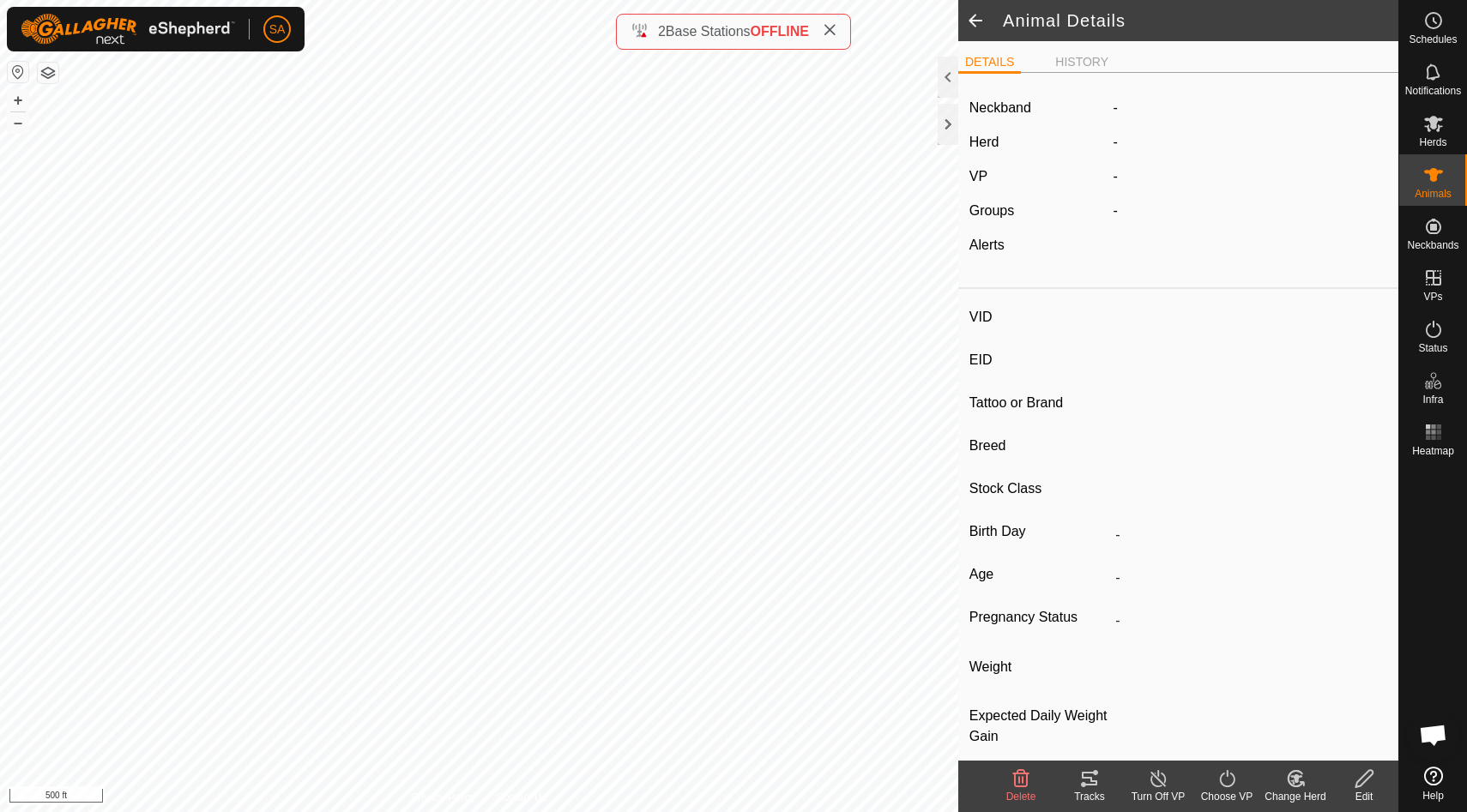
type input "04/2023"
type input "2 years 6 months"
type input "Pregnant"
type input "0 kg"
type input "-"
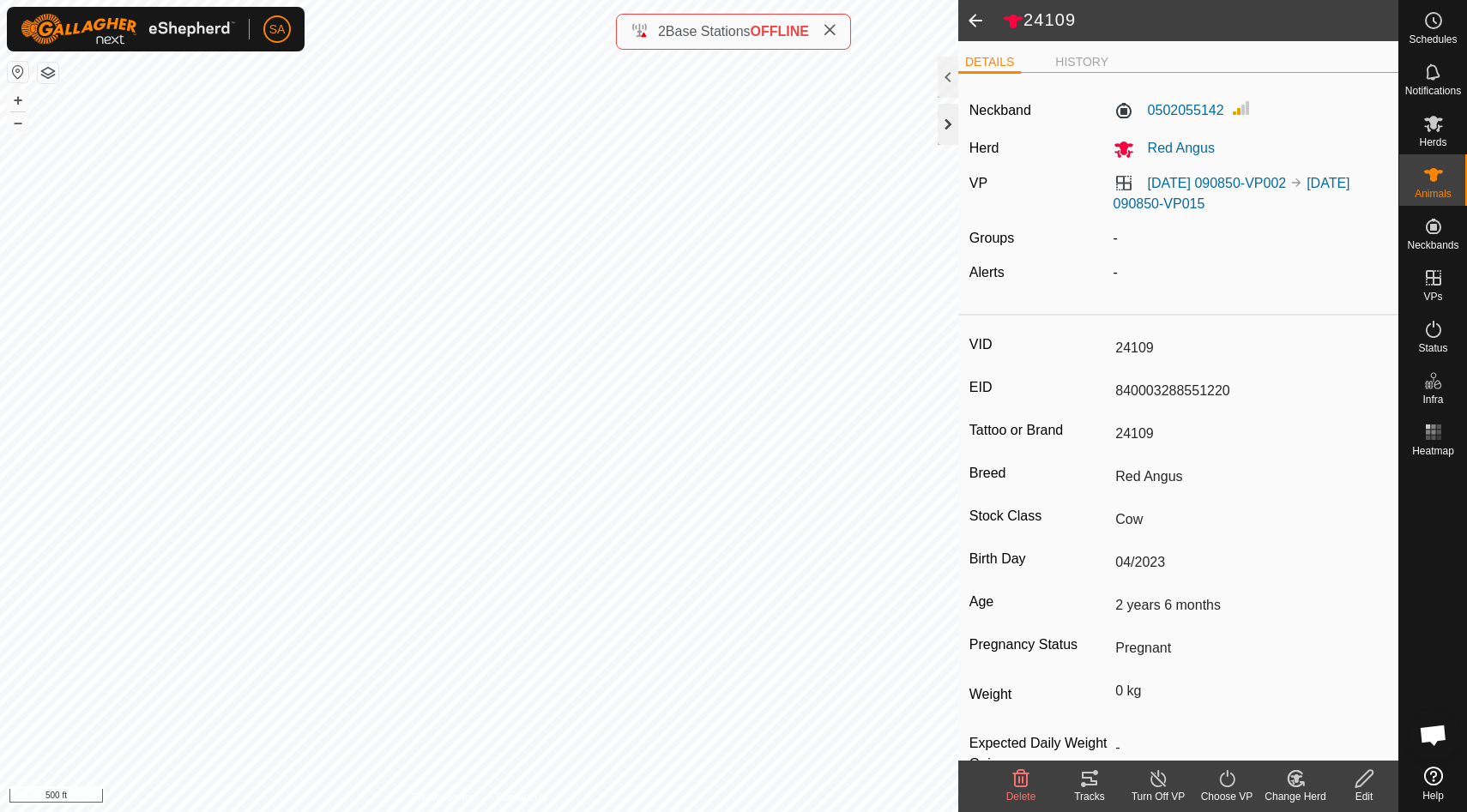
click at [945, 119] on div at bounding box center [948, 124] width 21 height 41
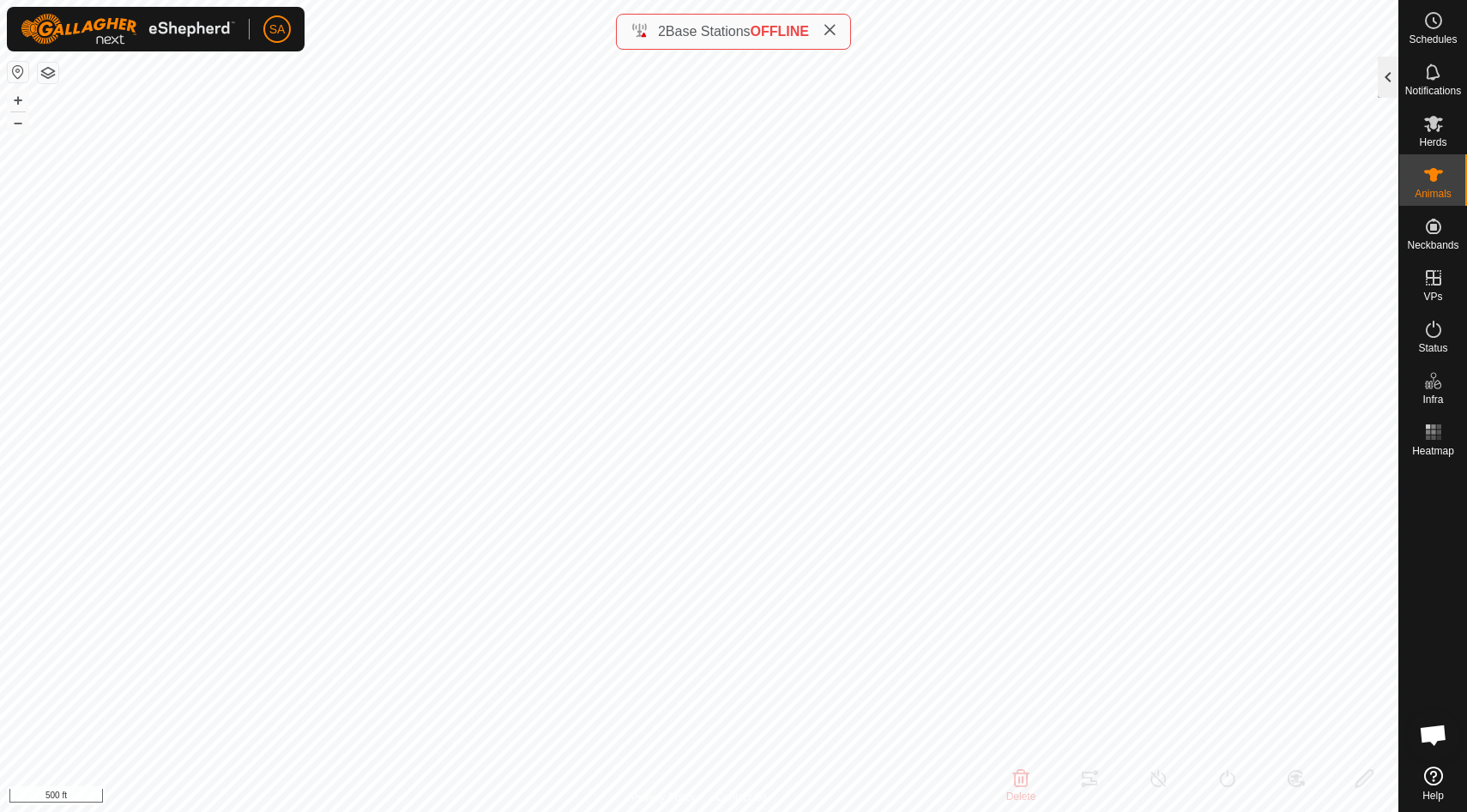
click at [1391, 66] on div at bounding box center [1388, 77] width 21 height 41
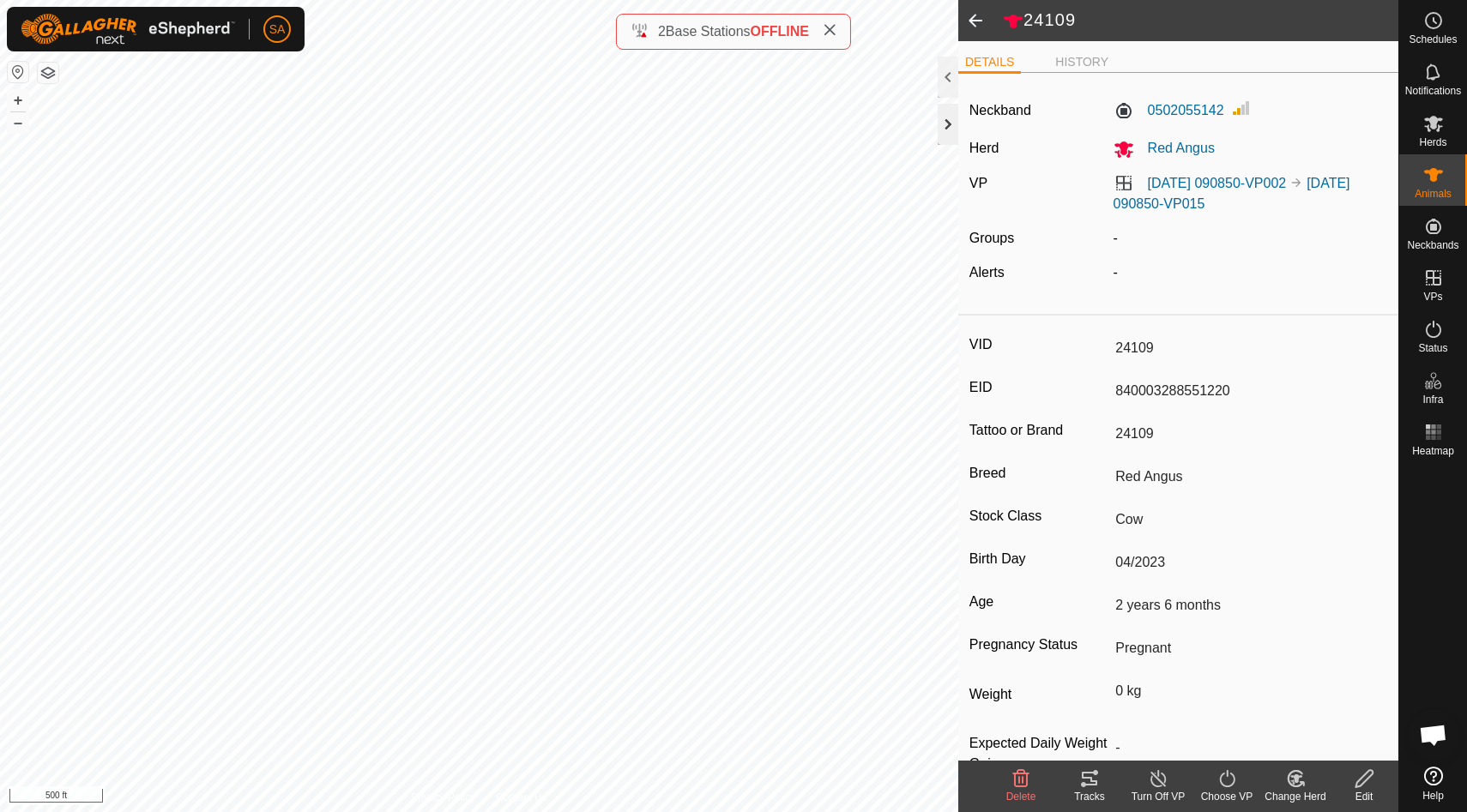
click at [947, 129] on div at bounding box center [948, 124] width 21 height 41
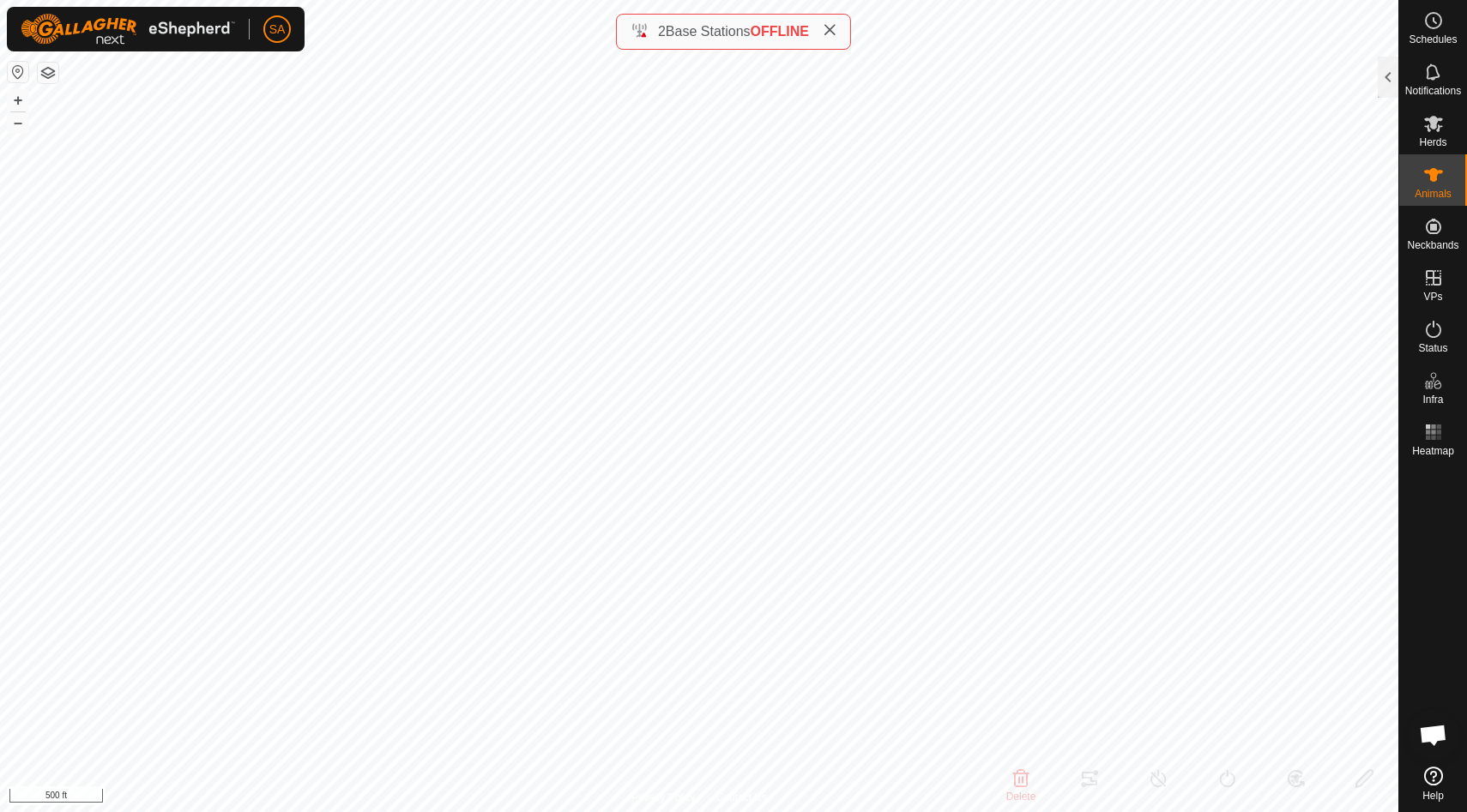
click at [40, 79] on button "button" at bounding box center [48, 73] width 21 height 21
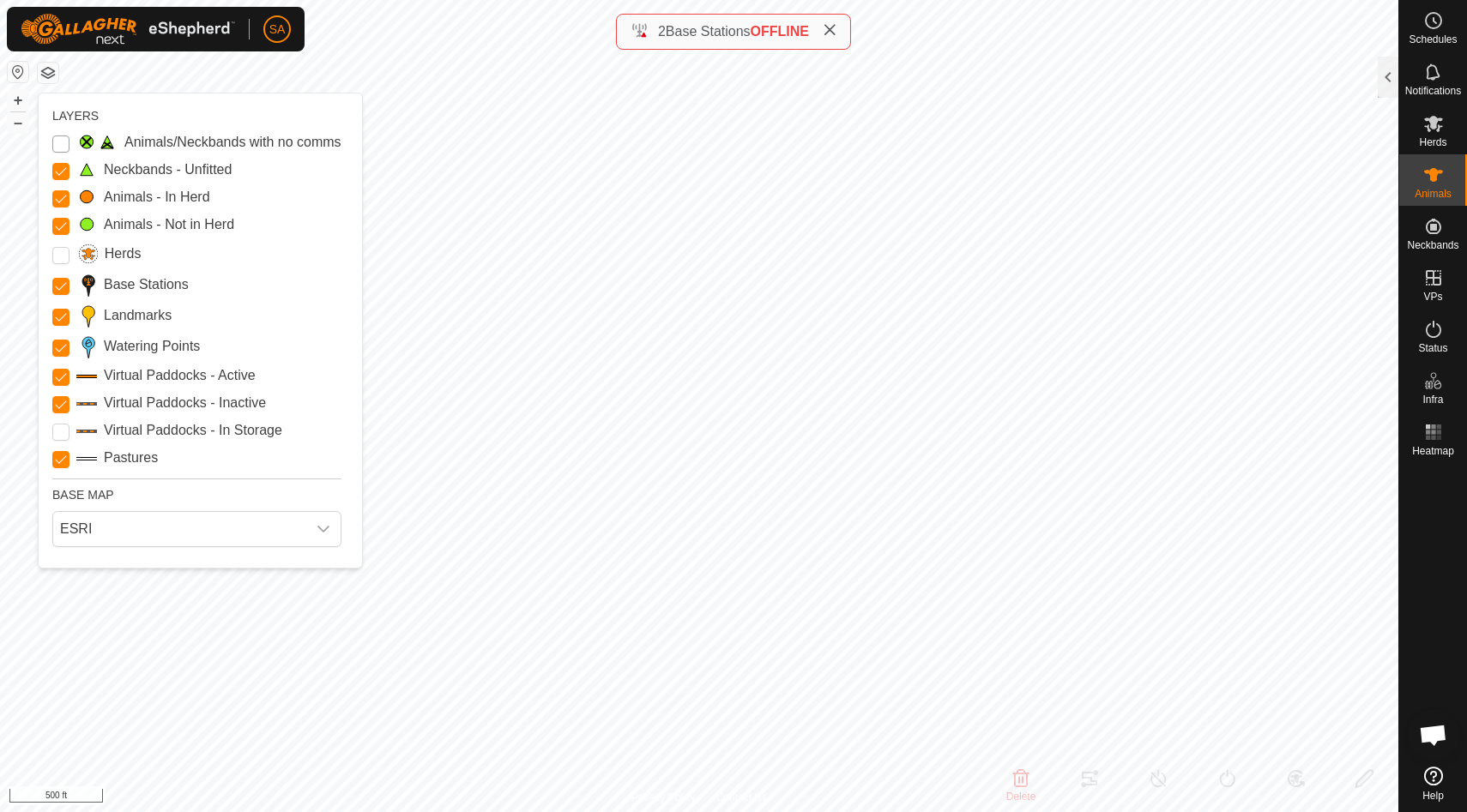
click at [63, 141] on Issue "Animals/Neckbands with no comms" at bounding box center [61, 144] width 17 height 17
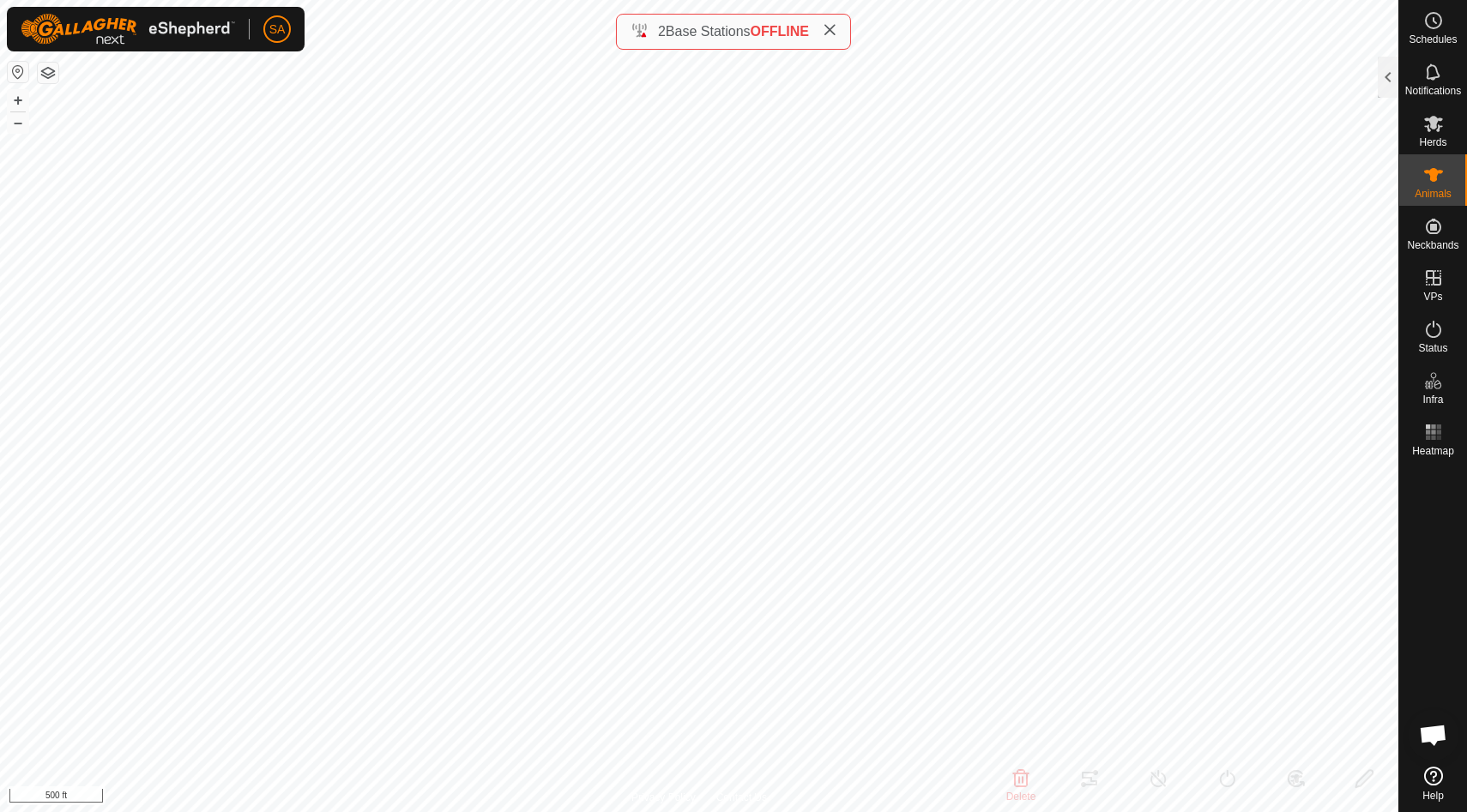
click at [47, 72] on button "button" at bounding box center [48, 73] width 21 height 21
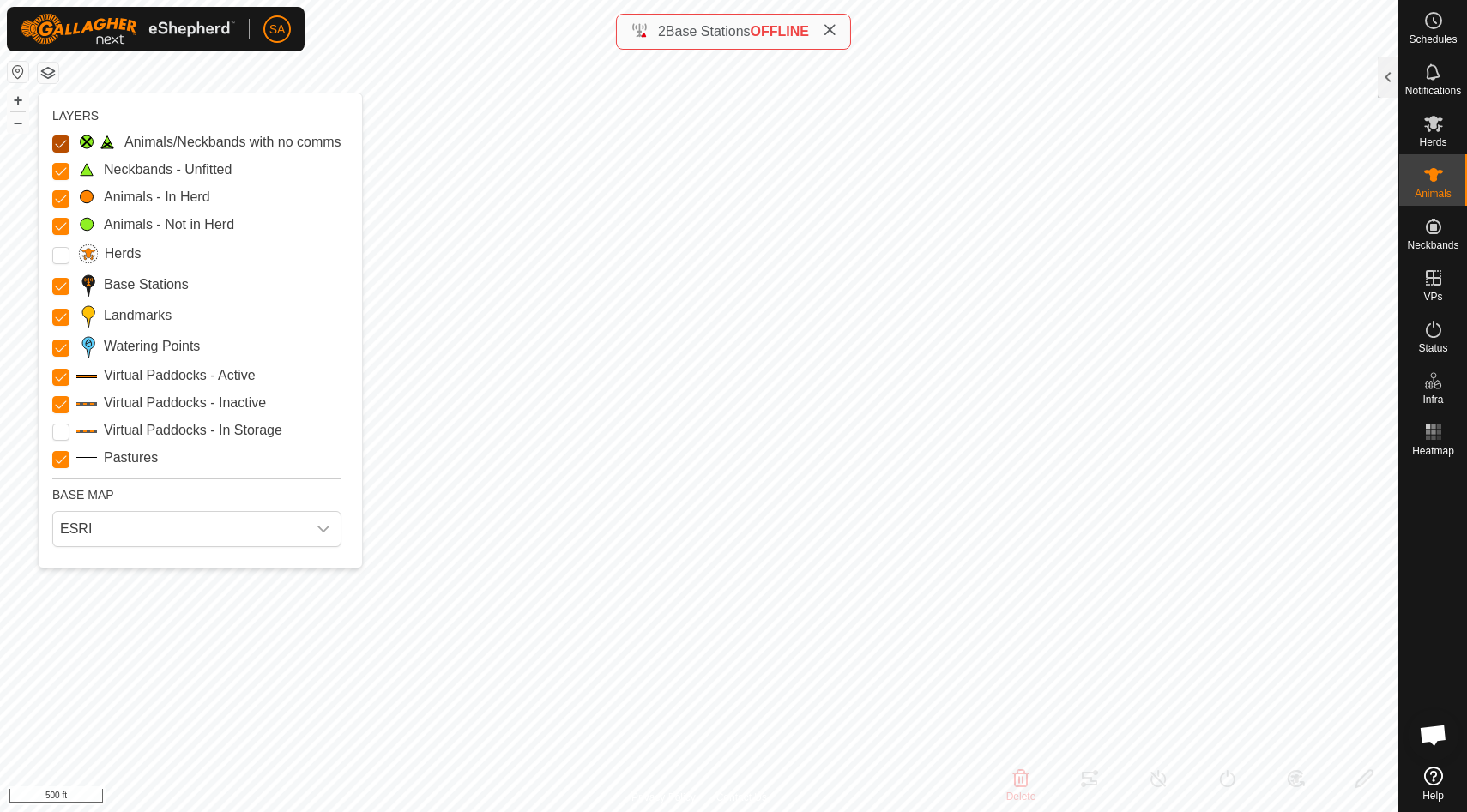
click at [61, 141] on Issue "Animals/Neckbands with no comms" at bounding box center [61, 144] width 17 height 17
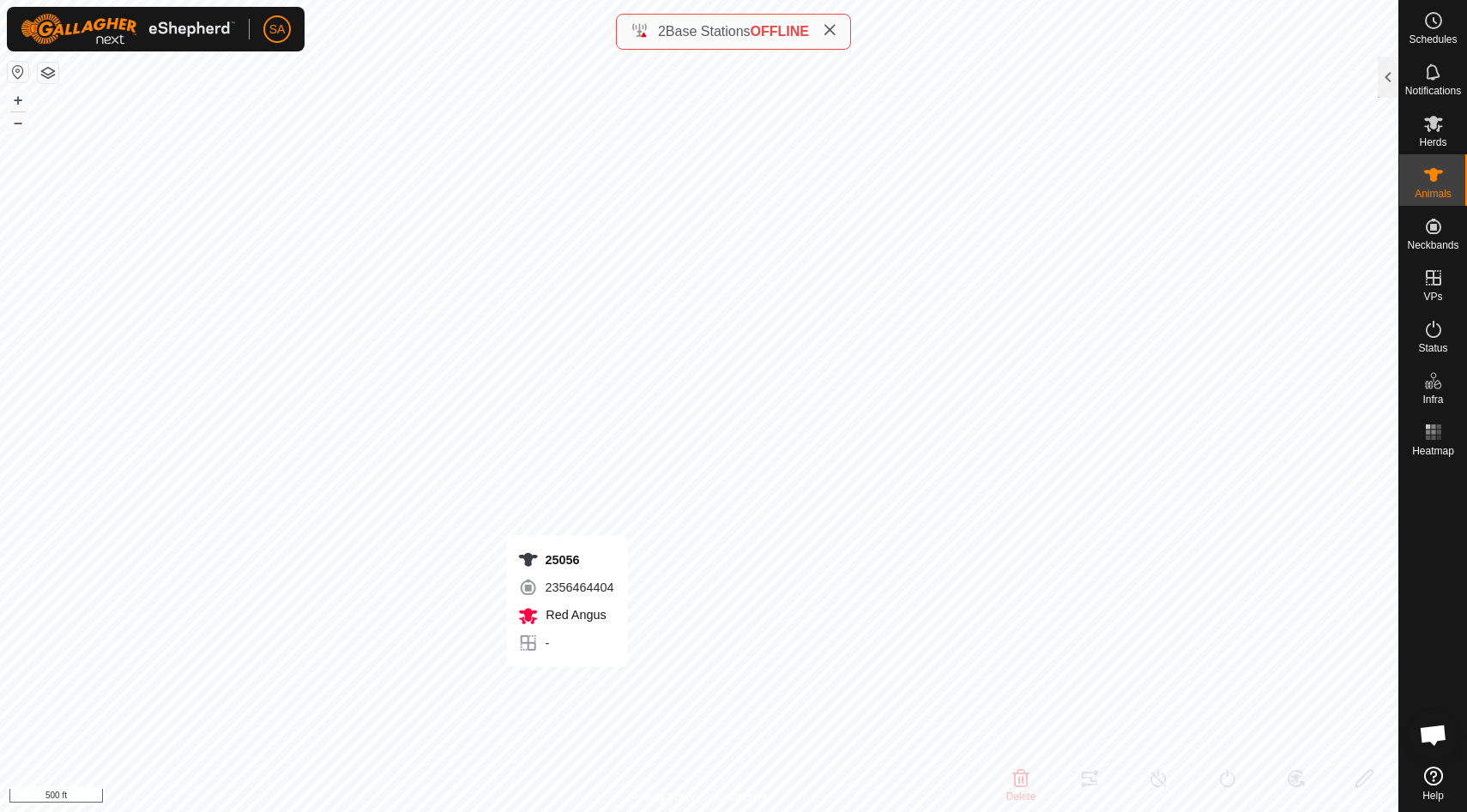
type input "-"
type input "25056"
type input "-"
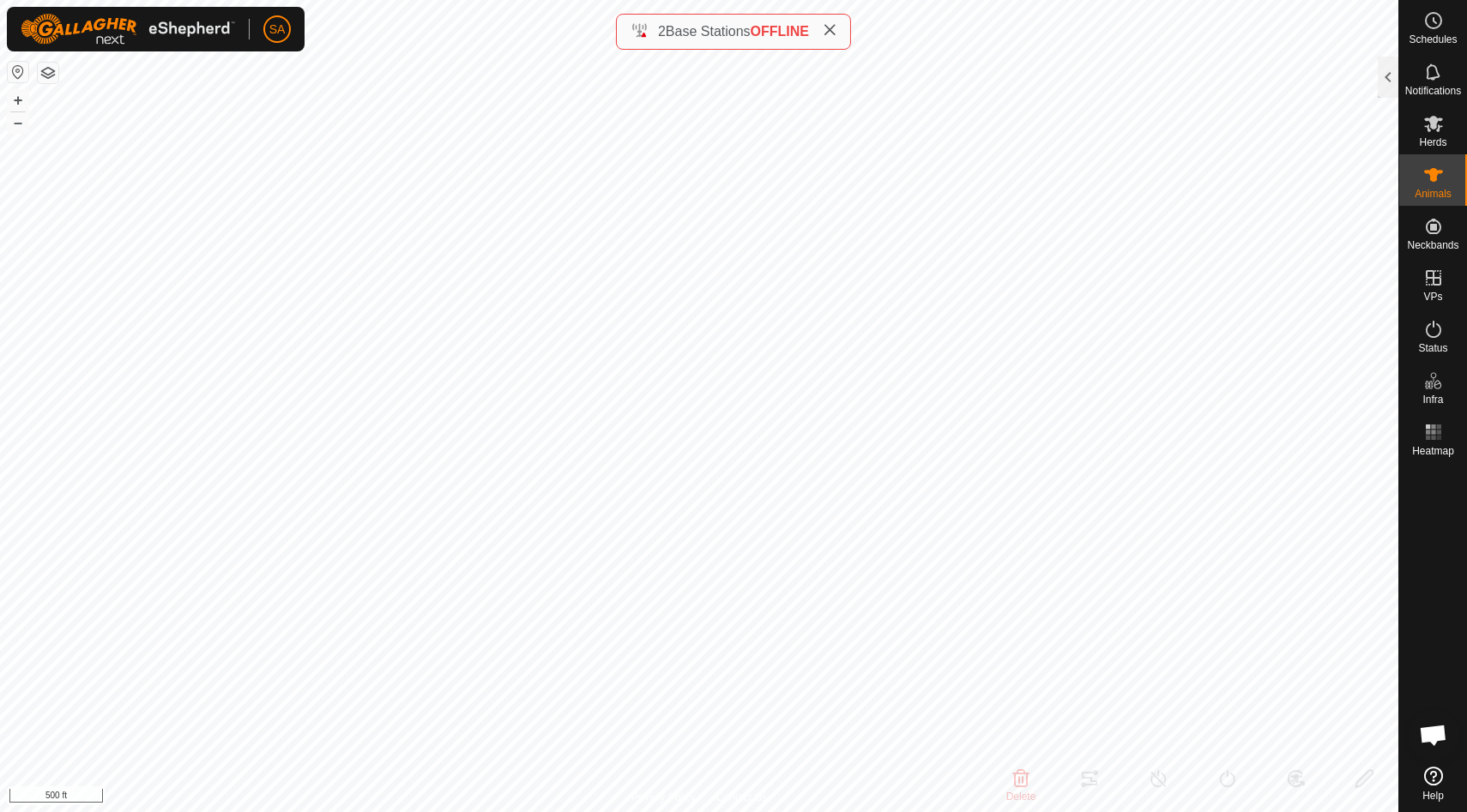
type input "Red Angus"
type input "-"
type input "05/2024"
type input "1 year 4 months"
type input "Empty"
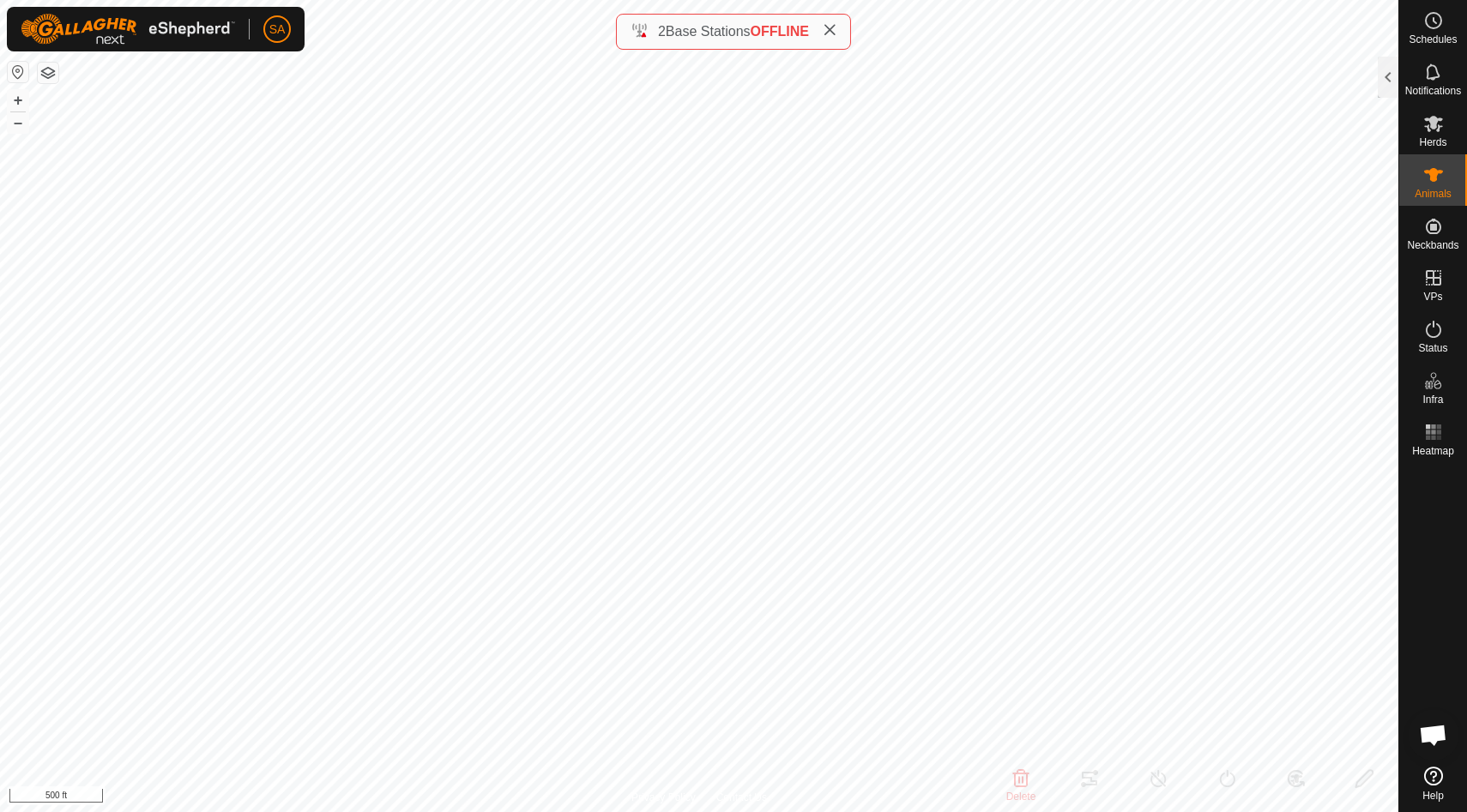
type input "0 kg"
type input "-"
click at [1390, 75] on div at bounding box center [1388, 77] width 21 height 41
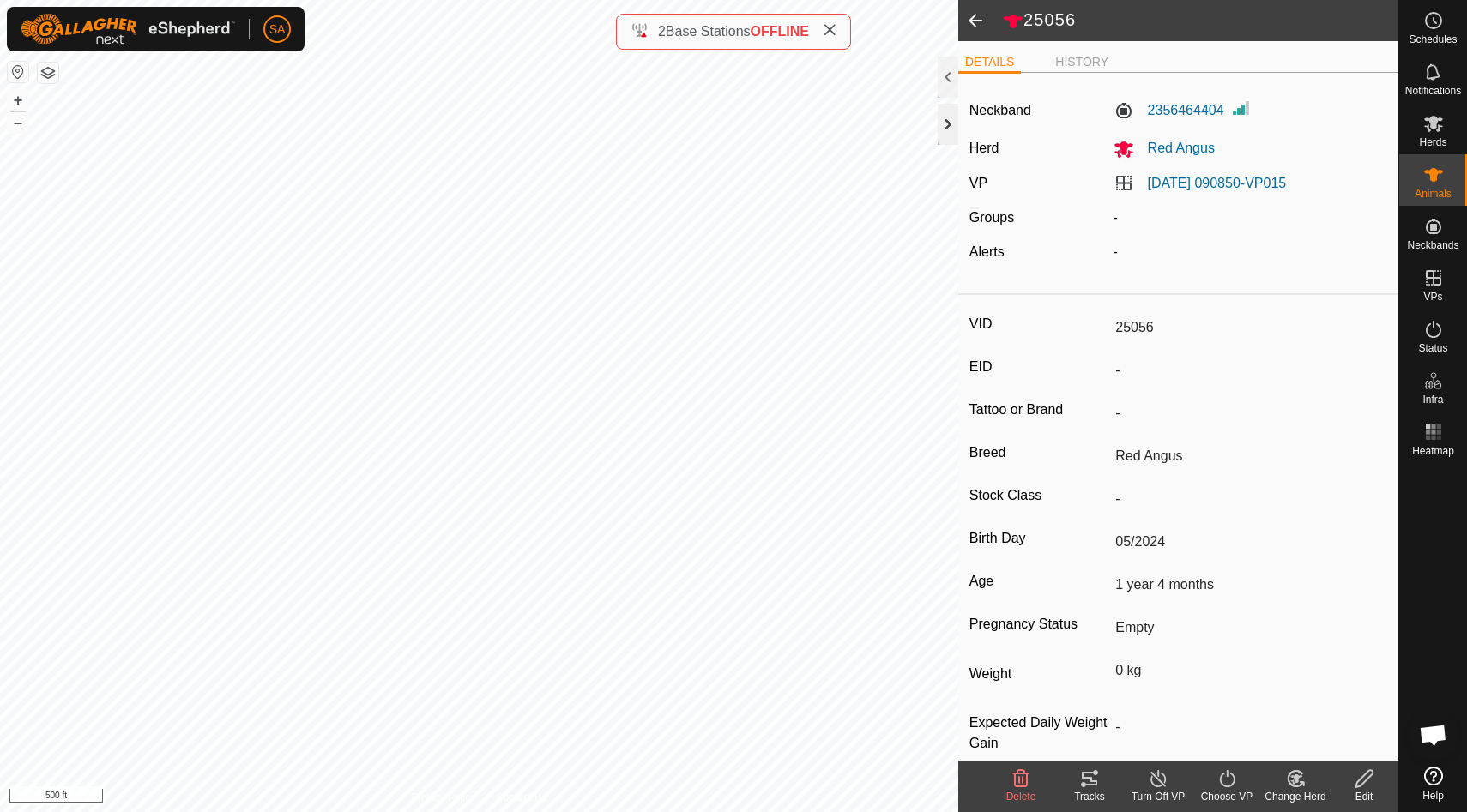
click at [948, 119] on div at bounding box center [948, 124] width 21 height 41
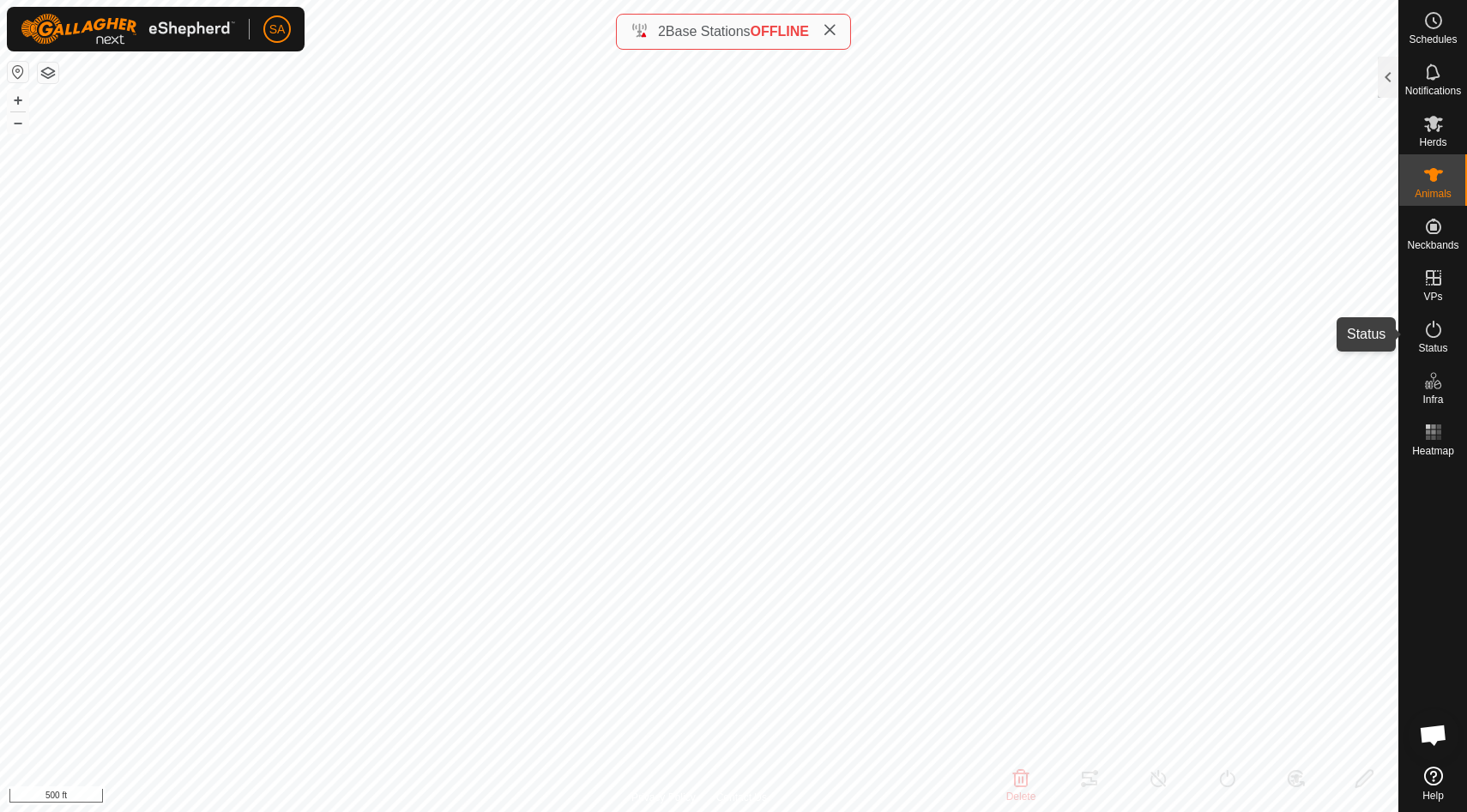
click at [1438, 326] on icon at bounding box center [1433, 329] width 16 height 17
click at [1382, 77] on div at bounding box center [1388, 77] width 21 height 41
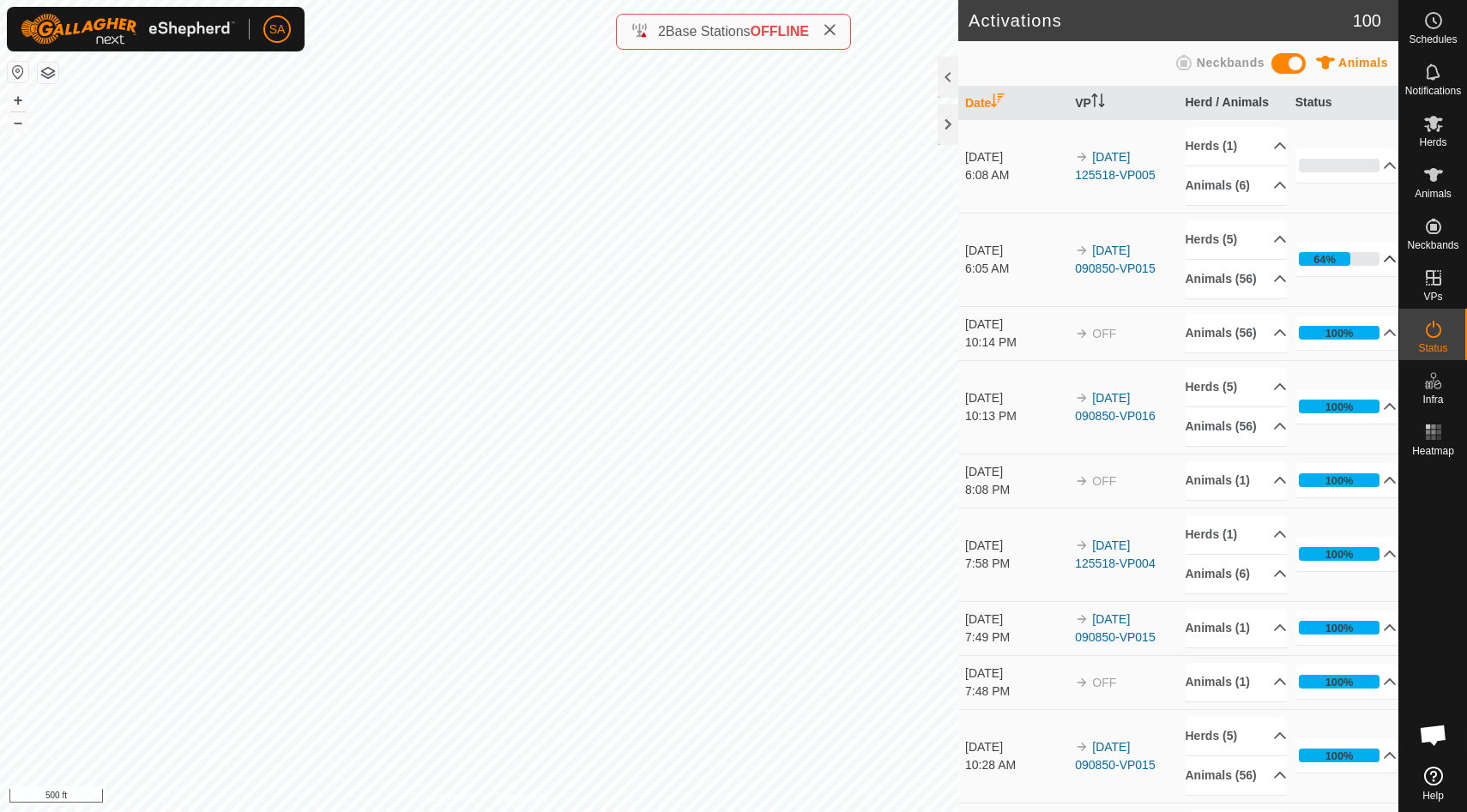
click at [1333, 262] on p-accordion-header "64%" at bounding box center [1346, 259] width 102 height 34
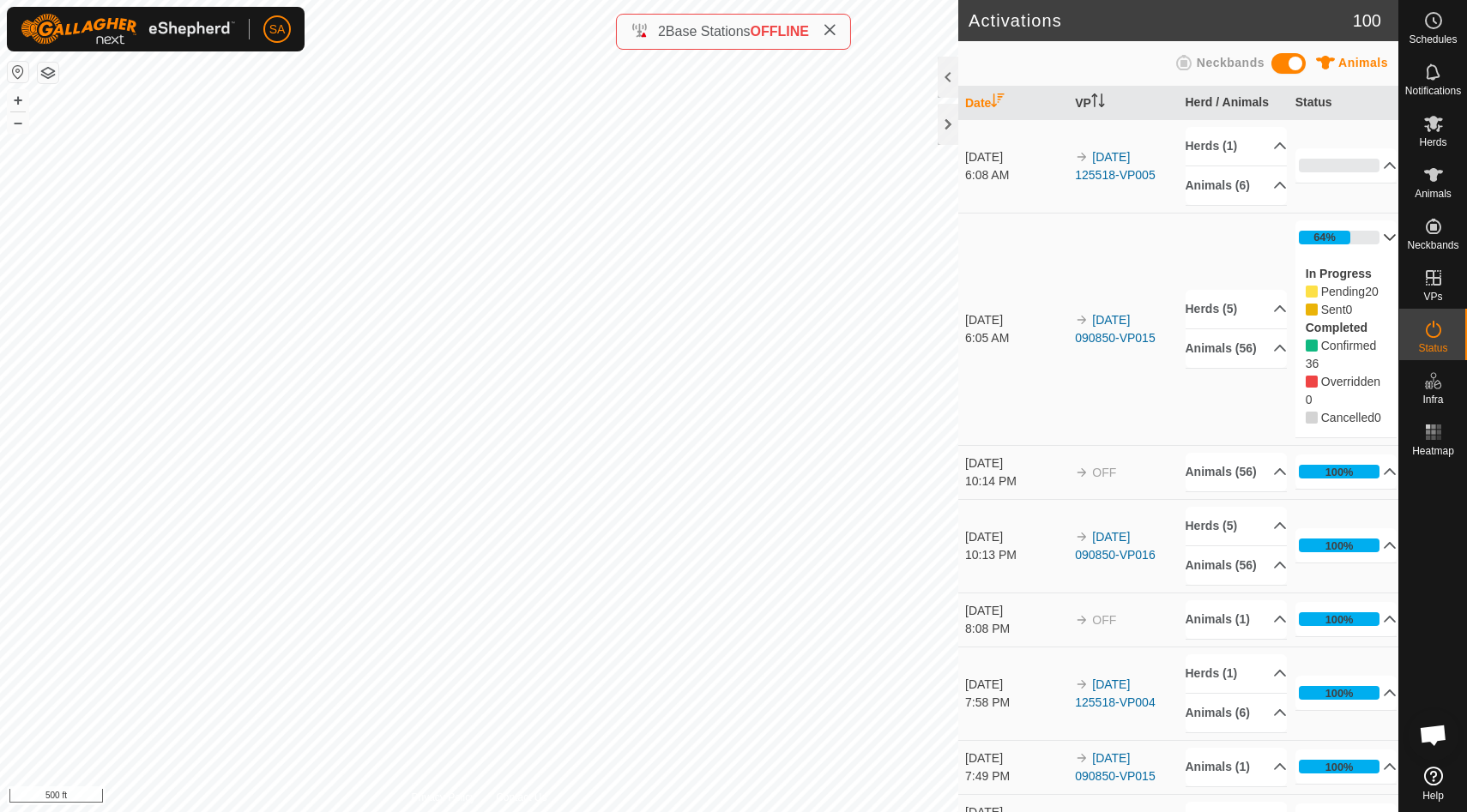
click at [1382, 232] on p-accordion-header "64%" at bounding box center [1346, 238] width 102 height 34
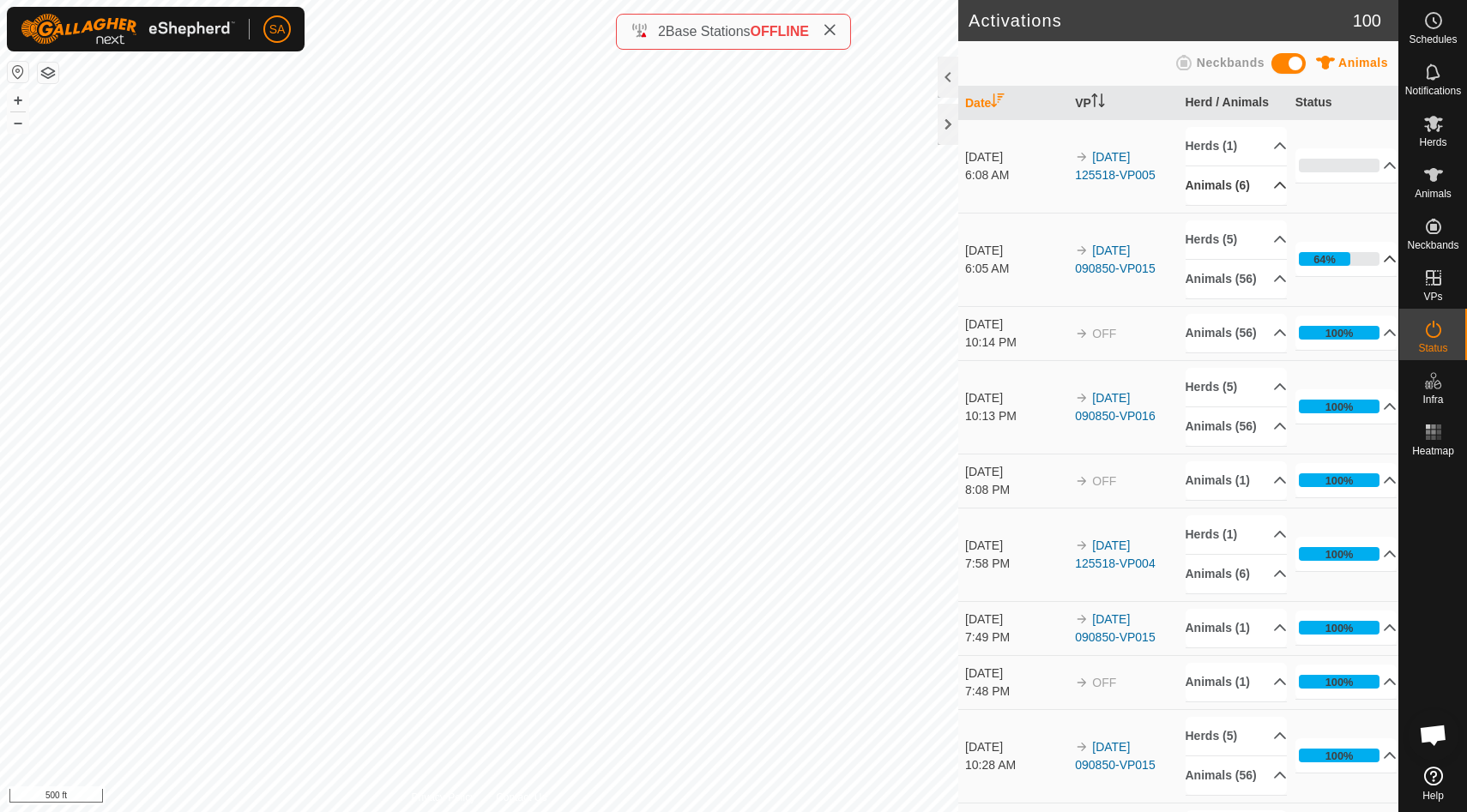
click at [1231, 184] on p-accordion-header "Animals (6)" at bounding box center [1236, 185] width 102 height 39
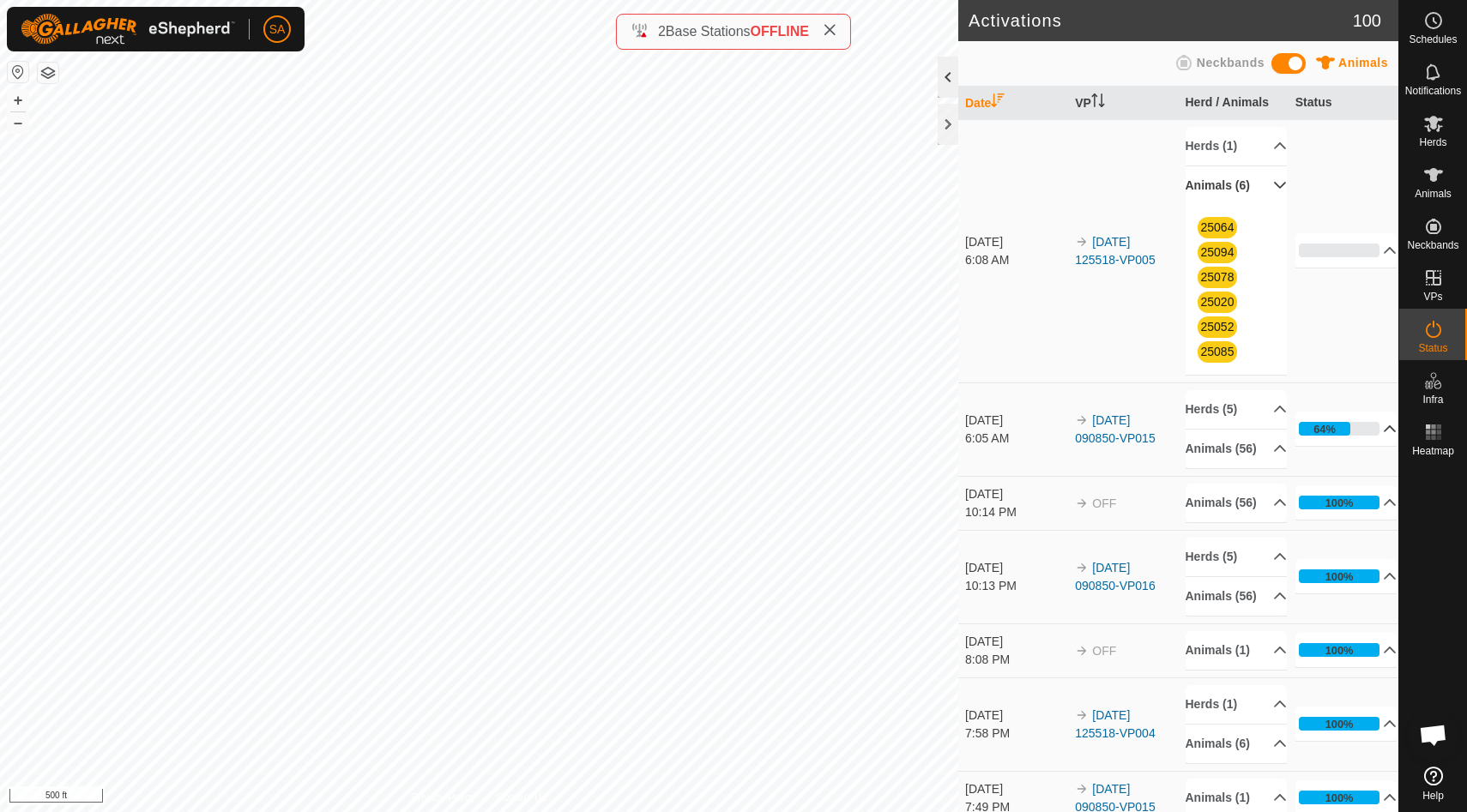
click at [948, 70] on div at bounding box center [948, 77] width 21 height 41
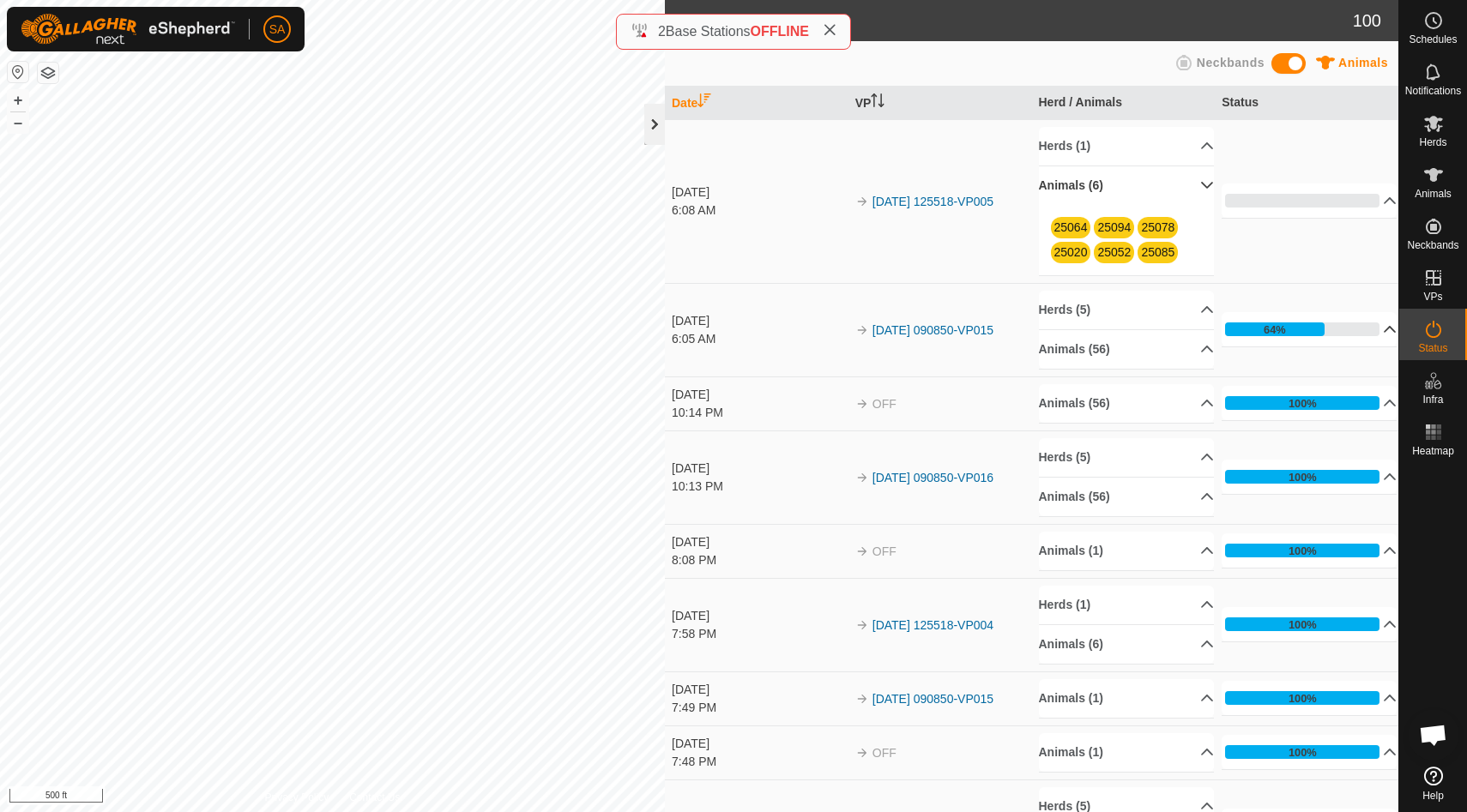
click at [656, 127] on div at bounding box center [655, 124] width 21 height 41
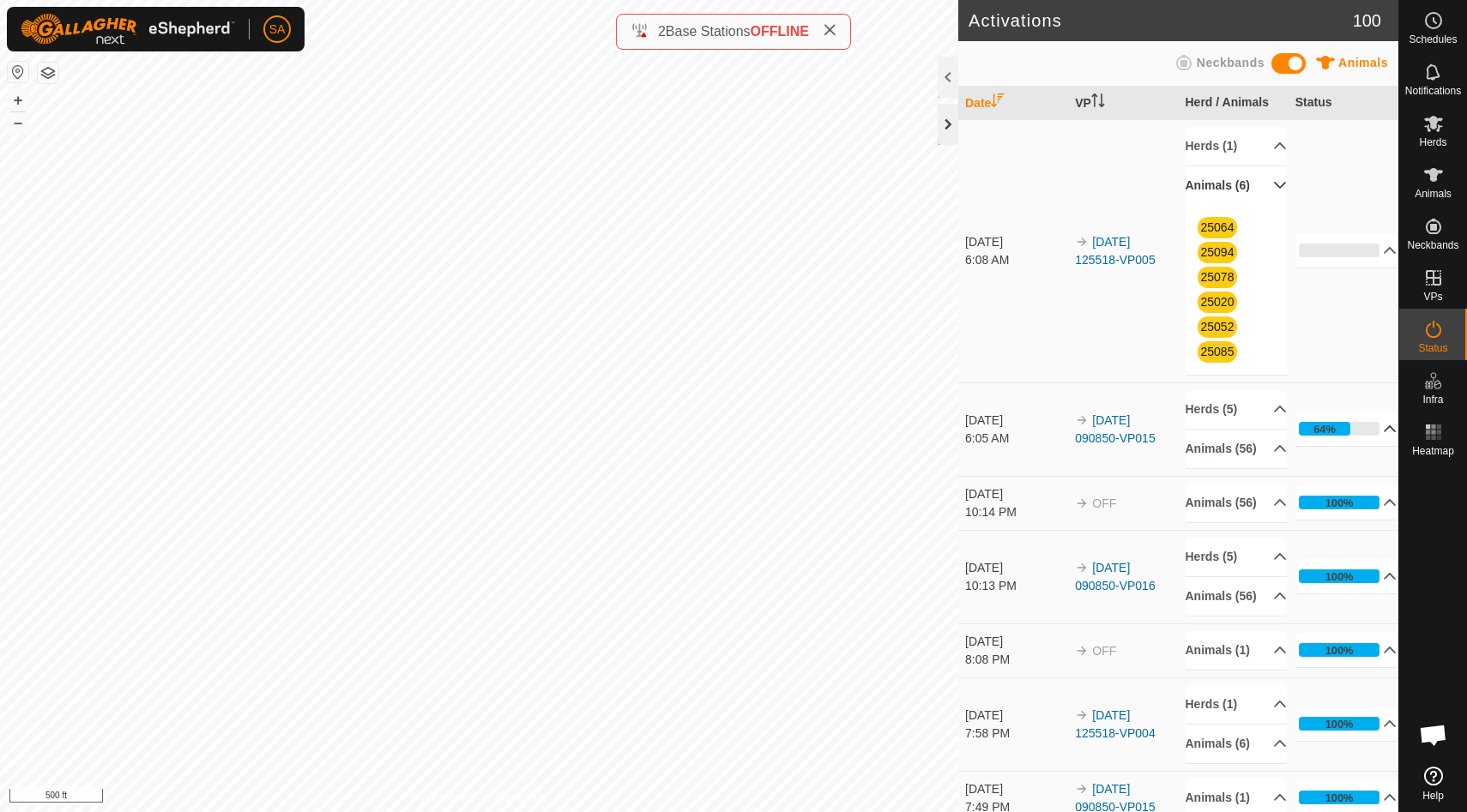
click at [944, 119] on div at bounding box center [948, 124] width 21 height 41
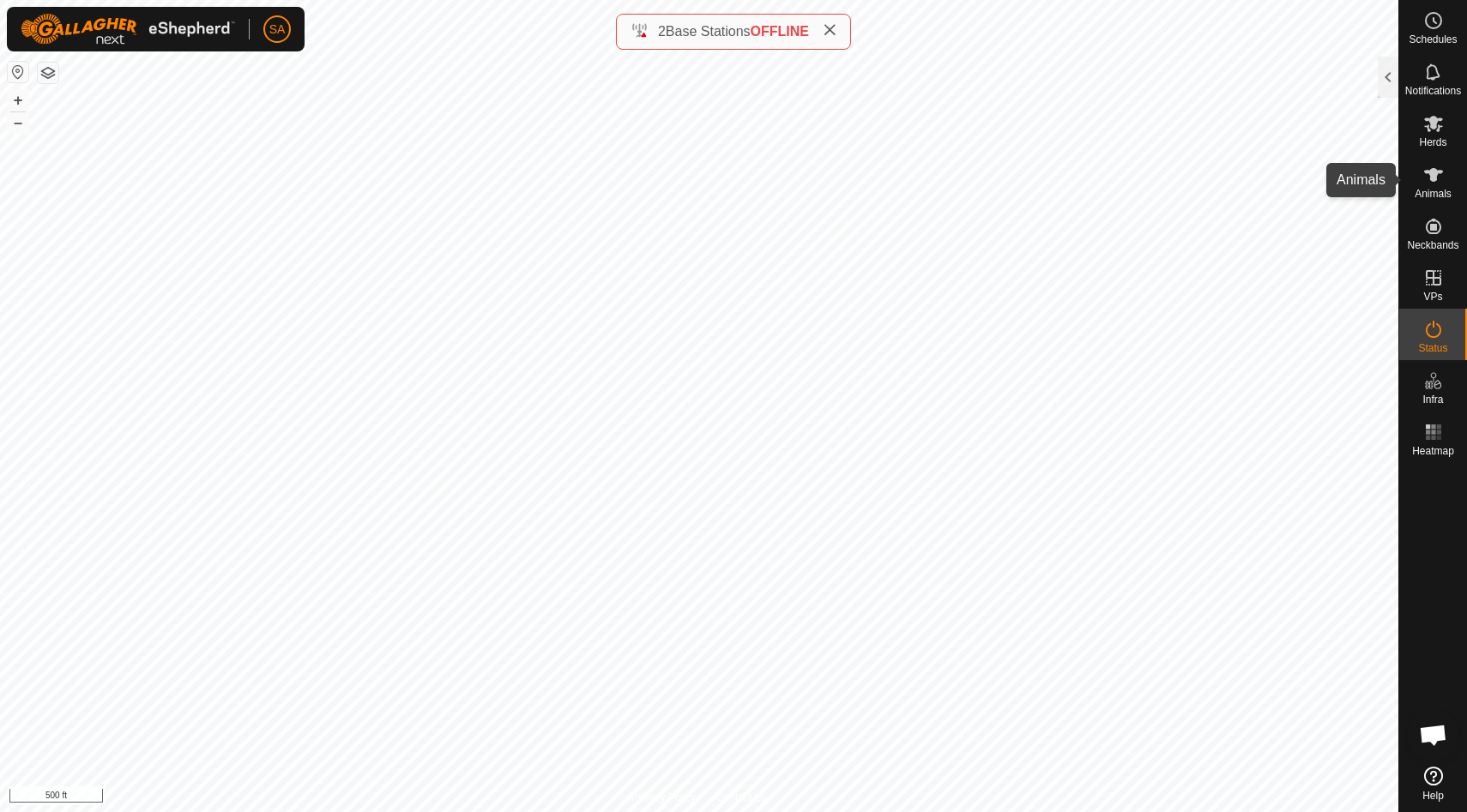
click at [1432, 183] on icon at bounding box center [1433, 175] width 21 height 21
click at [1391, 82] on div at bounding box center [1388, 77] width 21 height 41
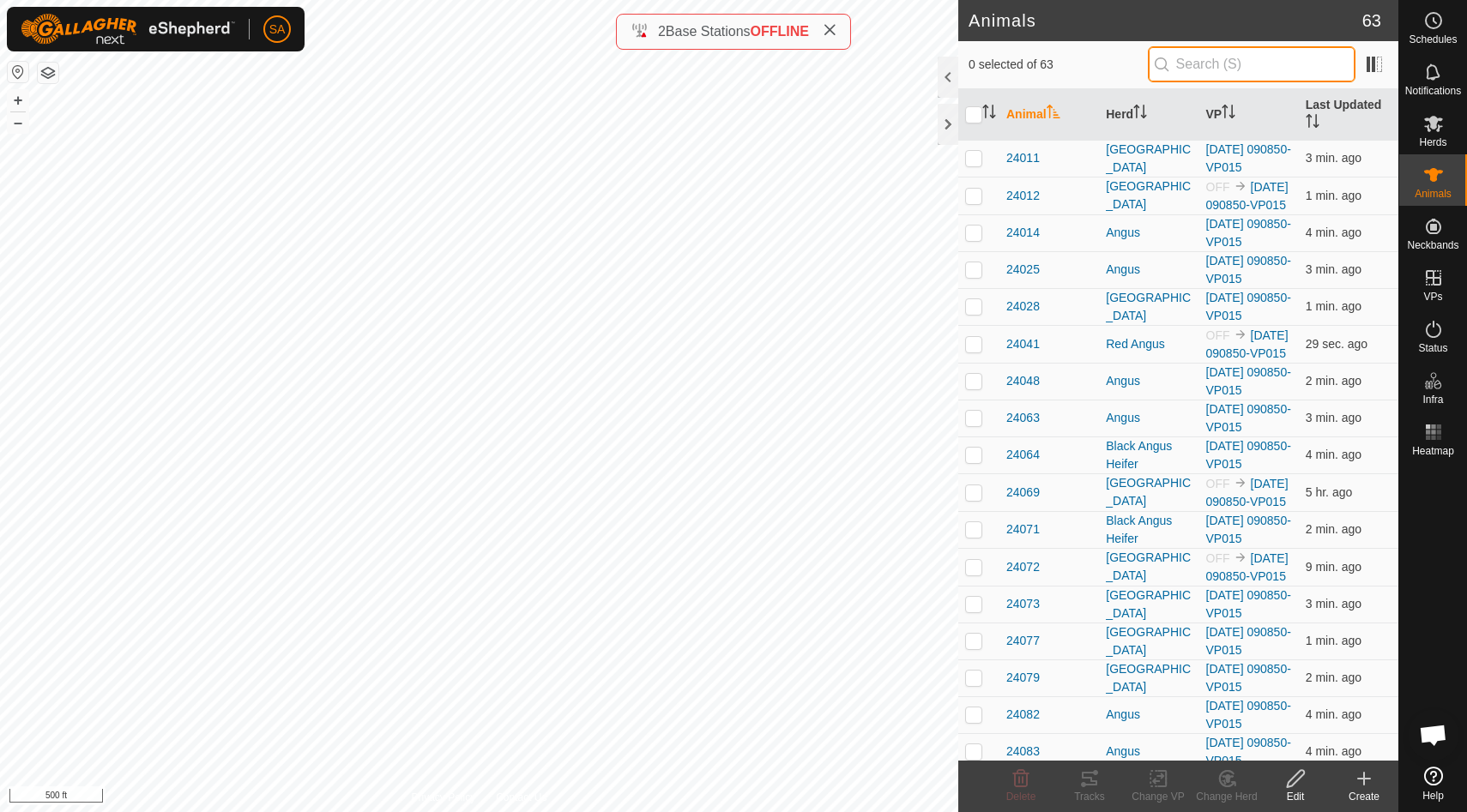
click at [1231, 58] on input "text" at bounding box center [1251, 65] width 208 height 36
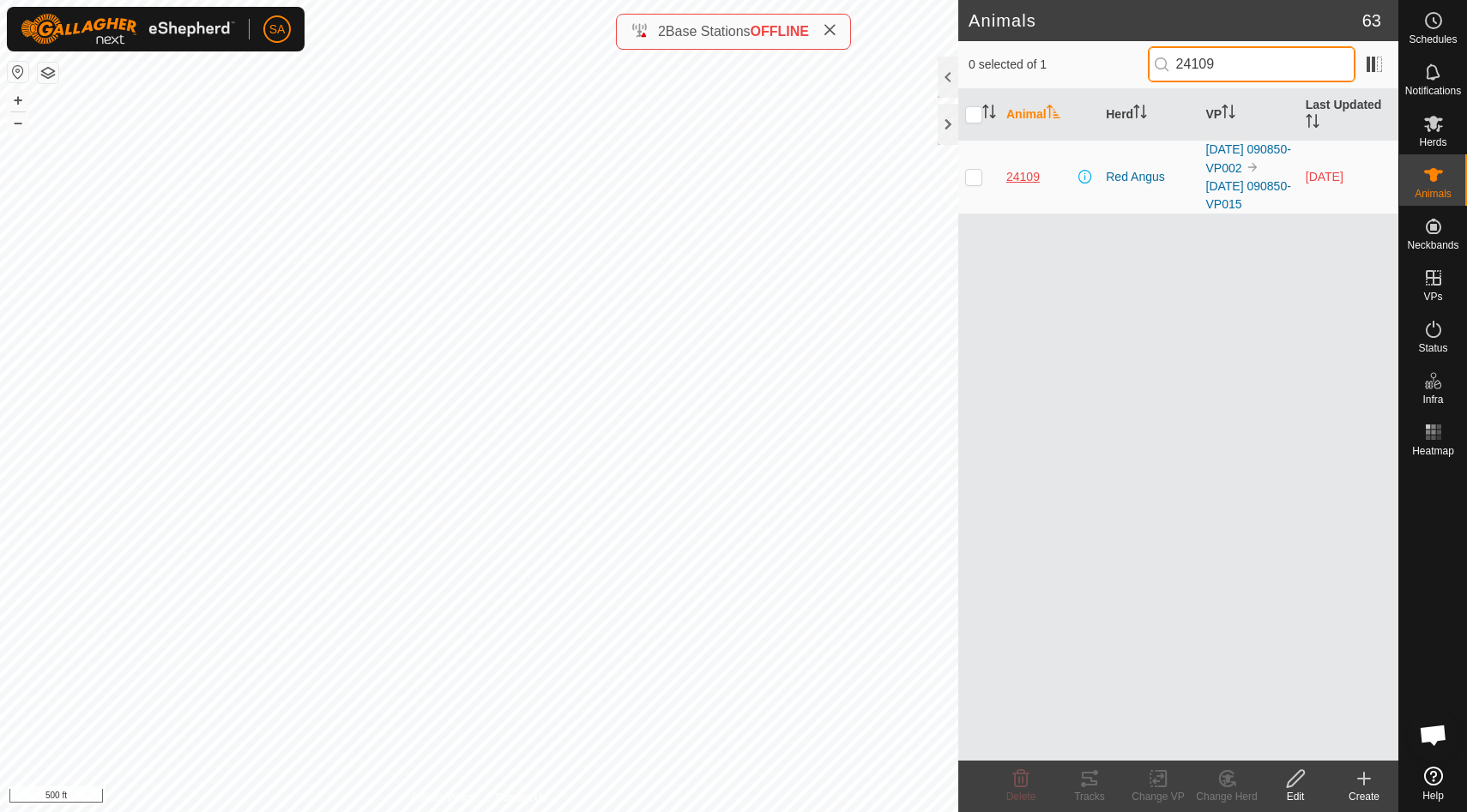
type input "24109"
click at [1014, 176] on span "24109" at bounding box center [1023, 177] width 34 height 18
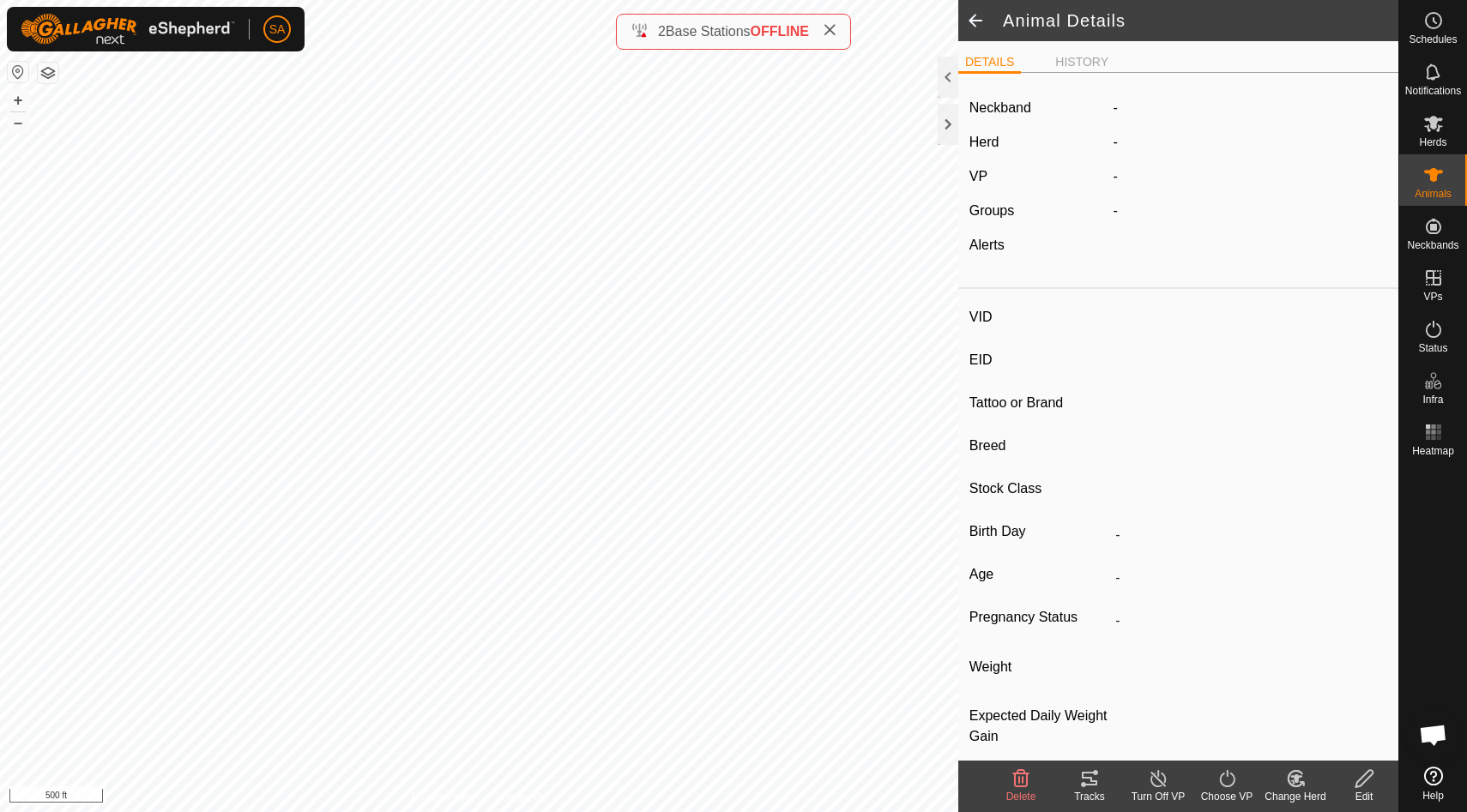
type input "24109"
type input "840003288551220"
type input "24109"
type input "Red Angus"
type input "Cow"
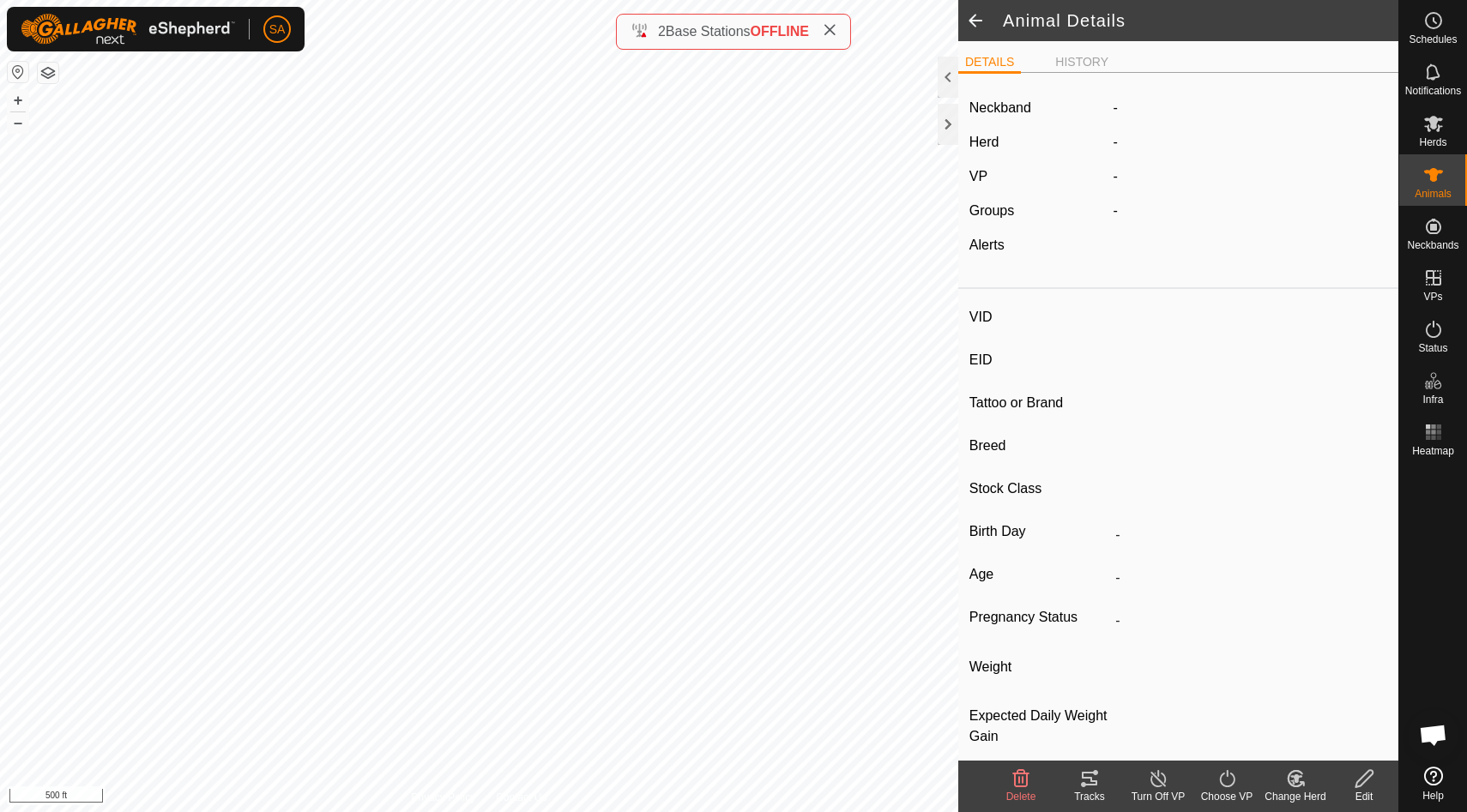
type input "04/2023"
type input "2 years 6 months"
type input "Pregnant"
type input "0 kg"
type input "-"
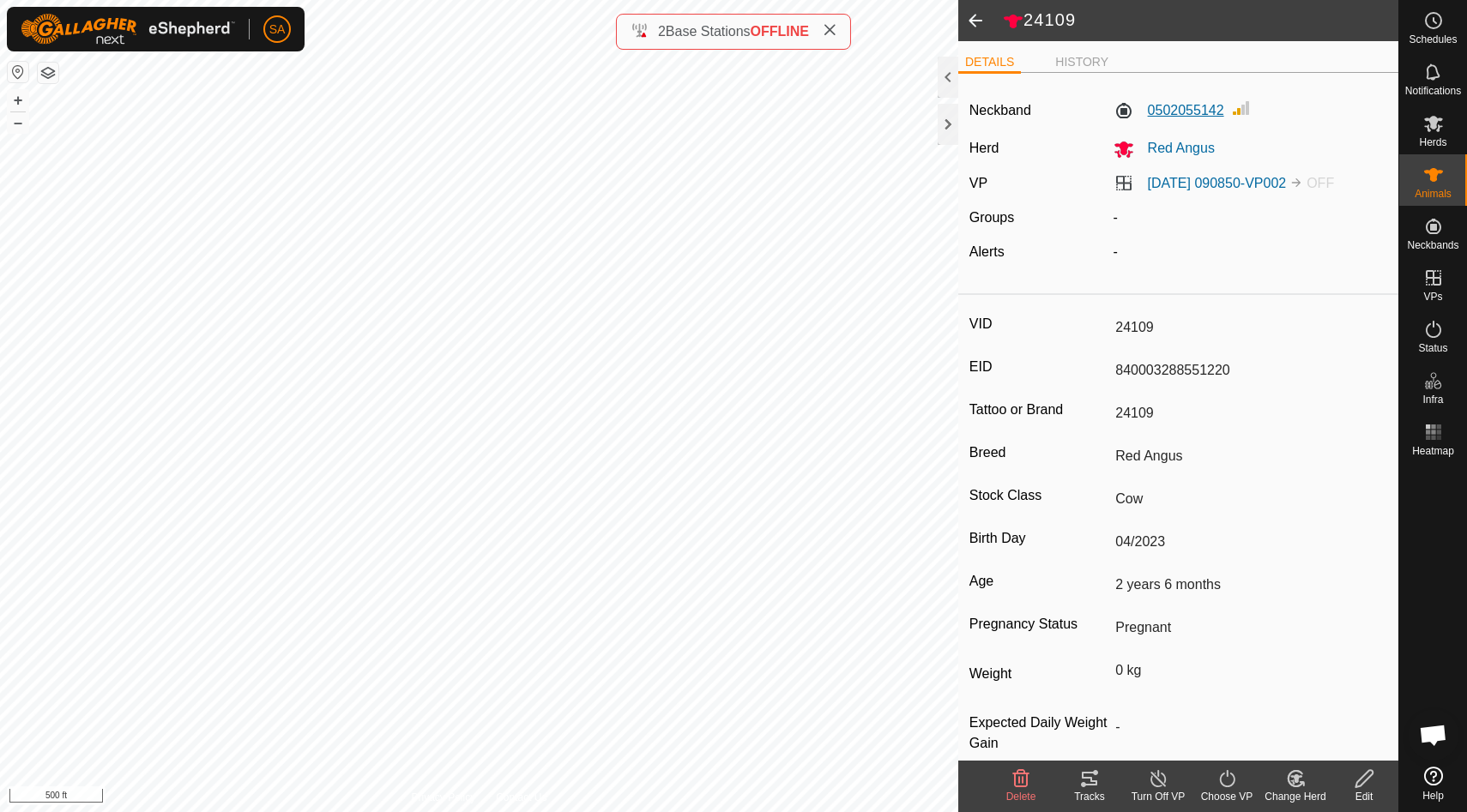
click at [1123, 110] on label "0502055142" at bounding box center [1168, 110] width 110 height 21
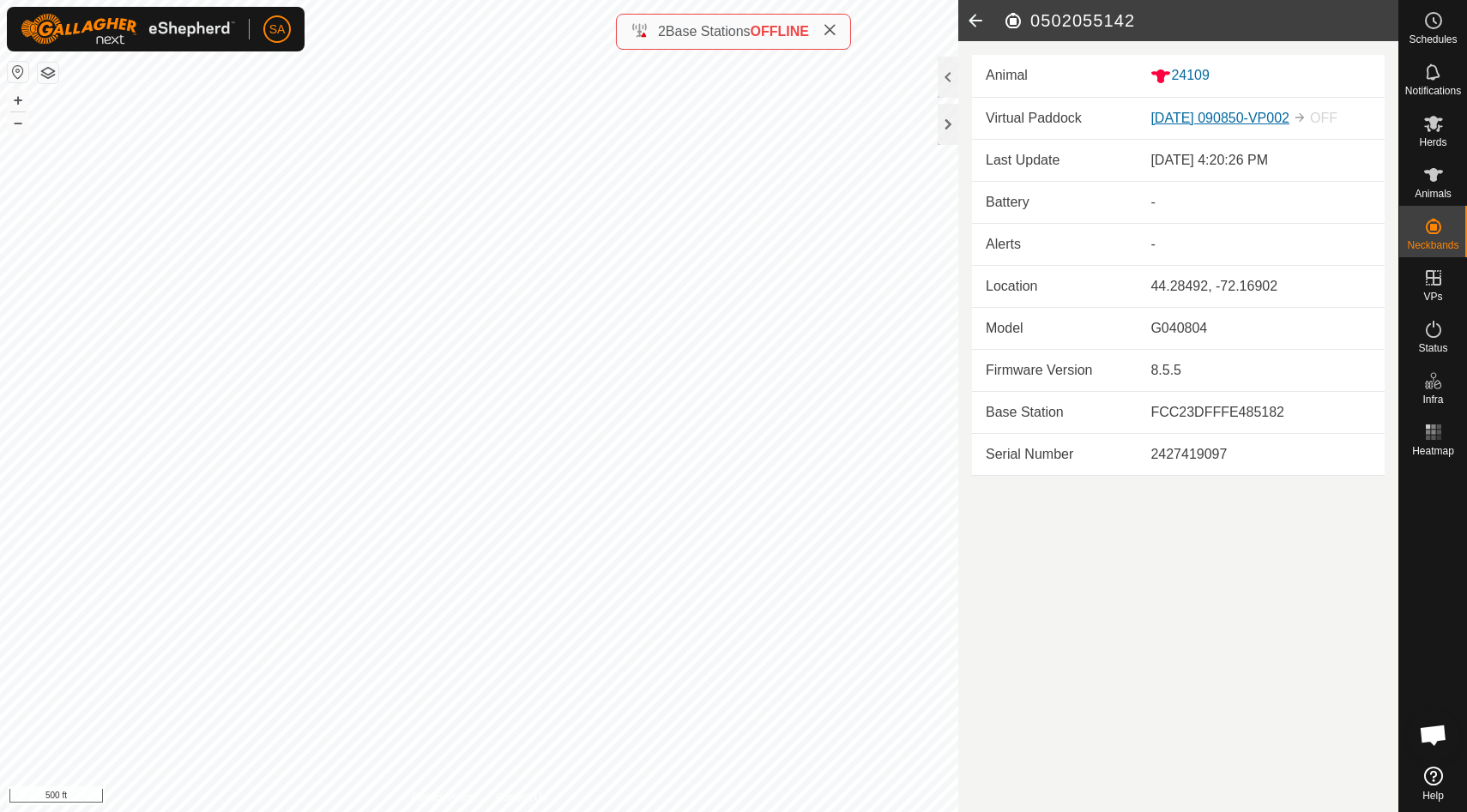
click at [1247, 121] on link "[DATE] 090850-VP002" at bounding box center [1219, 117] width 139 height 15
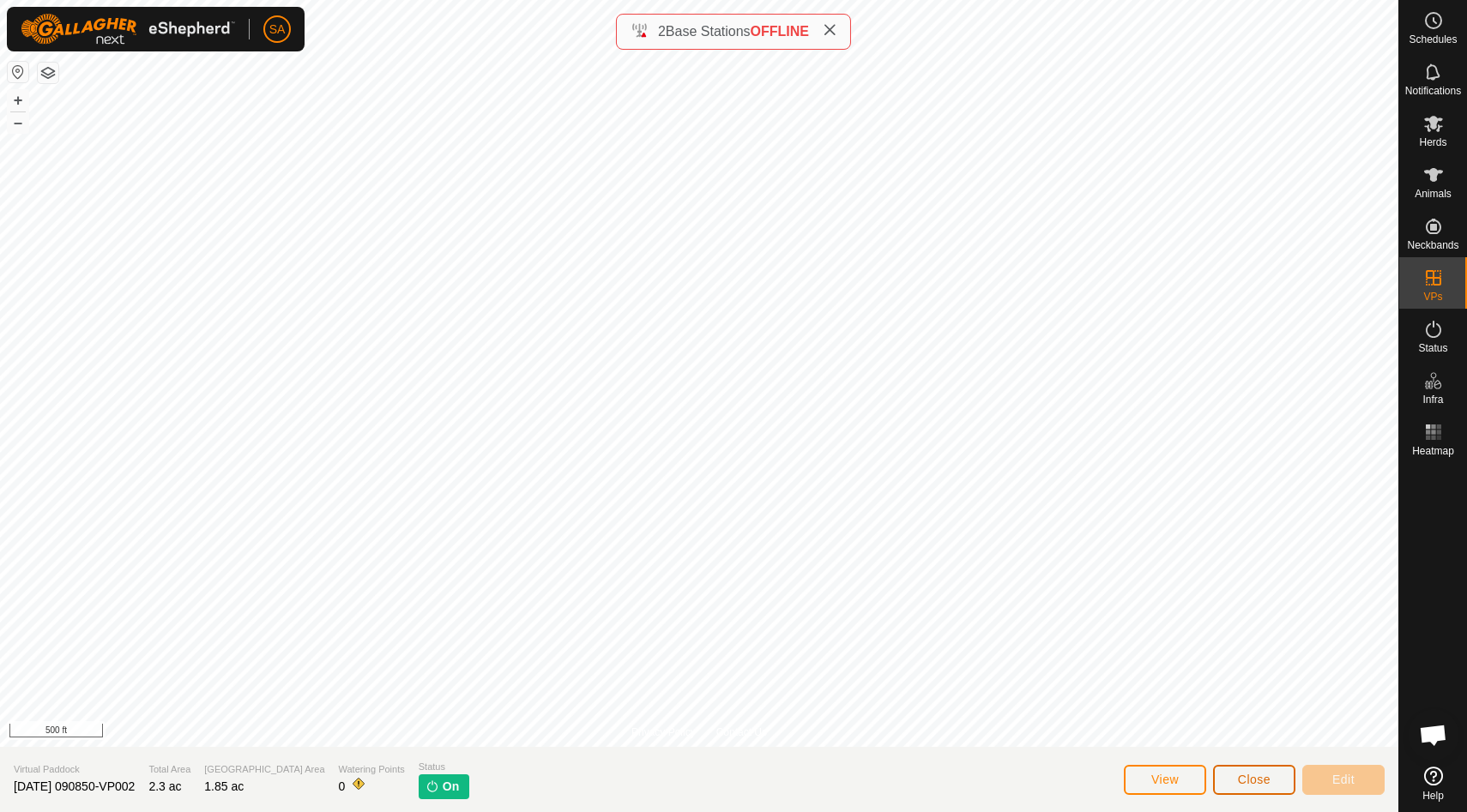
click at [1261, 776] on span "Close" at bounding box center [1254, 779] width 33 height 14
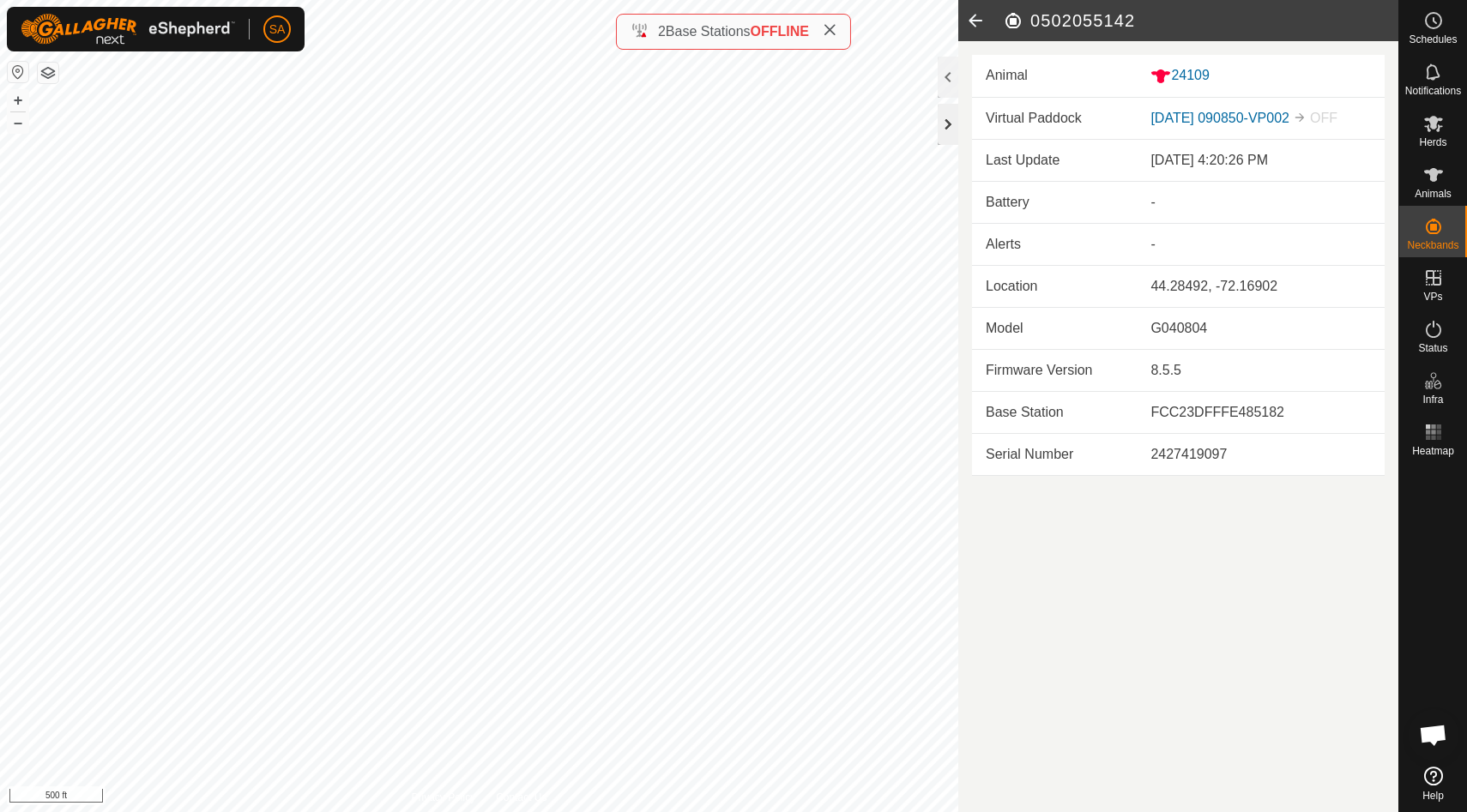
click at [950, 121] on div at bounding box center [948, 124] width 21 height 41
click at [949, 115] on div at bounding box center [948, 124] width 21 height 41
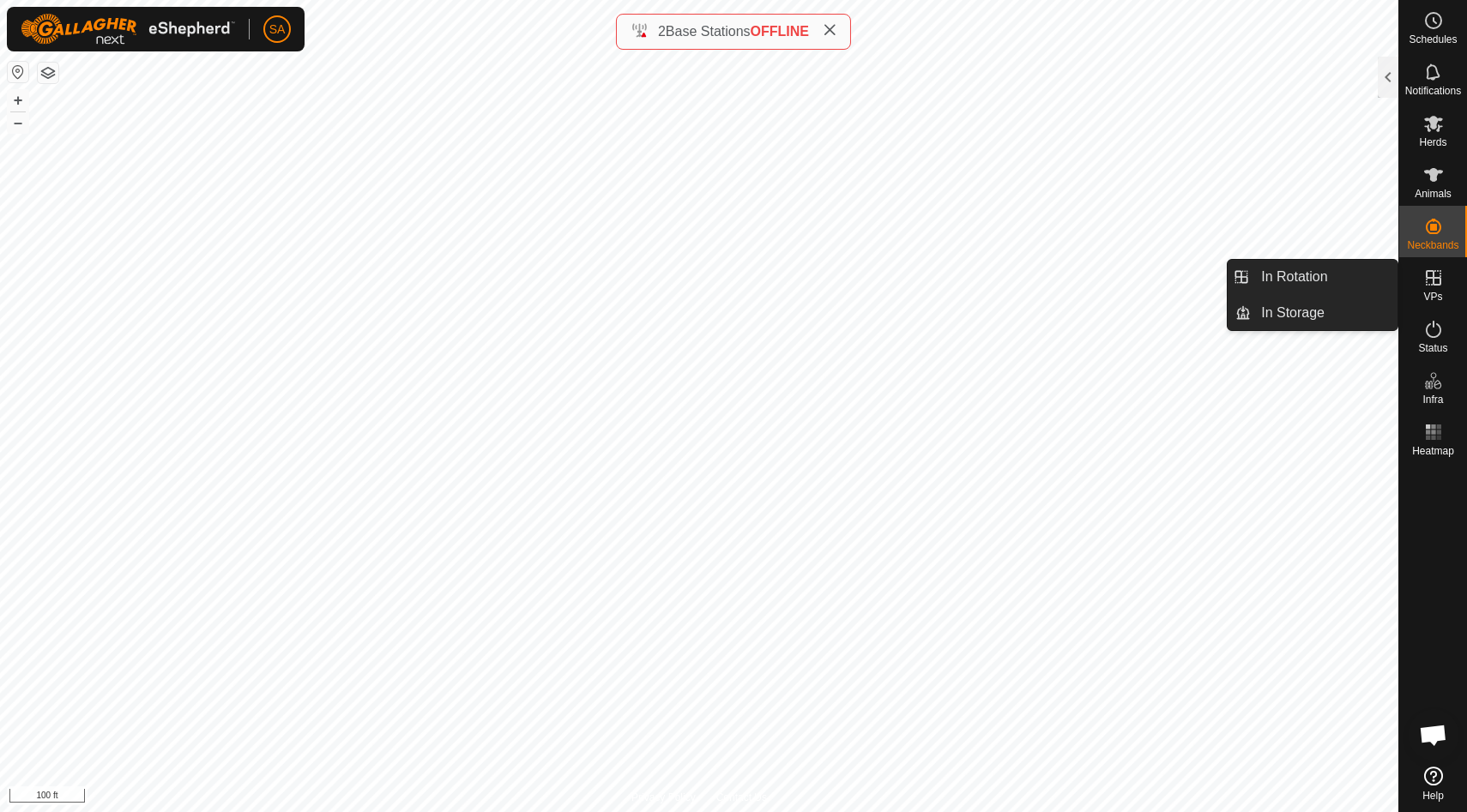
click at [1436, 276] on icon at bounding box center [1433, 278] width 21 height 21
click at [1349, 277] on link "In Rotation" at bounding box center [1324, 277] width 146 height 34
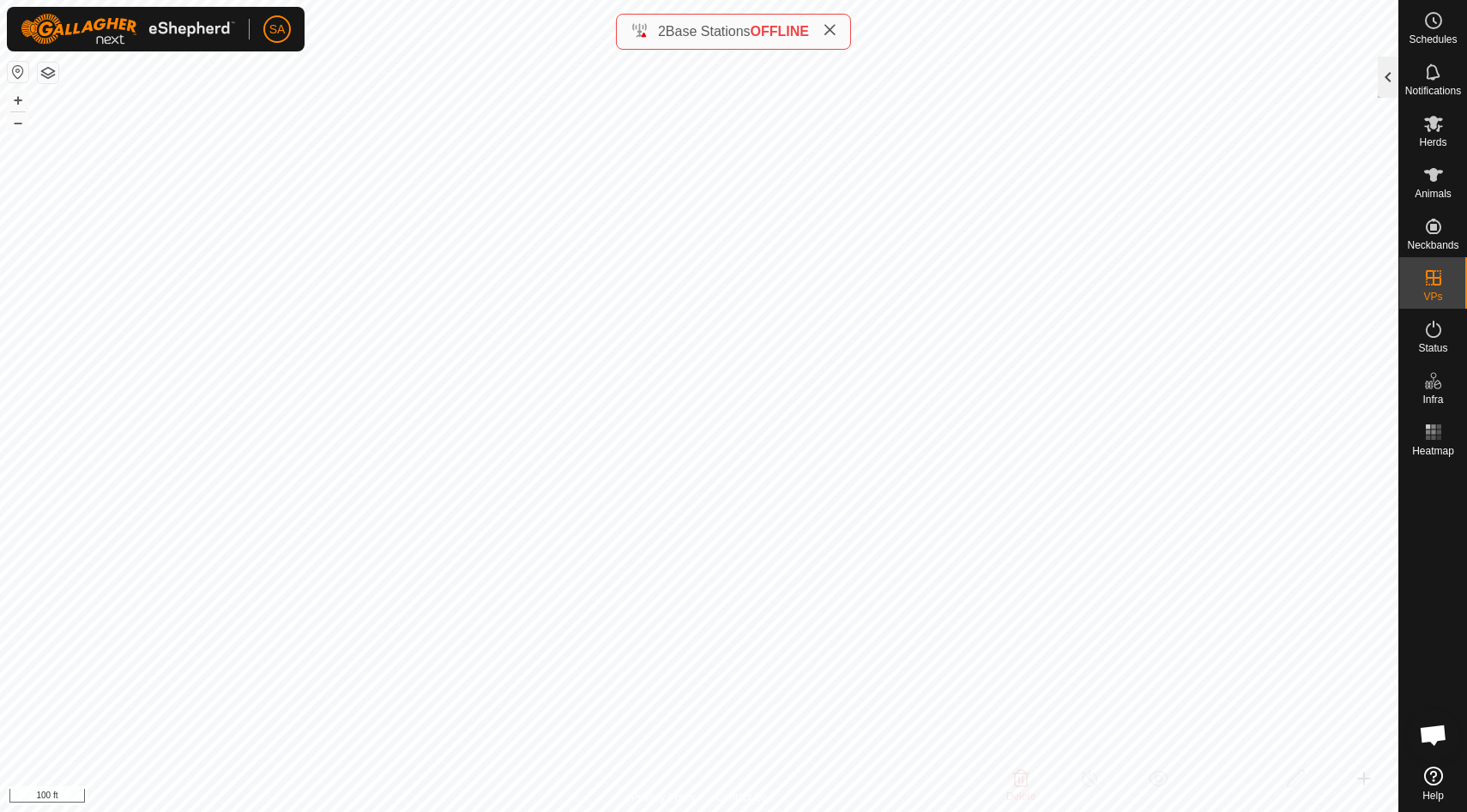
click at [1387, 72] on div at bounding box center [1388, 77] width 21 height 41
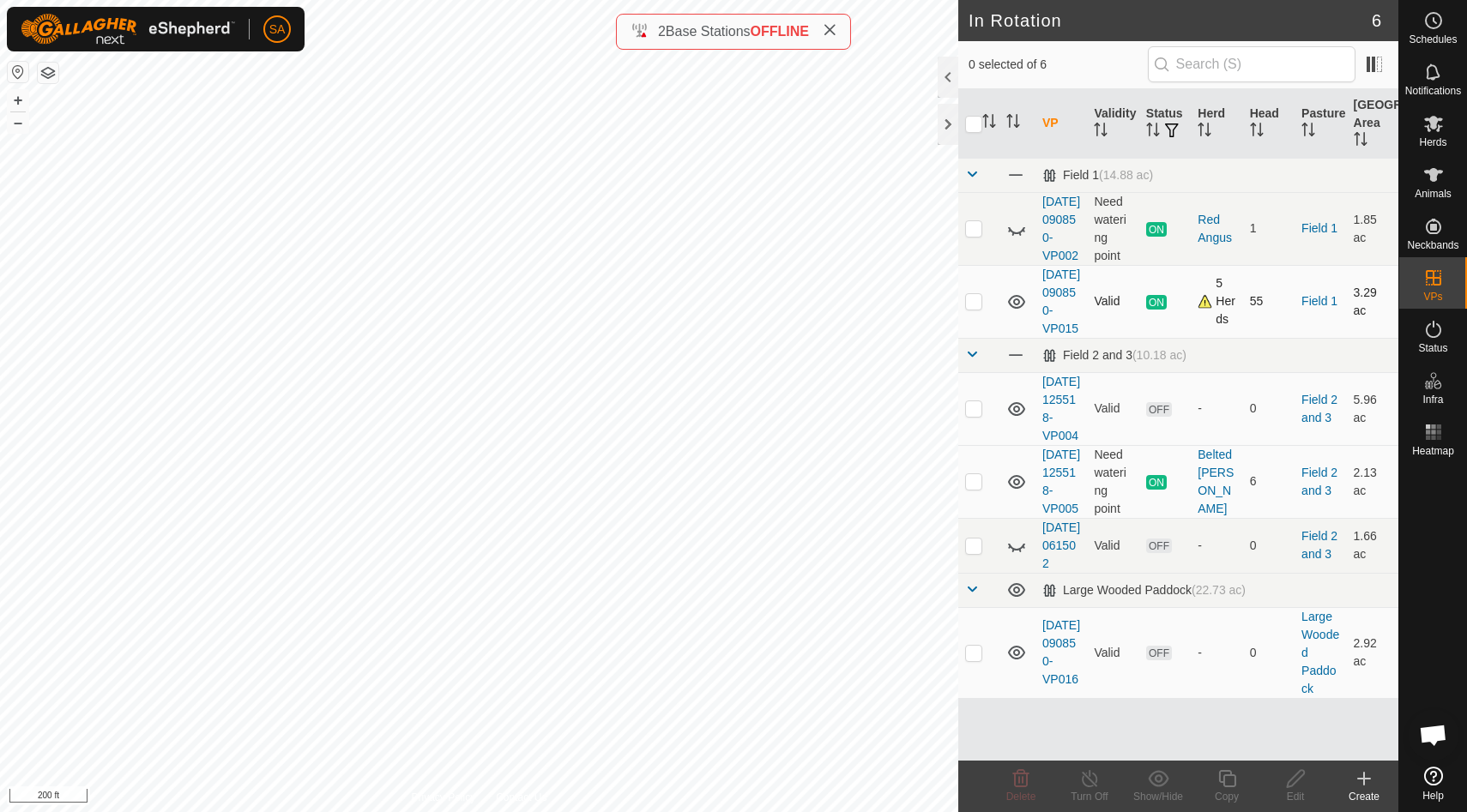
click at [977, 307] on p-checkbox at bounding box center [973, 301] width 17 height 14
click at [974, 307] on p-checkbox at bounding box center [973, 301] width 17 height 14
checkbox input "false"
click at [945, 120] on div at bounding box center [948, 124] width 21 height 41
